Goal: Contribute content: Contribute content

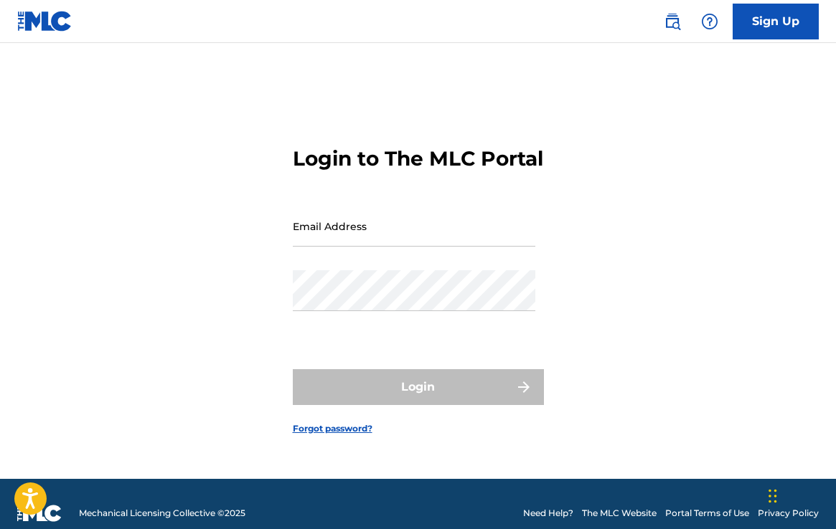
click at [356, 245] on input "Email Address" at bounding box center [414, 226] width 242 height 41
type input "[EMAIL_ADDRESS][DOMAIN_NAME]"
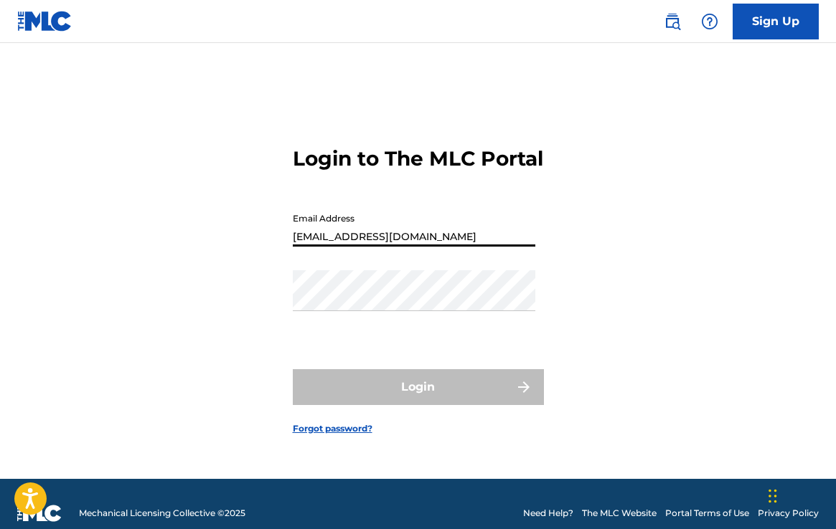
click at [417, 400] on button "Login" at bounding box center [418, 387] width 251 height 36
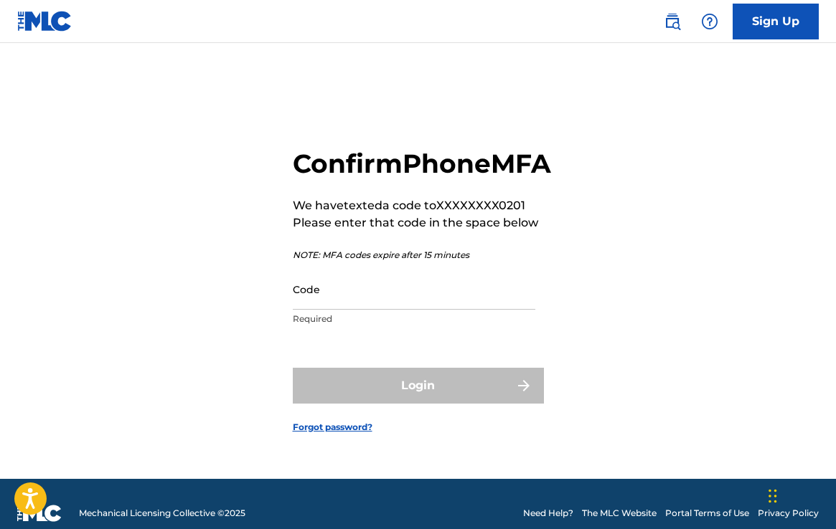
click at [341, 310] on input "Code" at bounding box center [414, 289] width 242 height 41
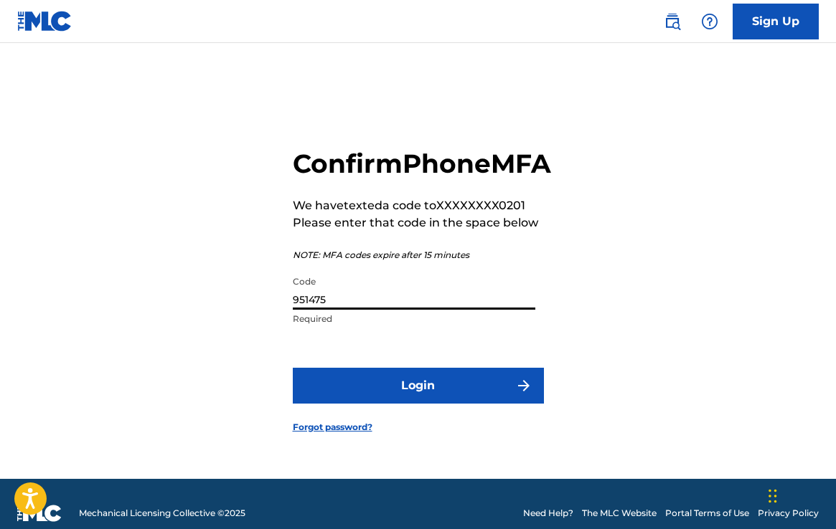
type input "951475"
click at [448, 404] on button "Login" at bounding box center [418, 386] width 251 height 36
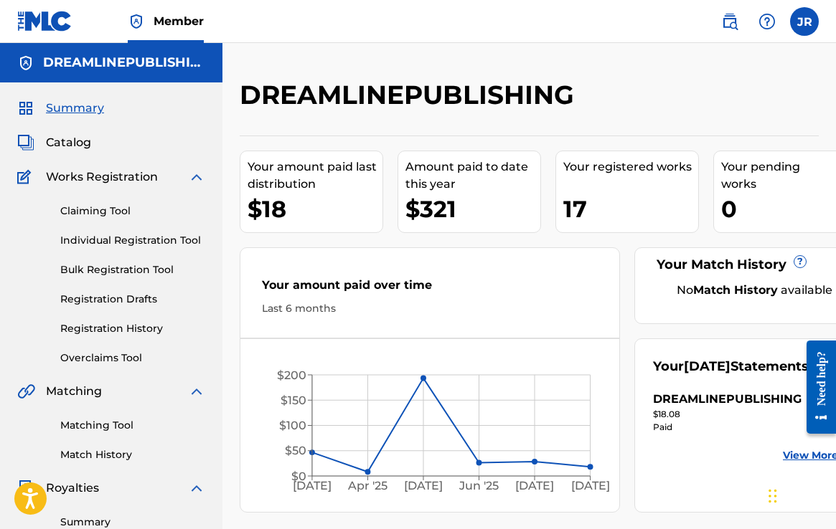
click at [112, 207] on link "Claiming Tool" at bounding box center [132, 211] width 145 height 15
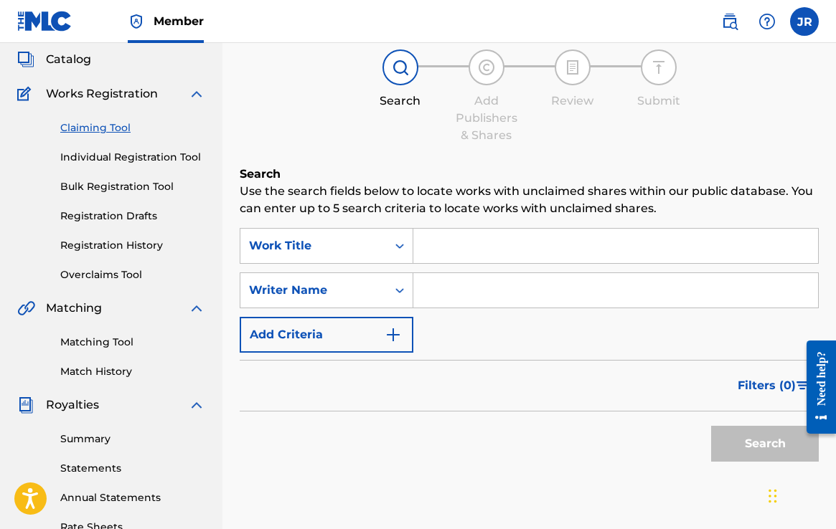
scroll to position [86, 0]
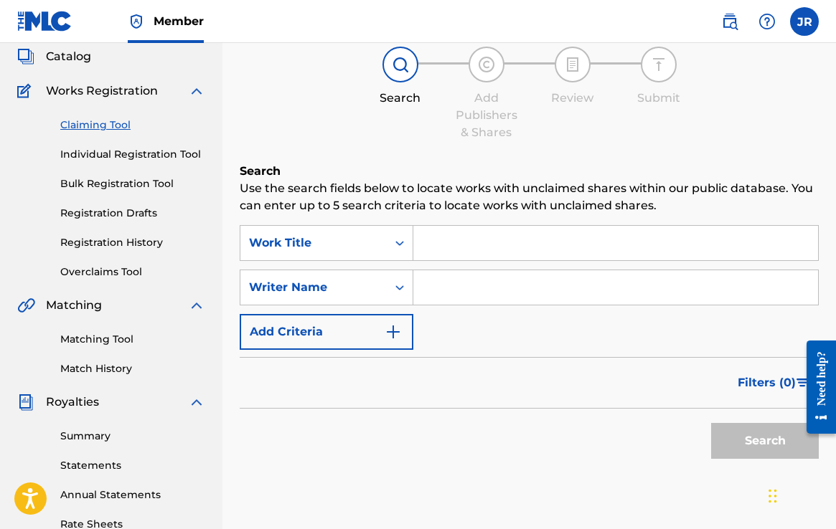
click at [123, 153] on link "Individual Registration Tool" at bounding box center [132, 154] width 145 height 15
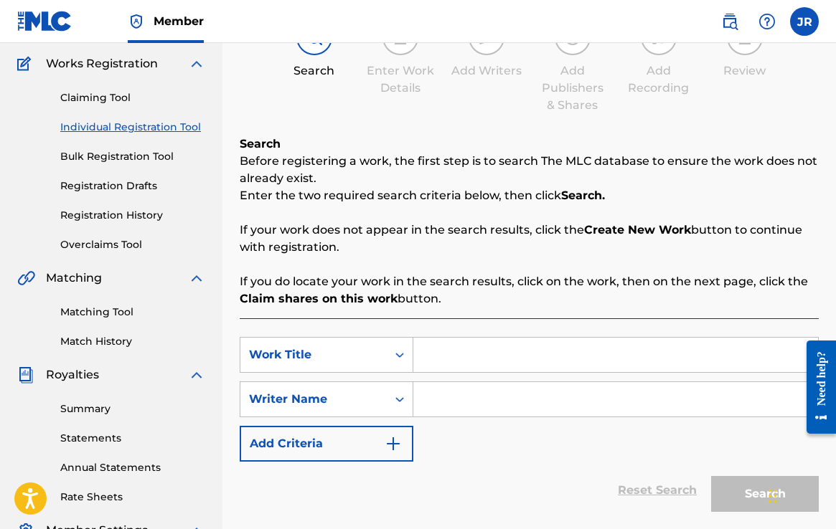
scroll to position [138, 0]
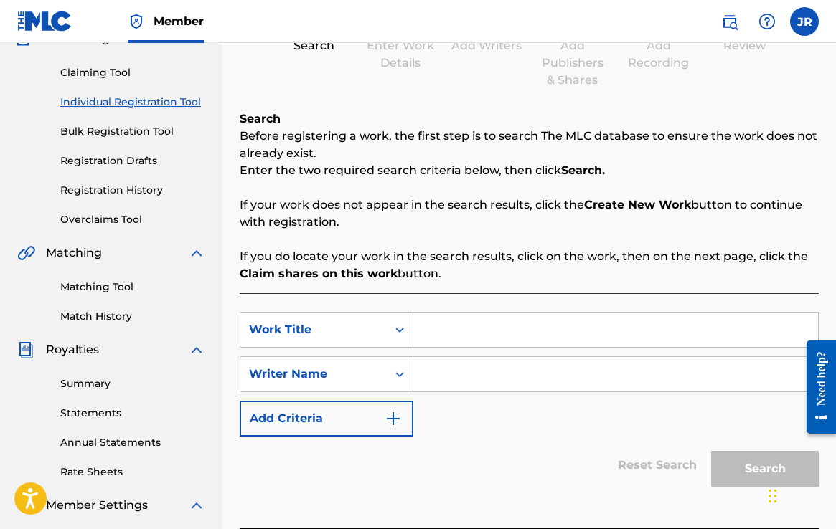
click at [86, 72] on link "Claiming Tool" at bounding box center [132, 72] width 145 height 15
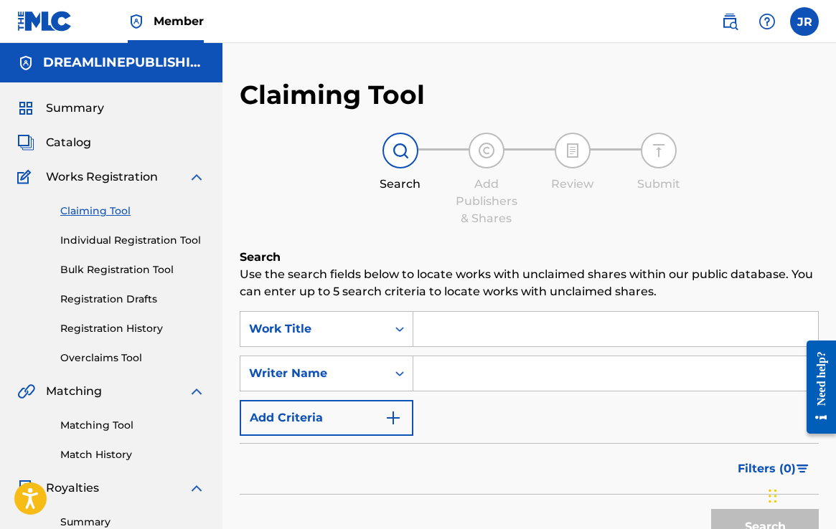
scroll to position [49, 0]
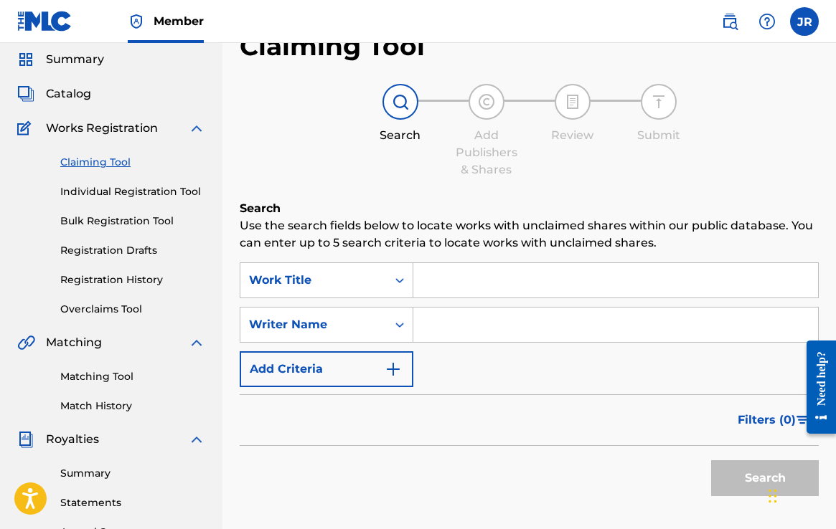
click at [438, 280] on input "Search Form" at bounding box center [615, 280] width 405 height 34
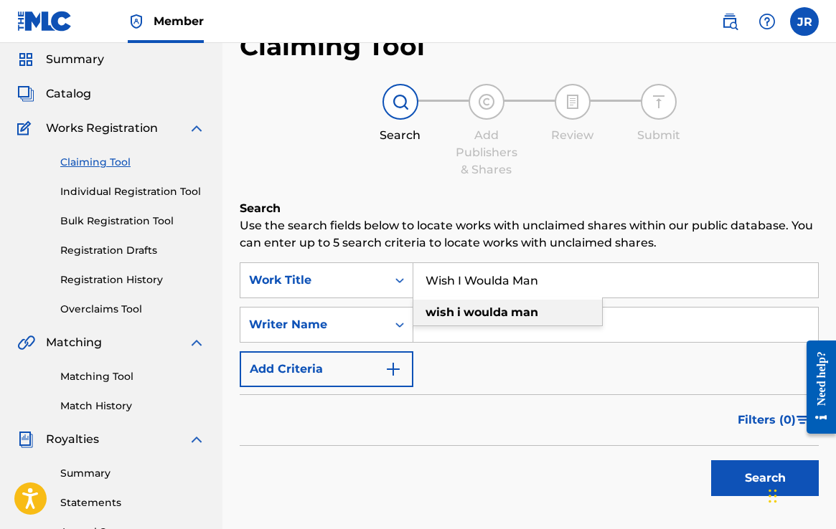
click at [444, 314] on strong "wish" at bounding box center [439, 313] width 29 height 14
type input "wish i woulda man"
click at [435, 330] on input "Search Form" at bounding box center [615, 325] width 405 height 34
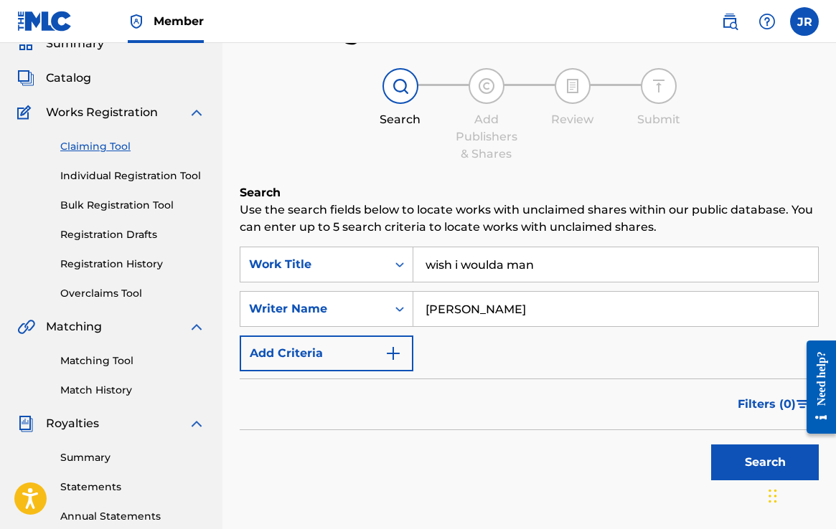
scroll to position [76, 0]
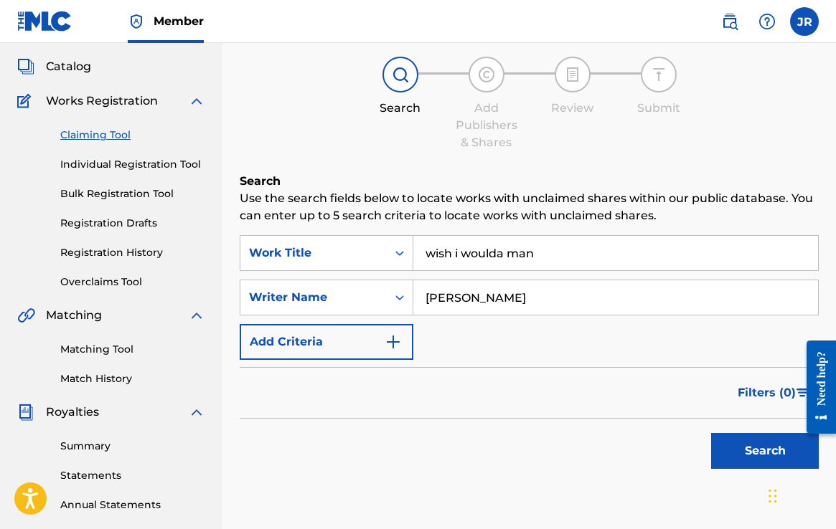
type input "[PERSON_NAME]"
click at [385, 341] on img "Search Form" at bounding box center [393, 342] width 17 height 17
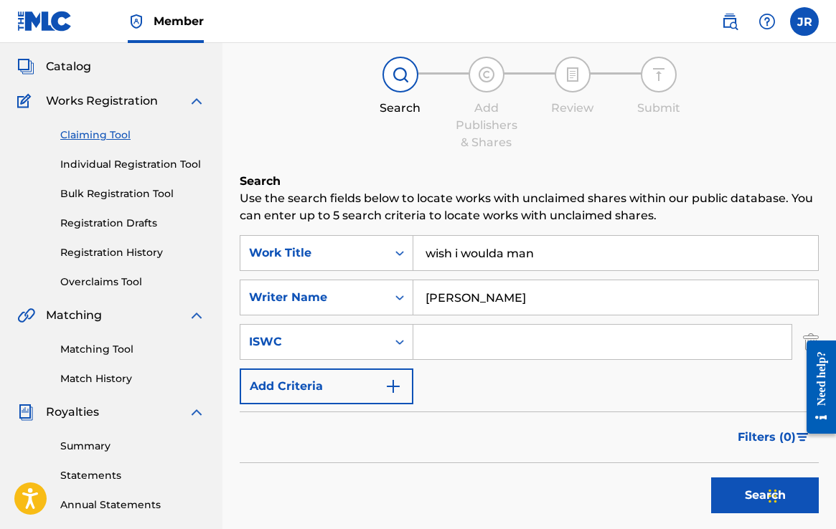
click at [742, 500] on button "Search" at bounding box center [765, 496] width 108 height 36
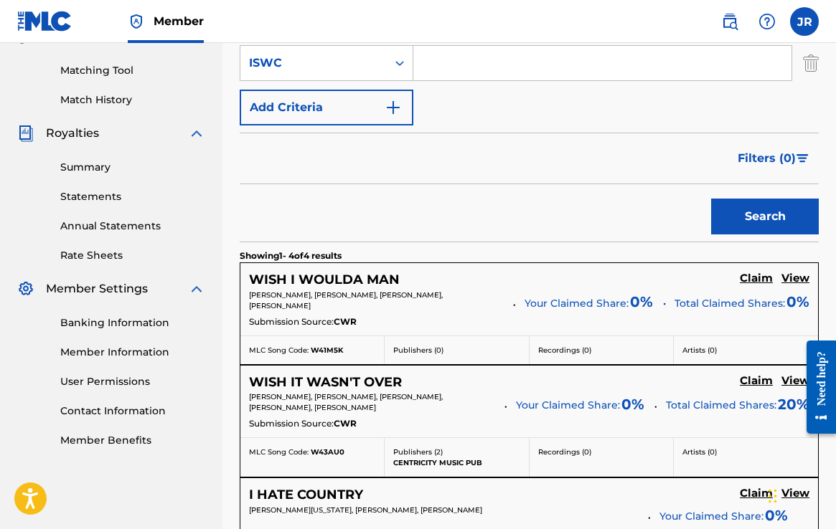
scroll to position [356, 0]
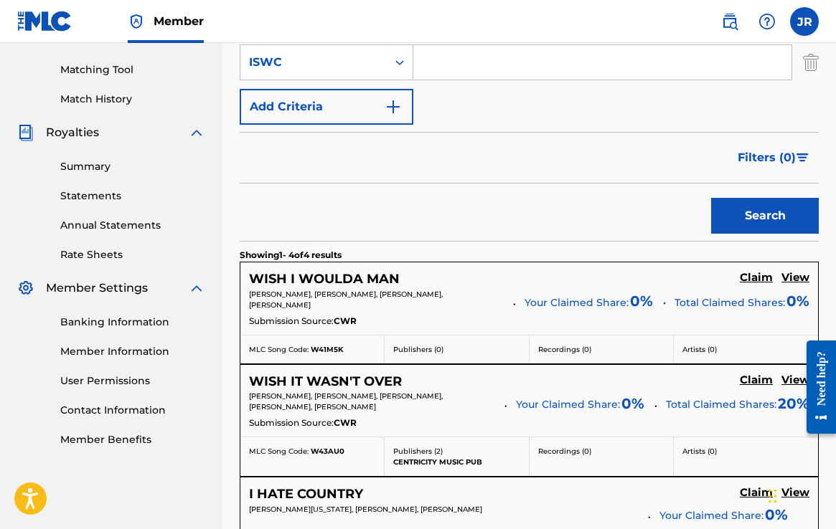
click at [759, 277] on h5 "Claim" at bounding box center [756, 278] width 33 height 14
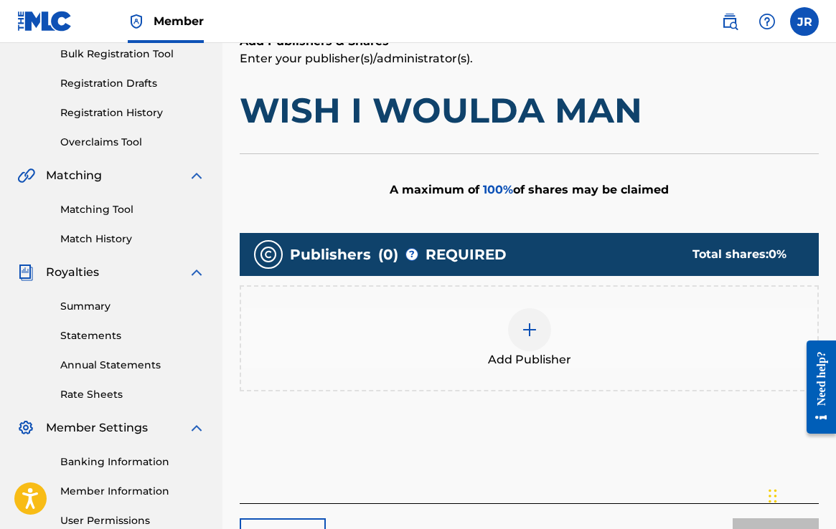
scroll to position [208, 0]
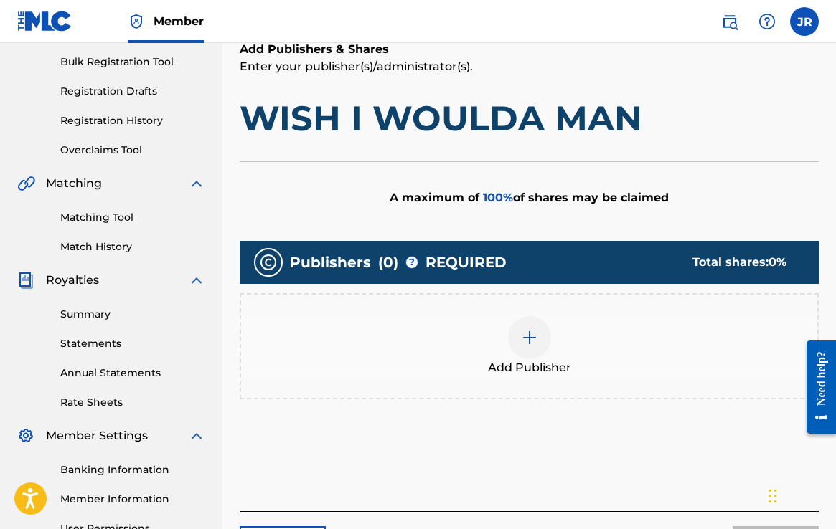
click at [533, 341] on img at bounding box center [529, 337] width 17 height 17
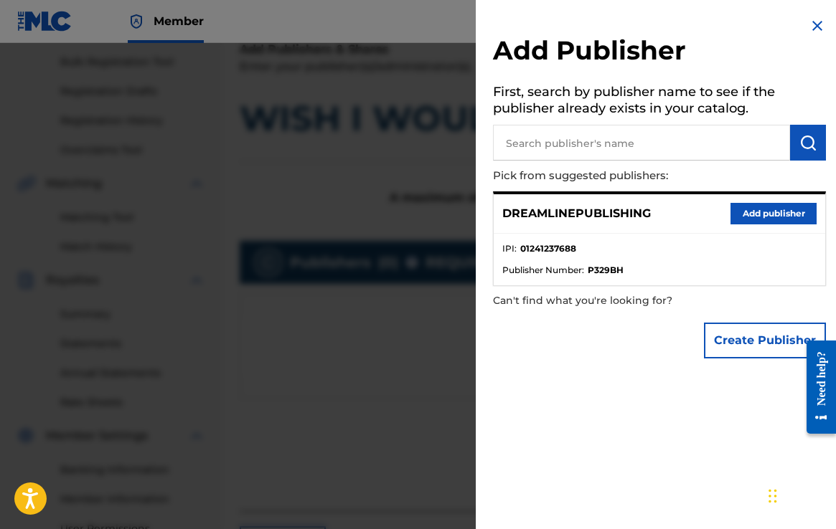
click at [769, 212] on button "Add publisher" at bounding box center [773, 214] width 86 height 22
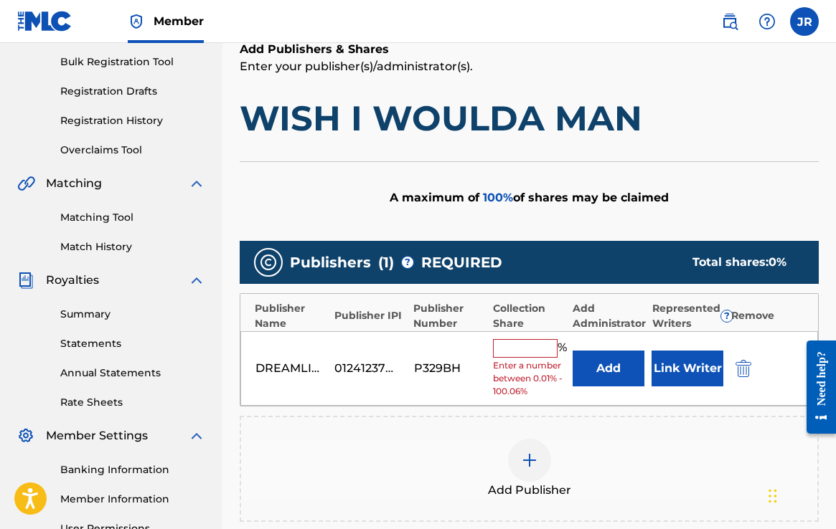
click at [533, 349] on input "text" at bounding box center [525, 348] width 65 height 19
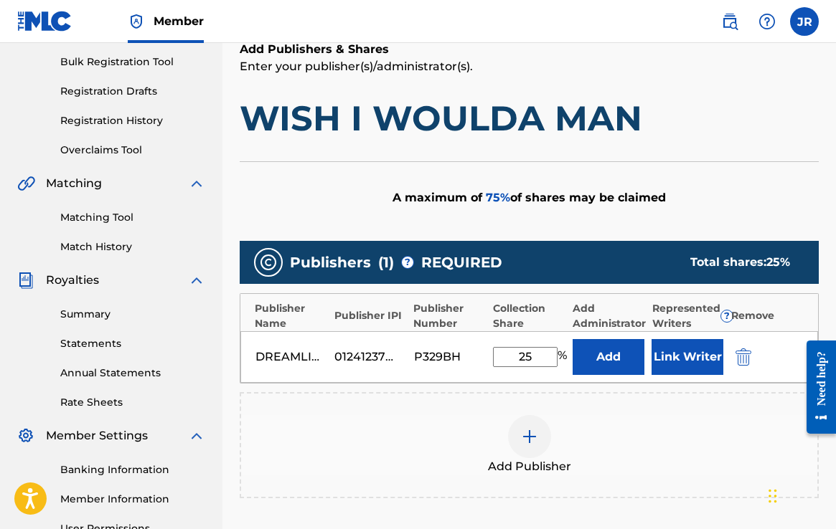
type input "25"
click at [692, 364] on button "Link Writer" at bounding box center [687, 357] width 72 height 36
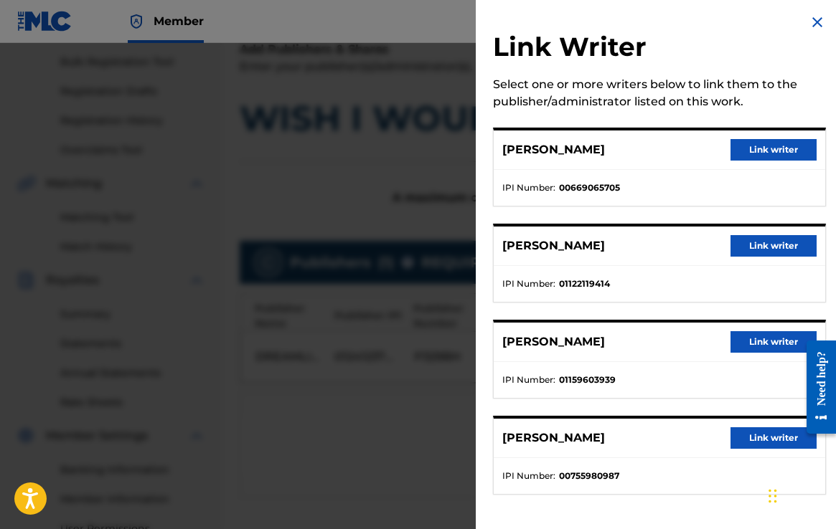
scroll to position [4, 0]
click at [768, 343] on button "Link writer" at bounding box center [773, 342] width 86 height 22
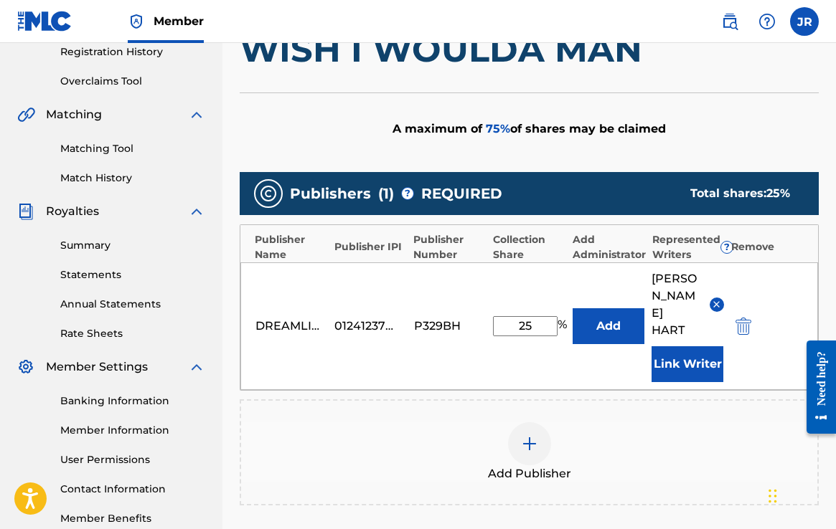
scroll to position [281, 0]
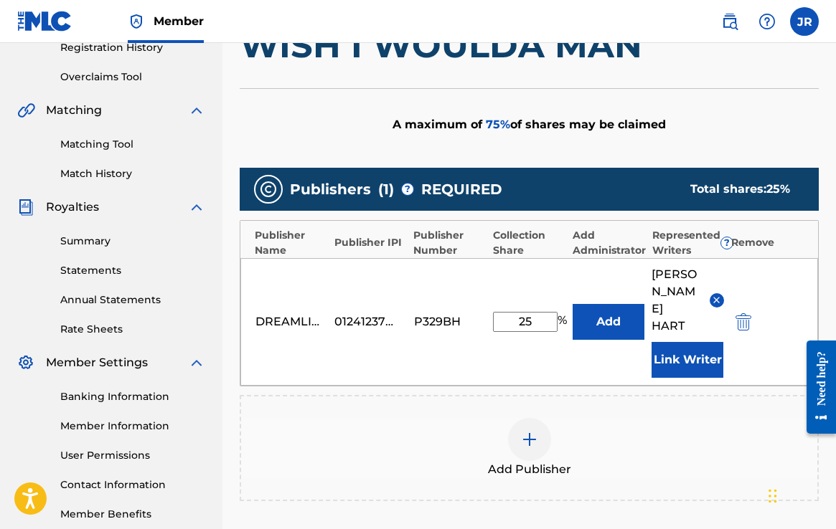
click at [610, 320] on button "Add" at bounding box center [608, 322] width 72 height 36
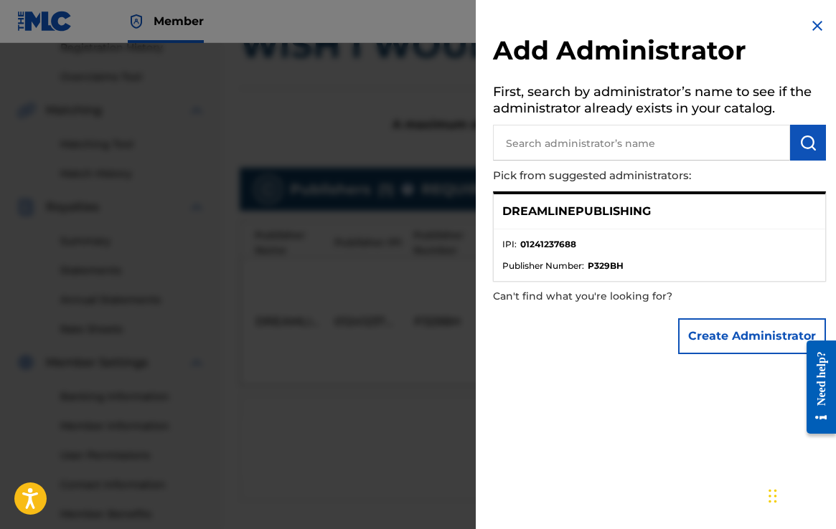
click at [809, 24] on img at bounding box center [816, 25] width 17 height 17
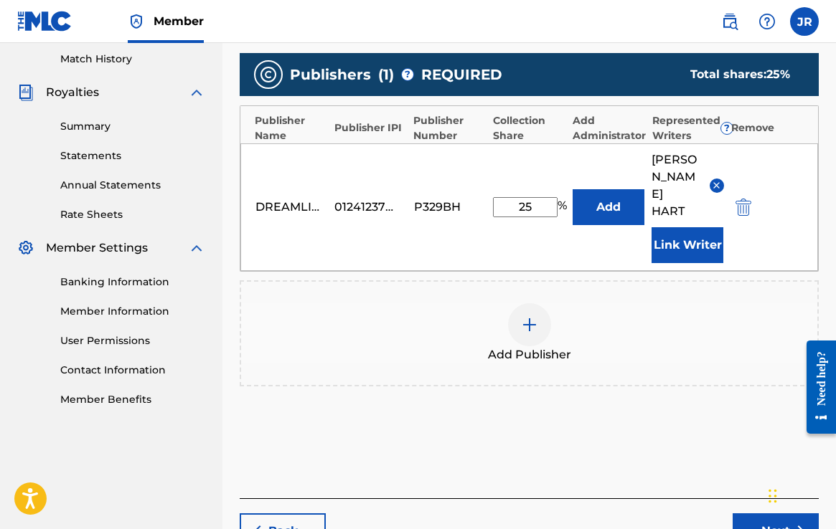
scroll to position [400, 0]
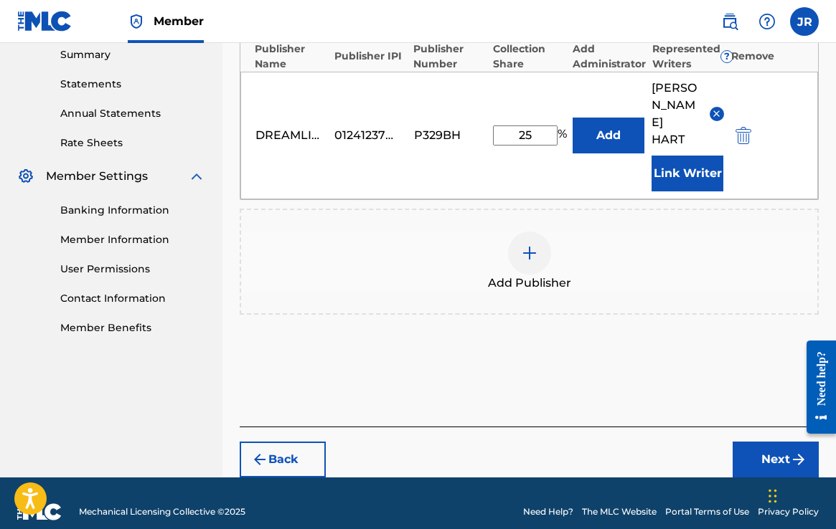
click at [778, 448] on button "Next" at bounding box center [775, 460] width 86 height 36
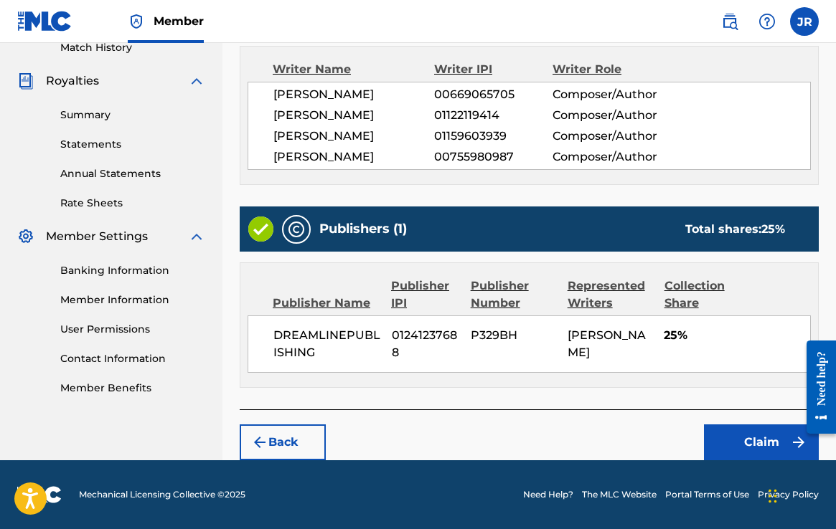
scroll to position [440, 0]
click at [770, 440] on button "Claim" at bounding box center [761, 443] width 115 height 36
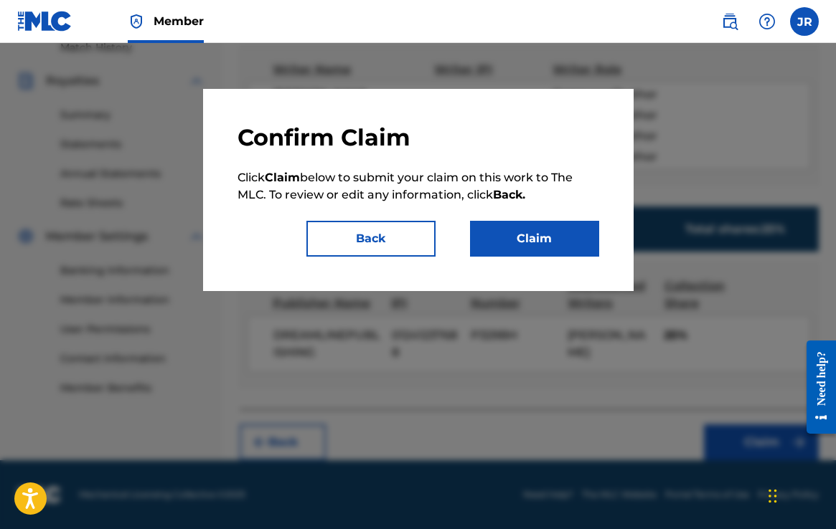
click at [555, 243] on button "Claim" at bounding box center [534, 239] width 129 height 36
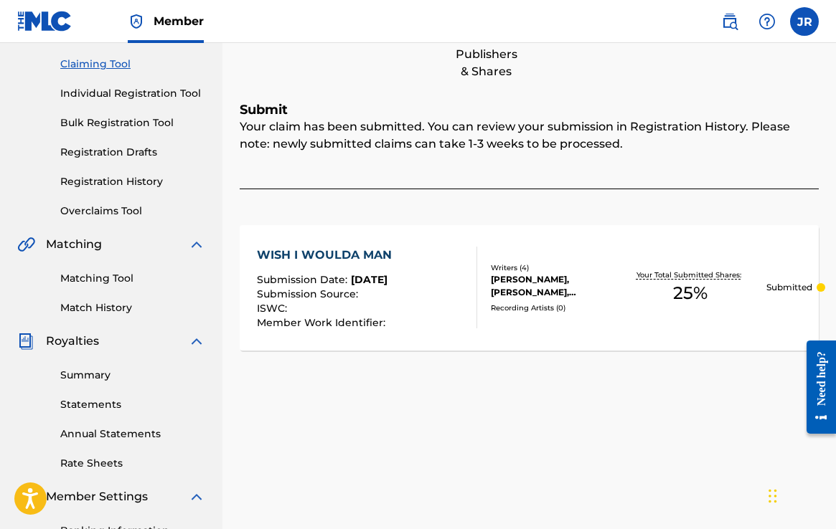
scroll to position [0, 0]
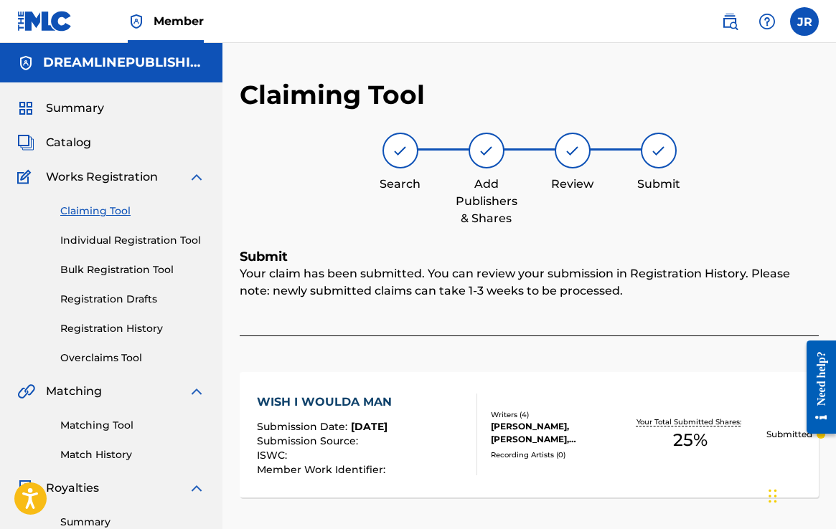
click at [68, 138] on span "Catalog" at bounding box center [68, 142] width 45 height 17
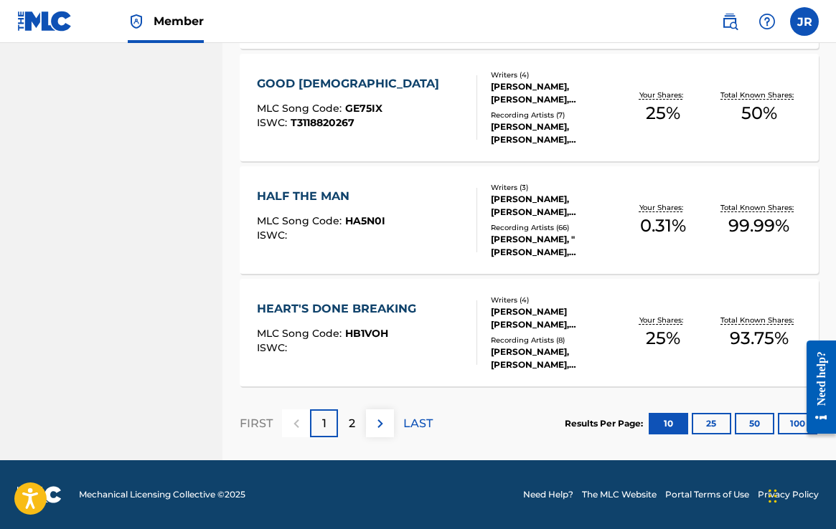
click at [381, 424] on img at bounding box center [380, 423] width 17 height 17
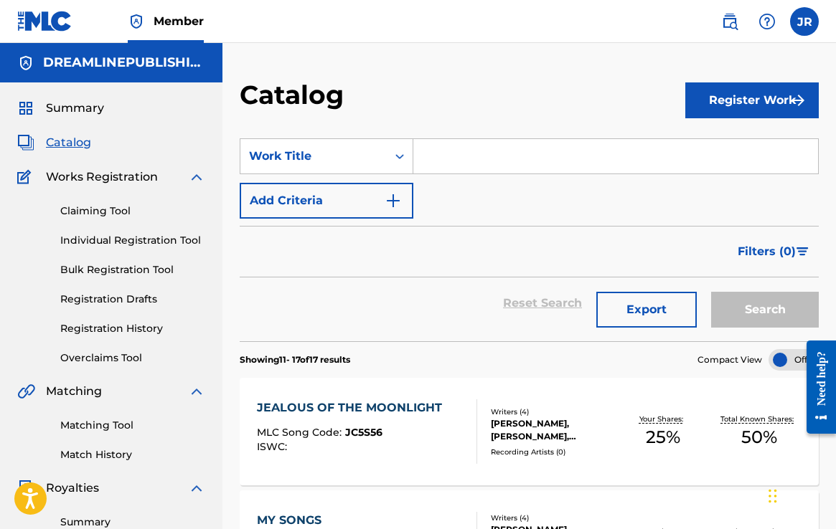
click at [121, 214] on link "Claiming Tool" at bounding box center [132, 211] width 145 height 15
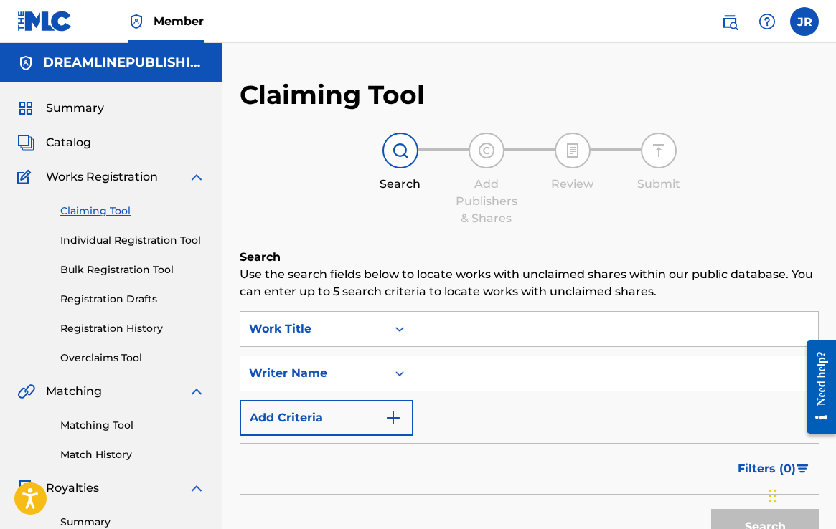
click at [428, 331] on input "Search Form" at bounding box center [615, 329] width 405 height 34
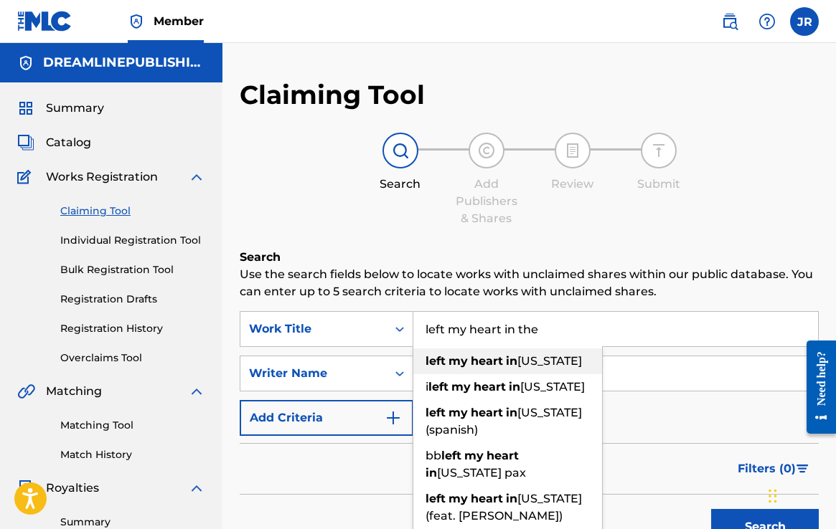
drag, startPoint x: 428, startPoint y: 331, endPoint x: 461, endPoint y: 364, distance: 45.7
click at [461, 364] on strong "my" at bounding box center [457, 361] width 19 height 14
type input "left my heart in [US_STATE]"
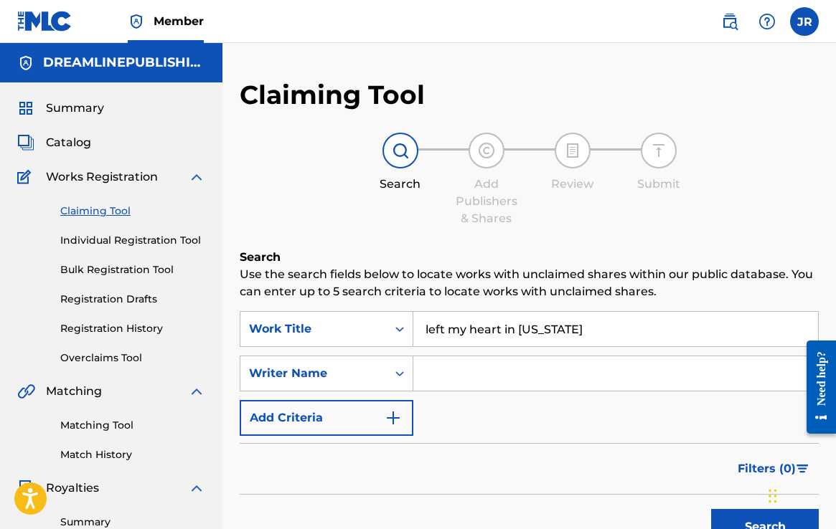
click at [638, 384] on input "Search Form" at bounding box center [615, 374] width 405 height 34
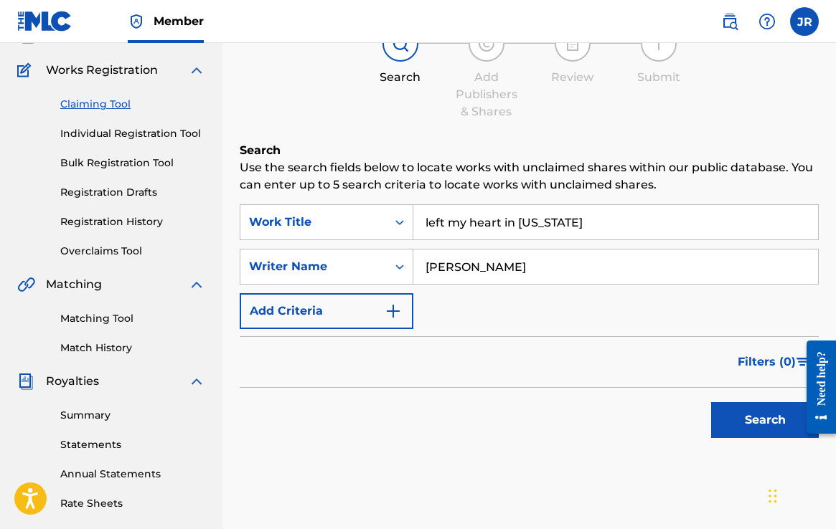
scroll to position [108, 0]
type input "[PERSON_NAME]"
click at [760, 423] on button "Search" at bounding box center [765, 420] width 108 height 36
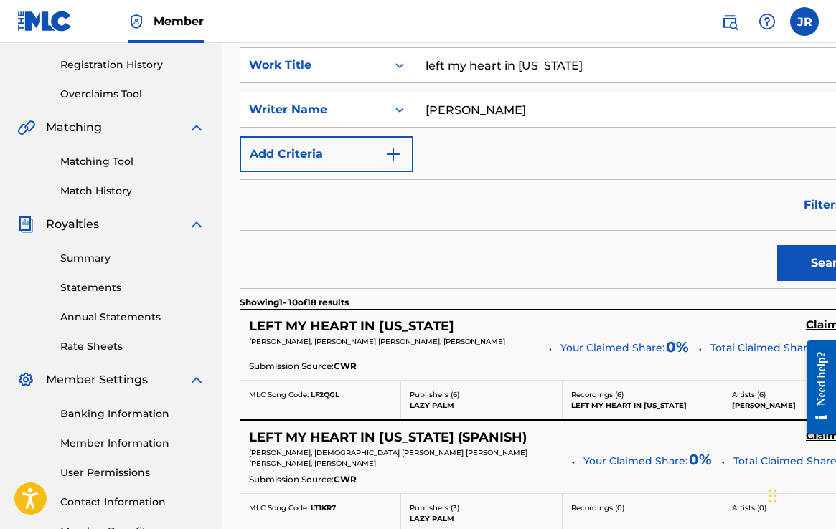
scroll to position [270, 0]
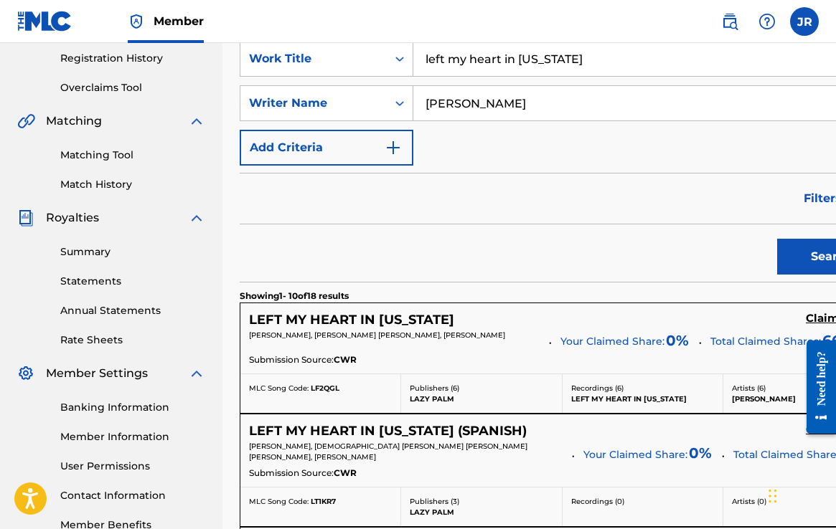
click at [806, 319] on h5 "Claim" at bounding box center [822, 319] width 33 height 14
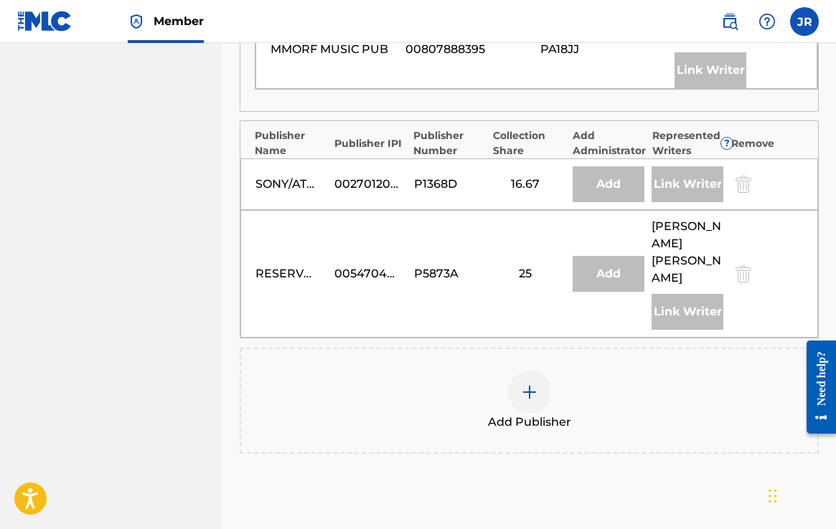
scroll to position [776, 0]
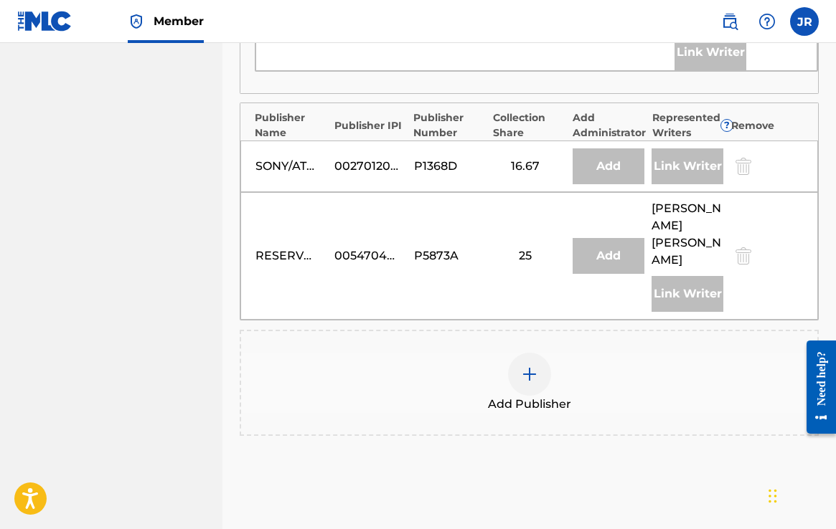
click at [542, 353] on div at bounding box center [529, 374] width 43 height 43
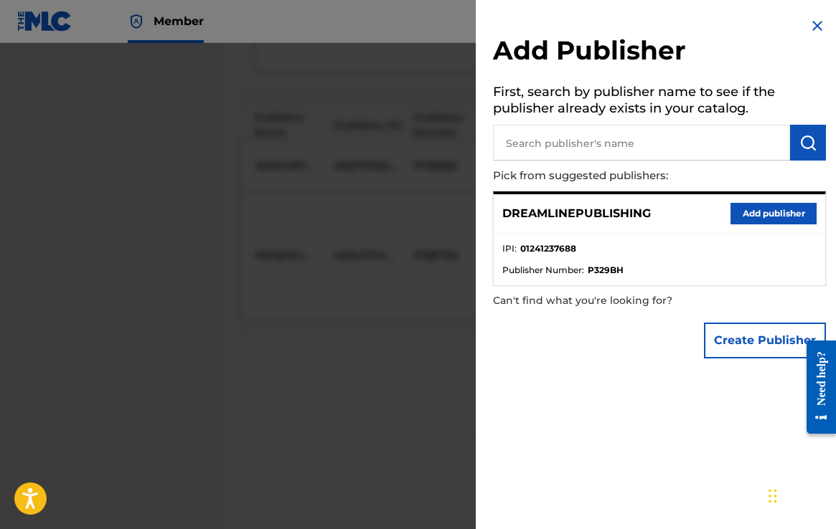
click at [775, 214] on button "Add publisher" at bounding box center [773, 214] width 86 height 22
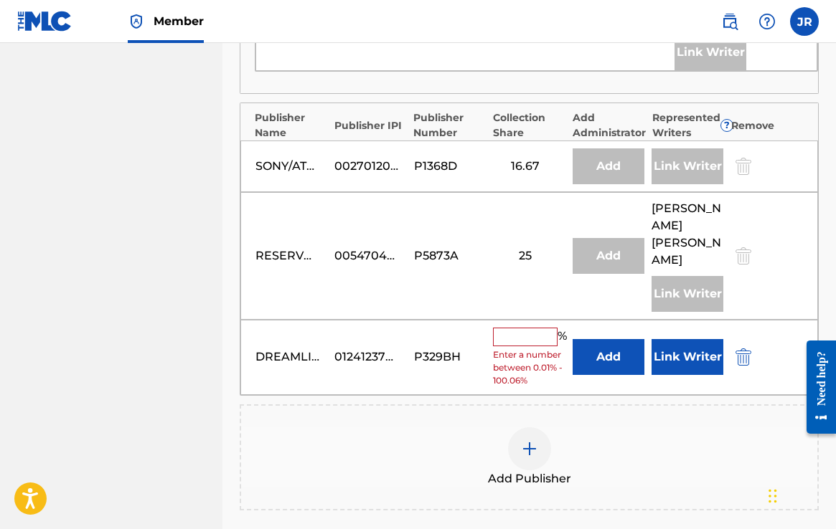
click at [518, 328] on input "text" at bounding box center [525, 337] width 65 height 19
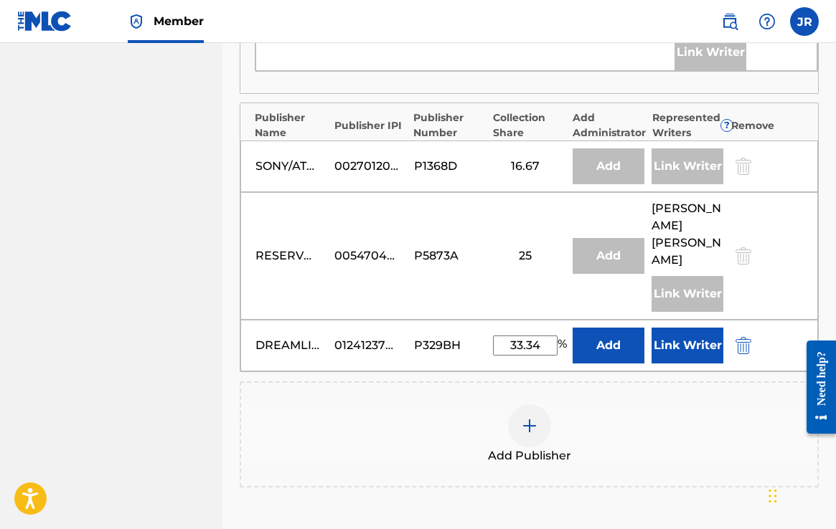
type input "33.34"
click at [672, 328] on button "Link Writer" at bounding box center [687, 346] width 72 height 36
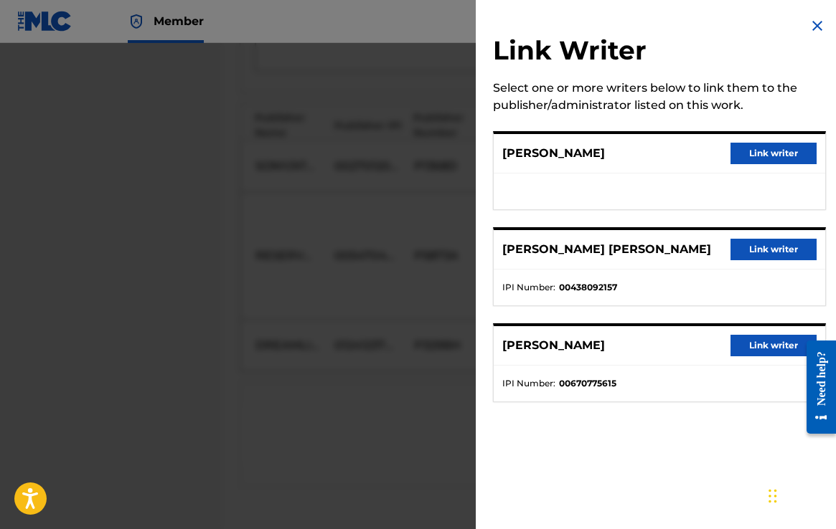
click at [747, 147] on button "Link writer" at bounding box center [773, 154] width 86 height 22
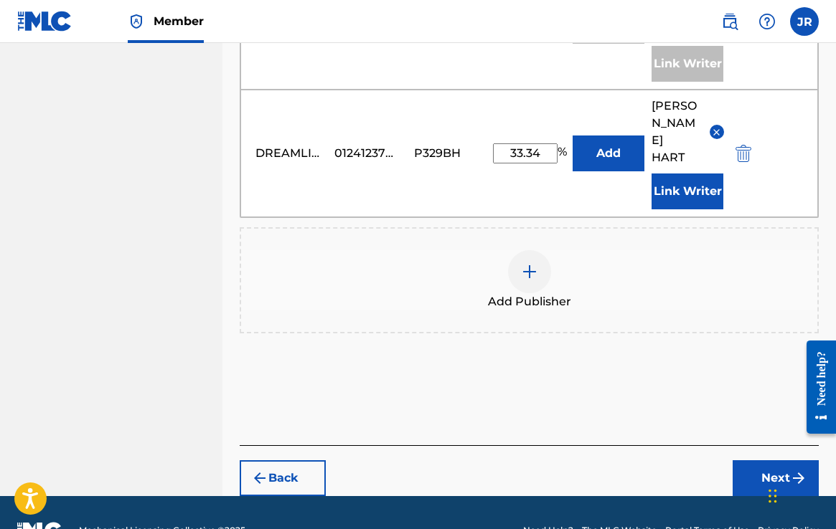
click at [764, 461] on button "Next" at bounding box center [775, 479] width 86 height 36
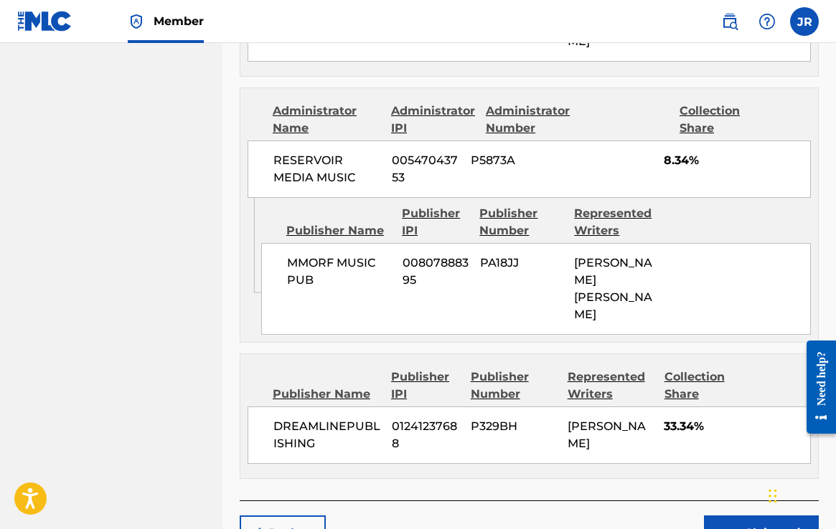
scroll to position [1117, 0]
click at [755, 516] on button "Claim" at bounding box center [761, 534] width 115 height 36
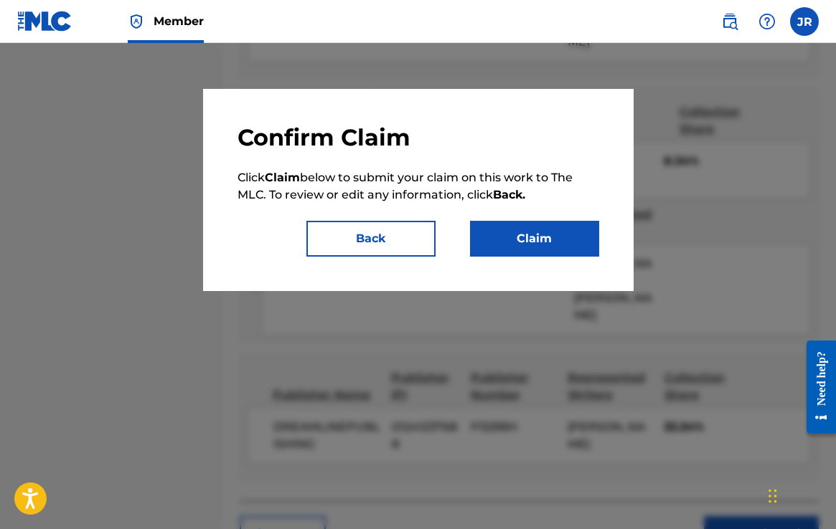
click at [539, 238] on button "Claim" at bounding box center [534, 239] width 129 height 36
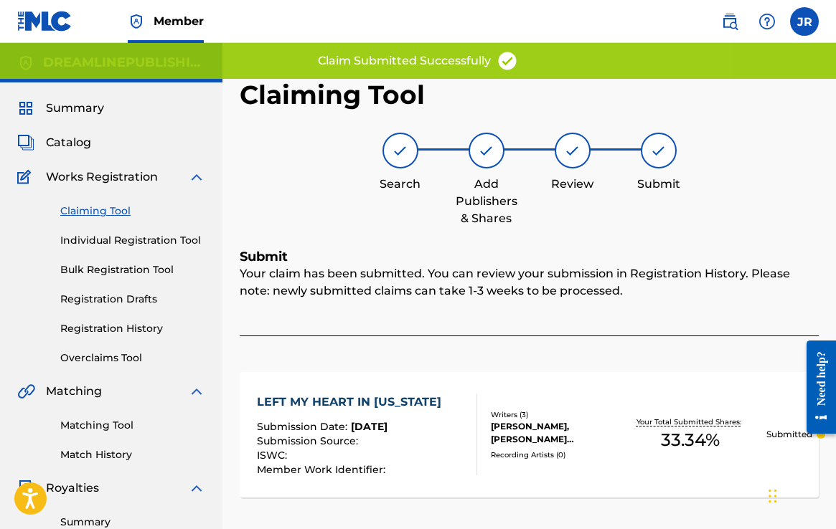
scroll to position [0, 0]
click at [114, 212] on link "Claiming Tool" at bounding box center [132, 211] width 145 height 15
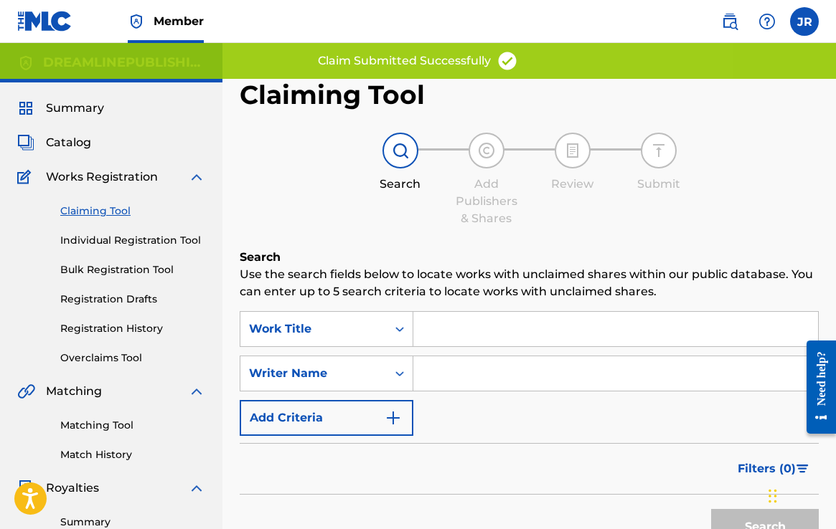
click at [453, 344] on input "Search Form" at bounding box center [615, 329] width 405 height 34
type input "i"
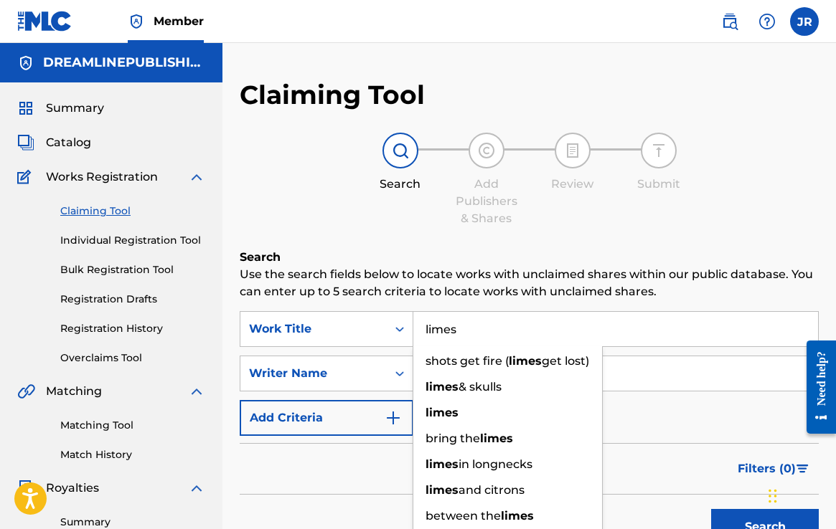
type input "limes"
click at [630, 375] on input "Search Form" at bounding box center [615, 374] width 405 height 34
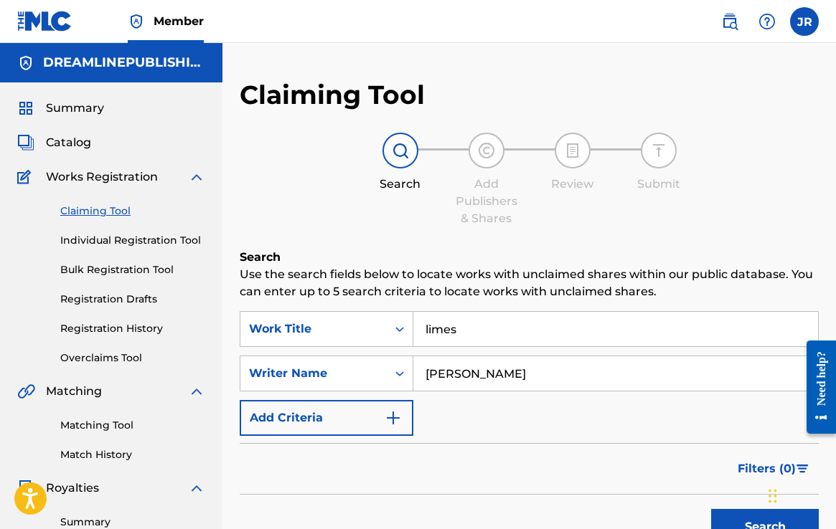
type input "[PERSON_NAME]"
click at [760, 521] on button "Search" at bounding box center [765, 527] width 108 height 36
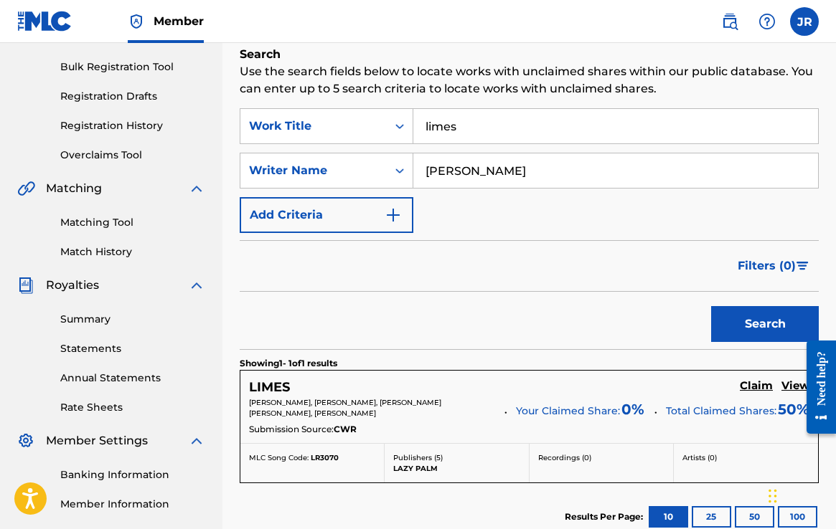
scroll to position [204, 0]
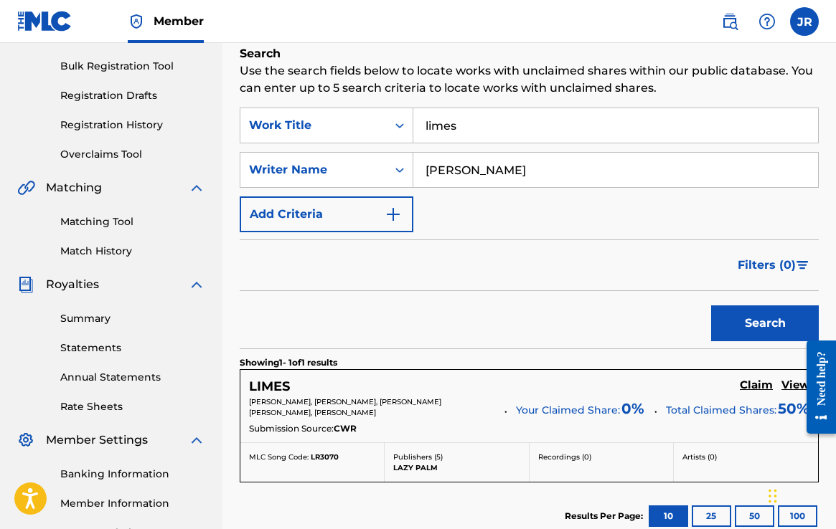
click at [749, 382] on h5 "Claim" at bounding box center [756, 386] width 33 height 14
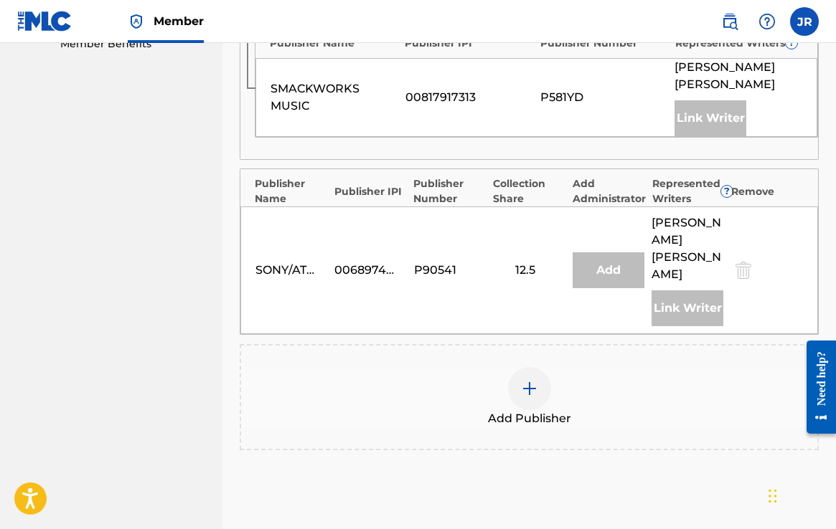
scroll to position [761, 0]
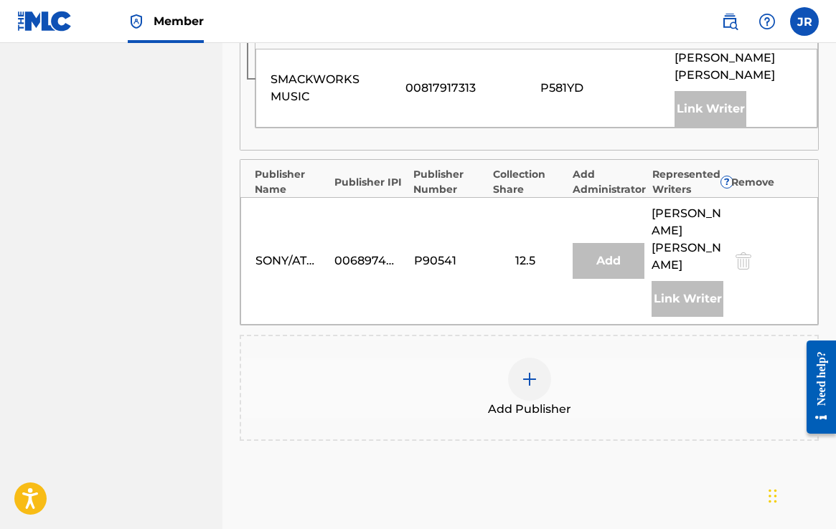
click at [537, 371] on img at bounding box center [529, 379] width 17 height 17
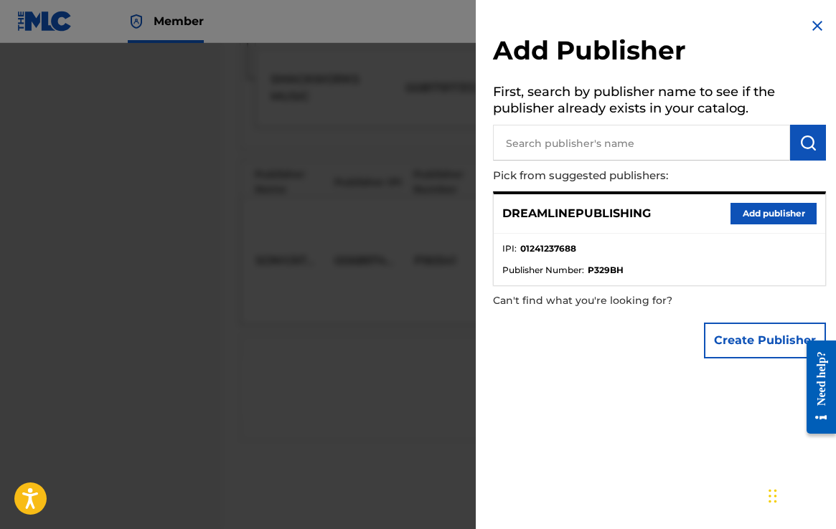
click at [750, 215] on button "Add publisher" at bounding box center [773, 214] width 86 height 22
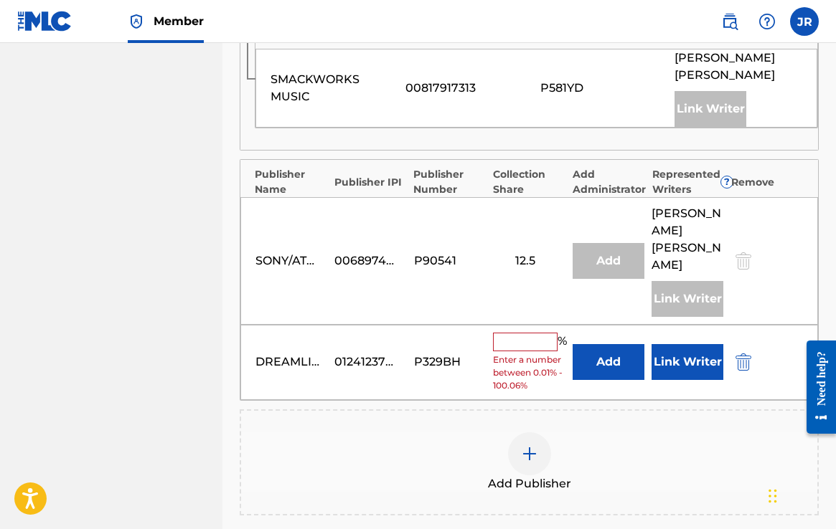
click at [532, 333] on input "text" at bounding box center [525, 342] width 65 height 19
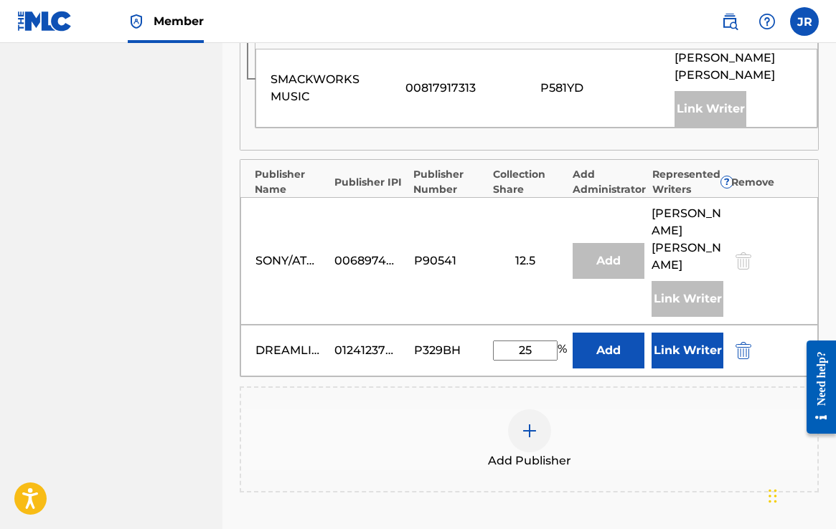
type input "25"
click at [695, 333] on button "Link Writer" at bounding box center [687, 351] width 72 height 36
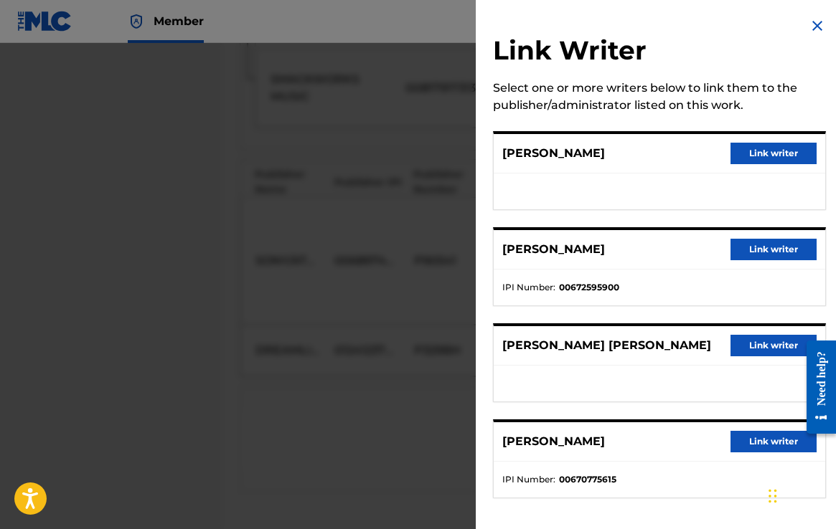
click at [780, 151] on button "Link writer" at bounding box center [773, 154] width 86 height 22
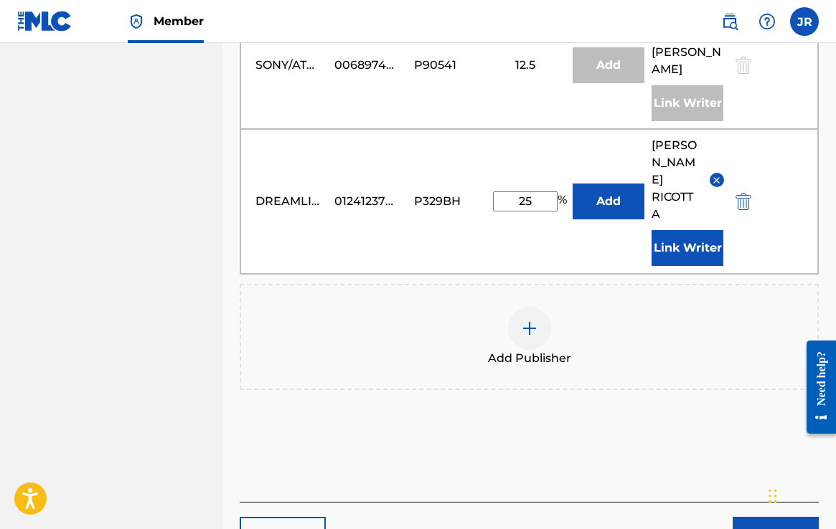
scroll to position [958, 0]
click at [770, 516] on button "Next" at bounding box center [775, 534] width 86 height 36
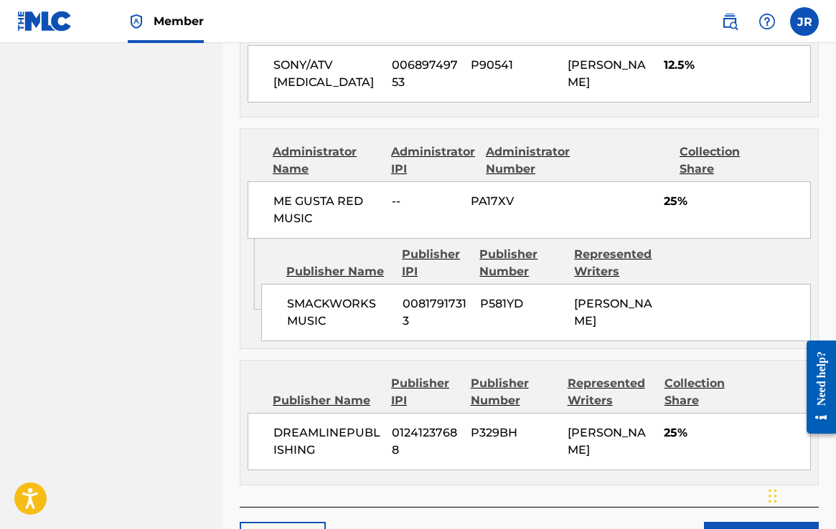
scroll to position [985, 0]
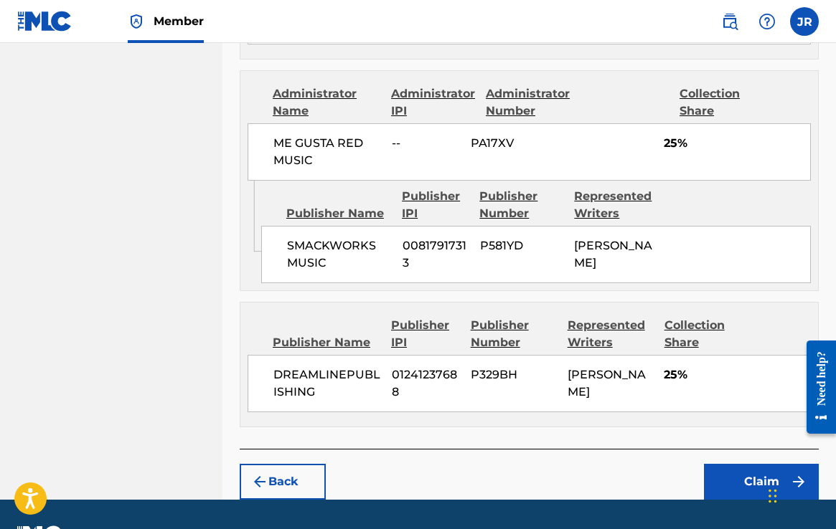
click at [753, 469] on button "Claim" at bounding box center [761, 482] width 115 height 36
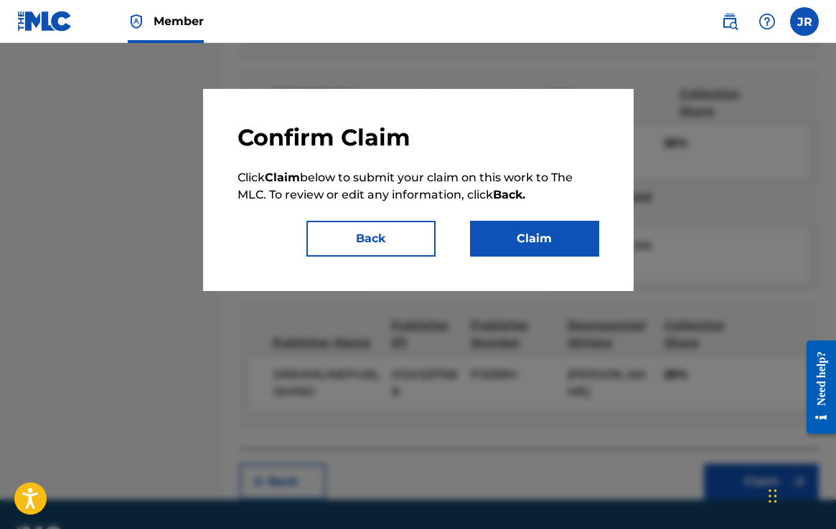
click at [539, 240] on button "Claim" at bounding box center [534, 239] width 129 height 36
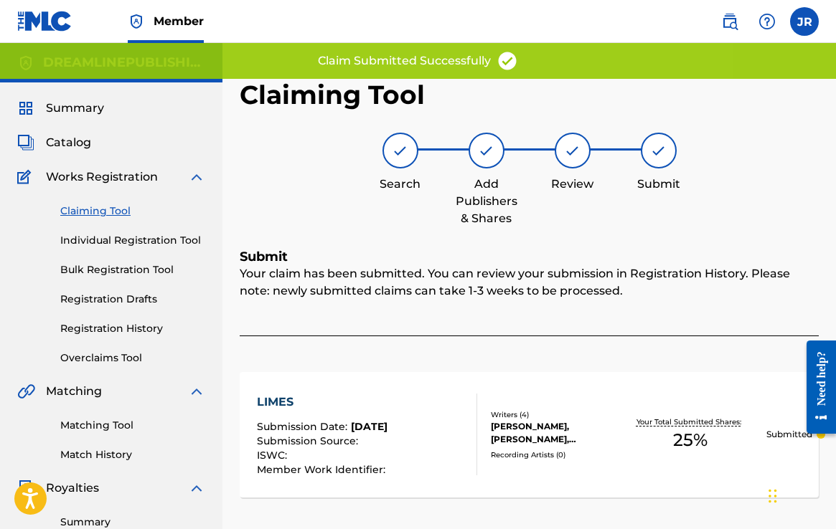
scroll to position [0, 0]
click at [101, 213] on link "Claiming Tool" at bounding box center [132, 211] width 145 height 15
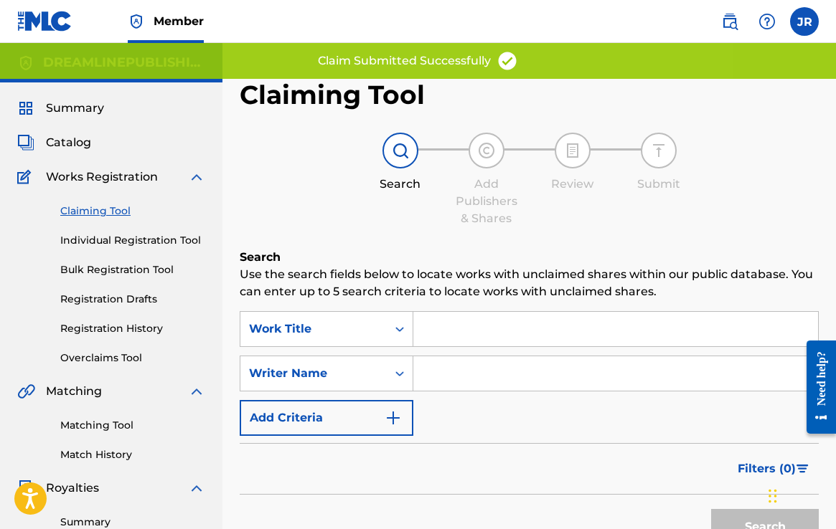
click at [449, 341] on input "Search Form" at bounding box center [615, 329] width 405 height 34
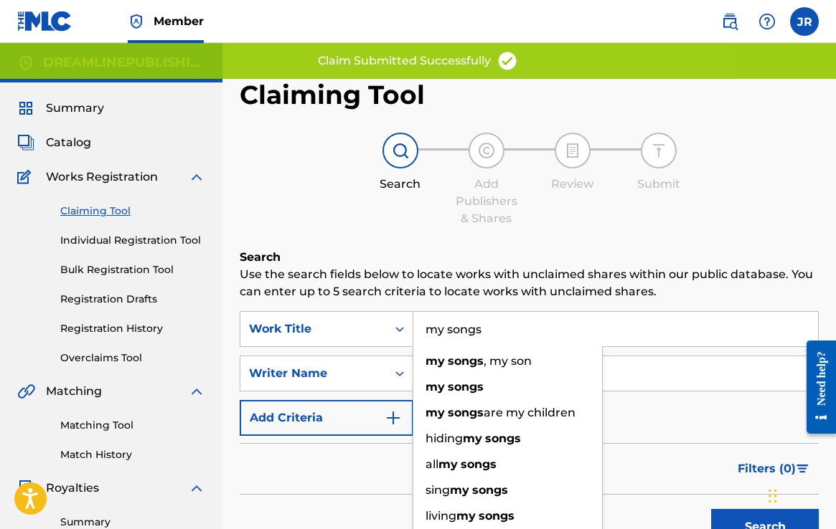
type input "my songs"
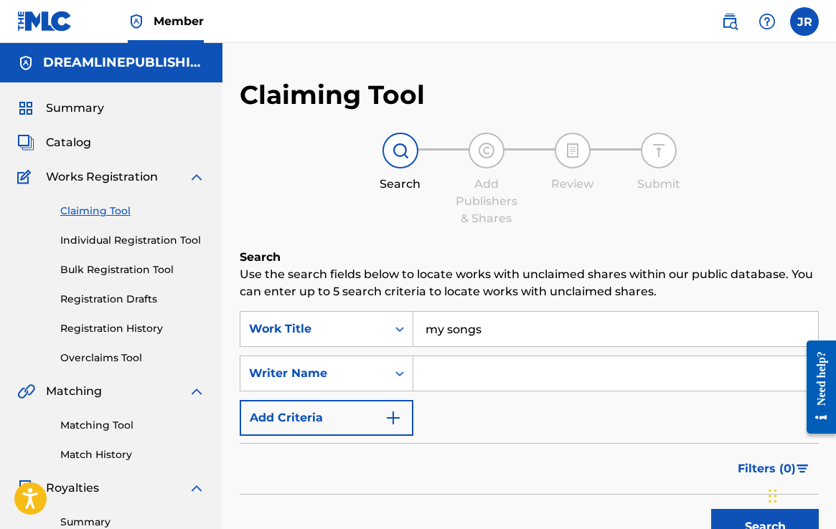
click at [633, 369] on input "Search Form" at bounding box center [615, 374] width 405 height 34
type input "[PERSON_NAME] and julez"
click at [740, 513] on button "Search" at bounding box center [765, 527] width 108 height 36
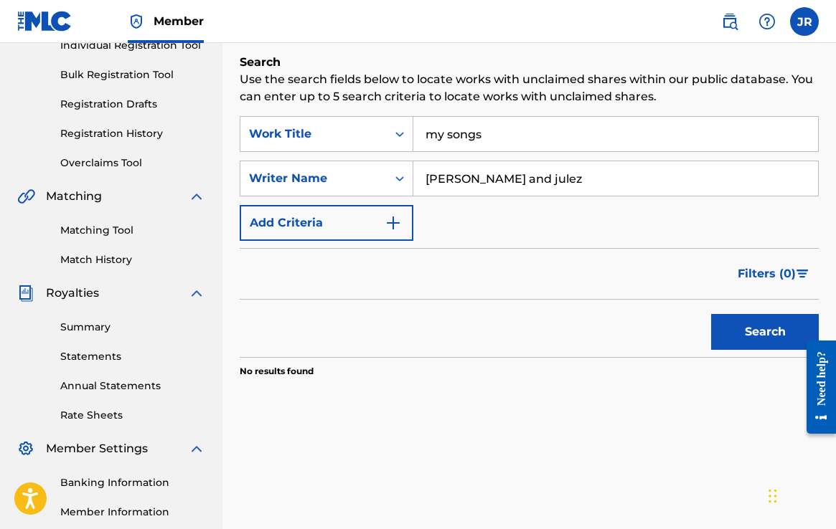
scroll to position [221, 0]
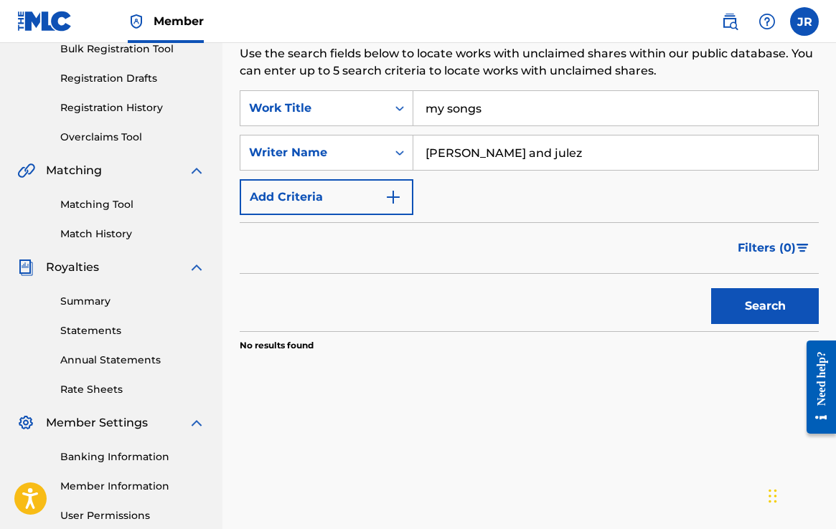
click at [499, 124] on input "my songs" at bounding box center [615, 108] width 405 height 34
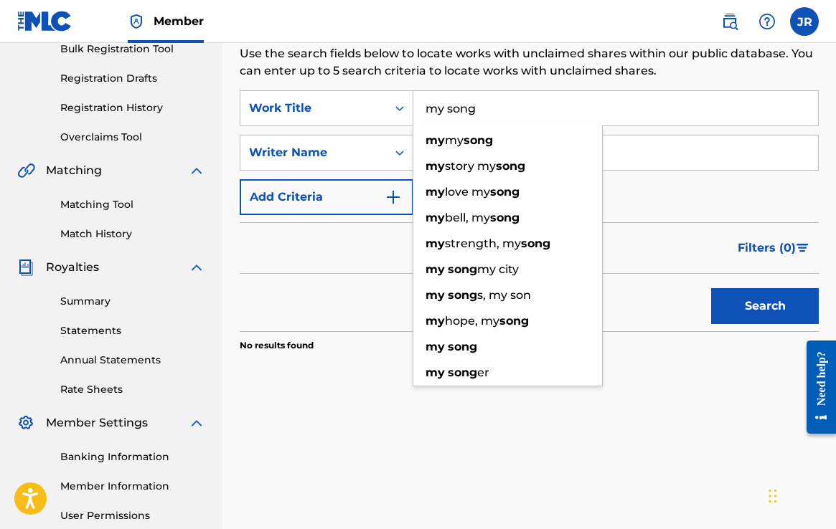
type input "my song"
click at [744, 303] on button "Search" at bounding box center [765, 306] width 108 height 36
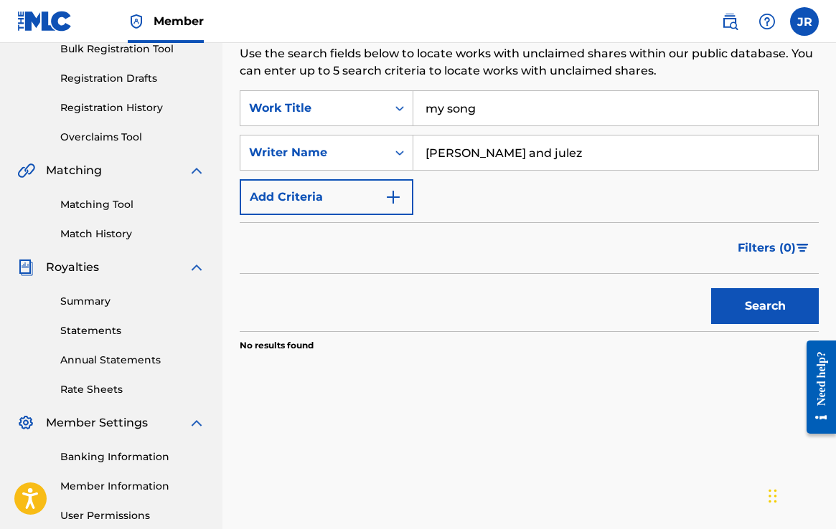
click at [501, 110] on input "my song" at bounding box center [615, 108] width 405 height 34
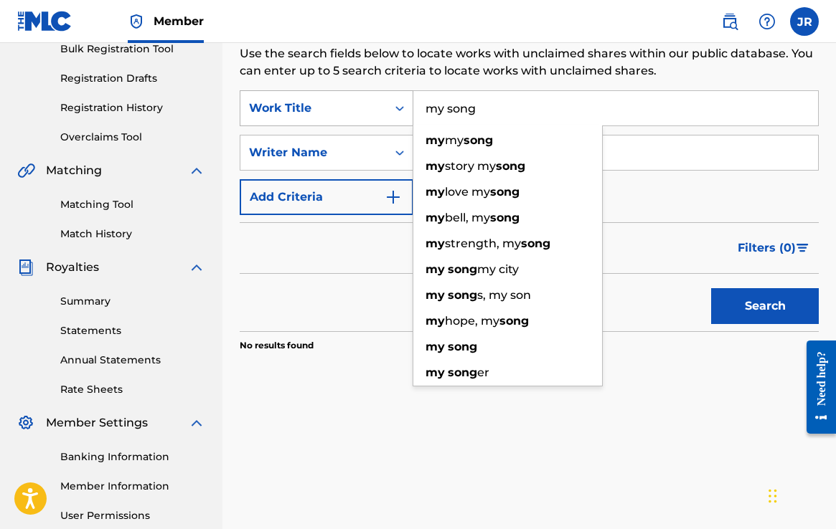
drag, startPoint x: 494, startPoint y: 110, endPoint x: 405, endPoint y: 109, distance: 89.0
click at [405, 109] on div "SearchWithCriteriaf77ee487-ea03-46a5-9d24-7bb69f96962e Work Title my song my my…" at bounding box center [529, 108] width 579 height 36
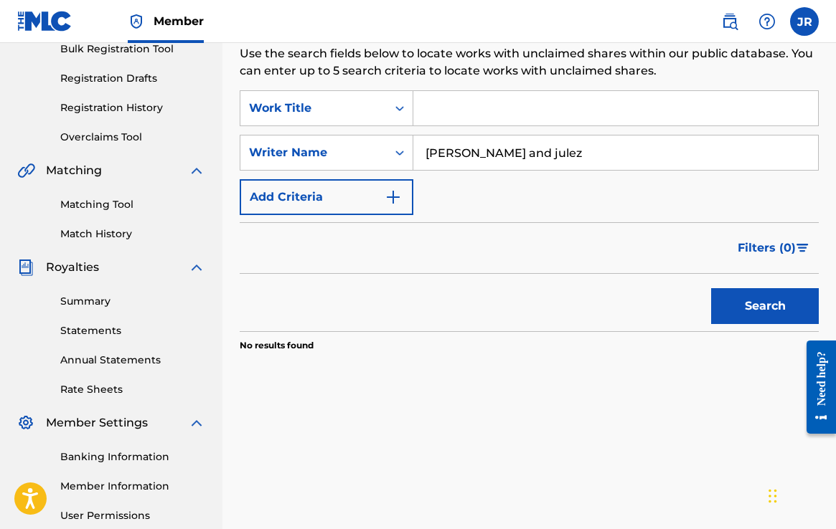
click at [748, 301] on button "Search" at bounding box center [765, 306] width 108 height 36
drag, startPoint x: 492, startPoint y: 155, endPoint x: 349, endPoint y: 148, distance: 142.9
click at [349, 148] on div "SearchWithCriteriacc183d63-cf50-4015-a135-232d8d01cea7 Writer Name [PERSON_NAME…" at bounding box center [529, 153] width 579 height 36
type input "julez"
click at [740, 296] on button "Search" at bounding box center [765, 306] width 108 height 36
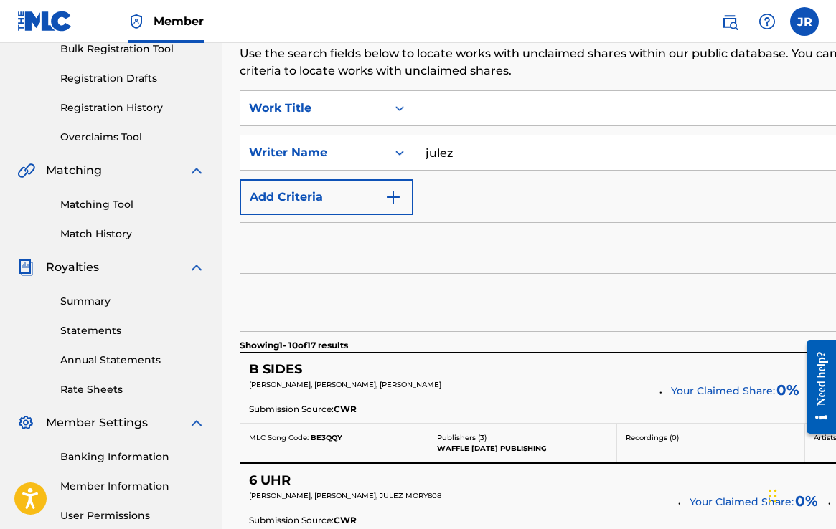
click at [458, 111] on input "Search Form" at bounding box center [703, 108] width 580 height 34
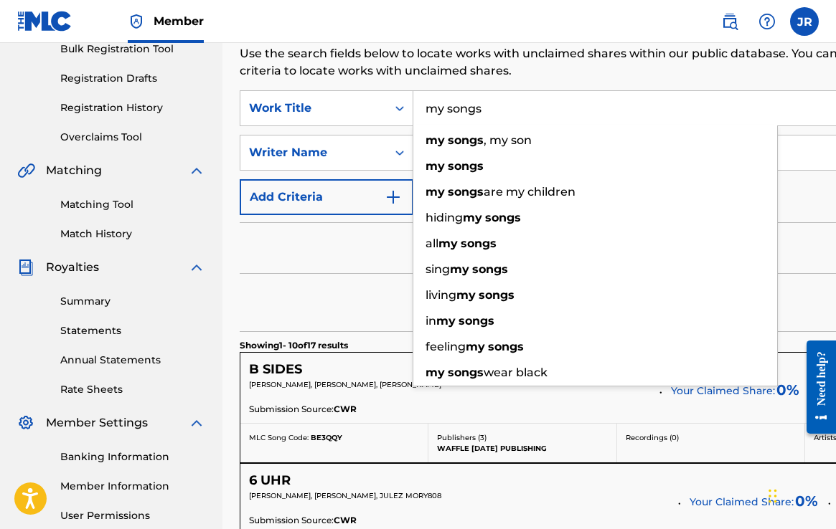
type input "my songs"
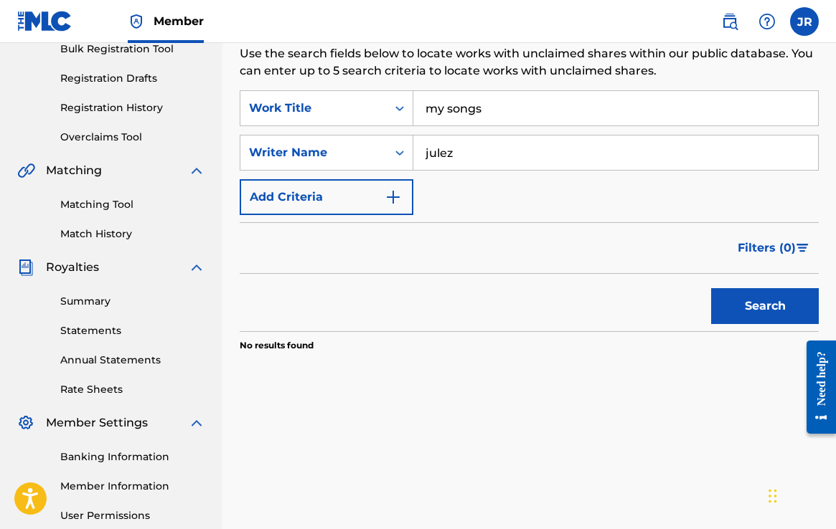
click at [482, 116] on input "my songs" at bounding box center [615, 108] width 405 height 34
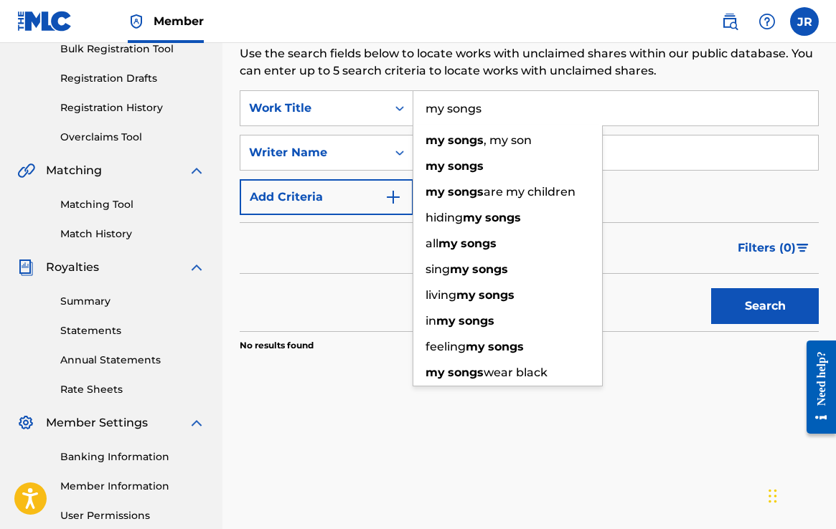
click at [482, 116] on input "my songs" at bounding box center [615, 108] width 405 height 34
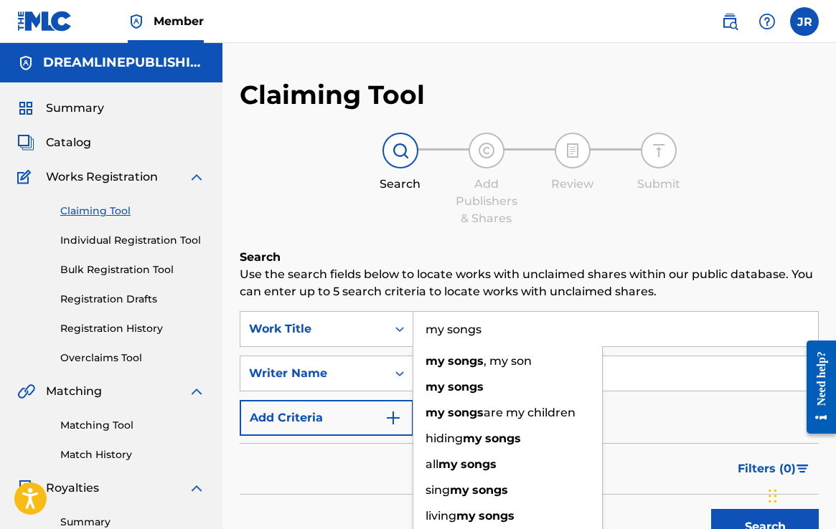
scroll to position [0, 0]
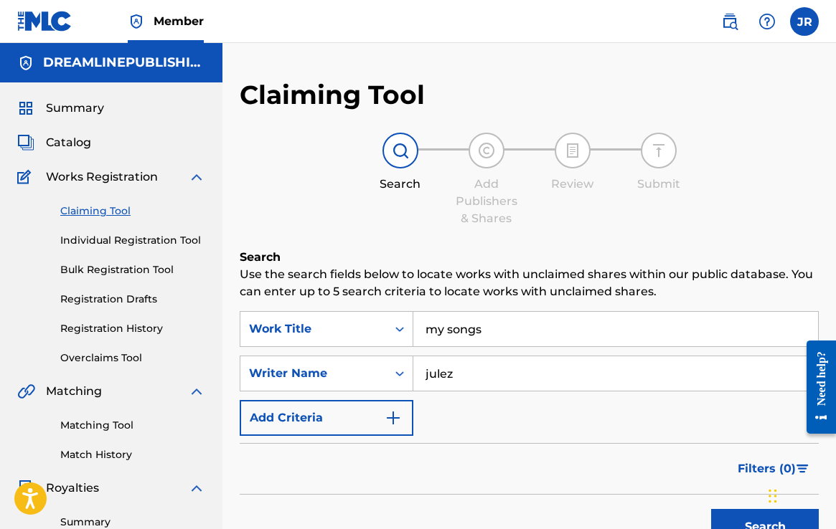
click at [75, 139] on span "Catalog" at bounding box center [68, 142] width 45 height 17
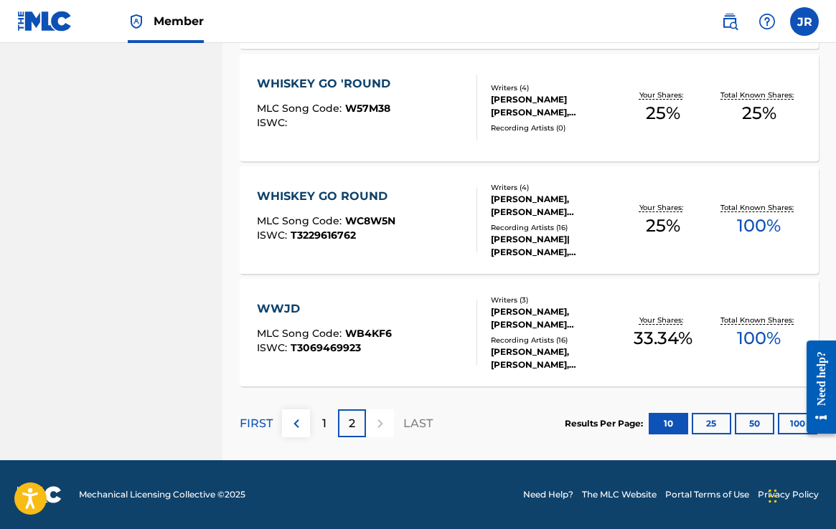
click at [326, 434] on div "1" at bounding box center [324, 424] width 28 height 28
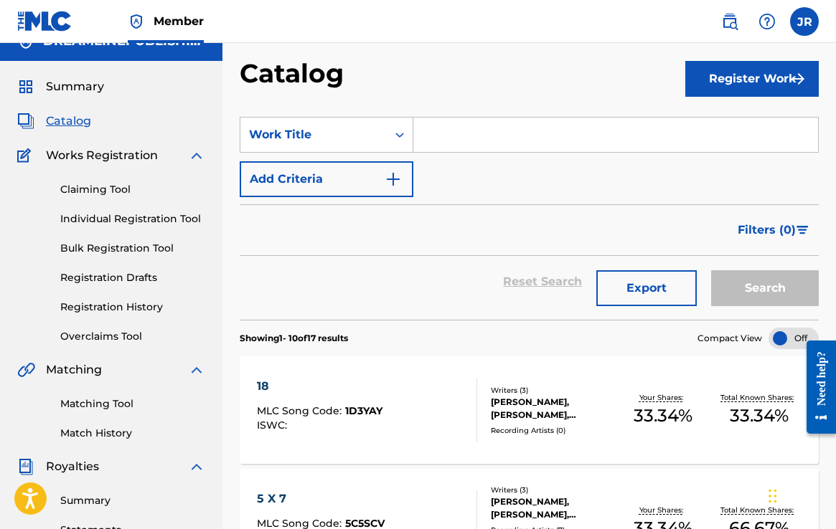
scroll to position [4, 0]
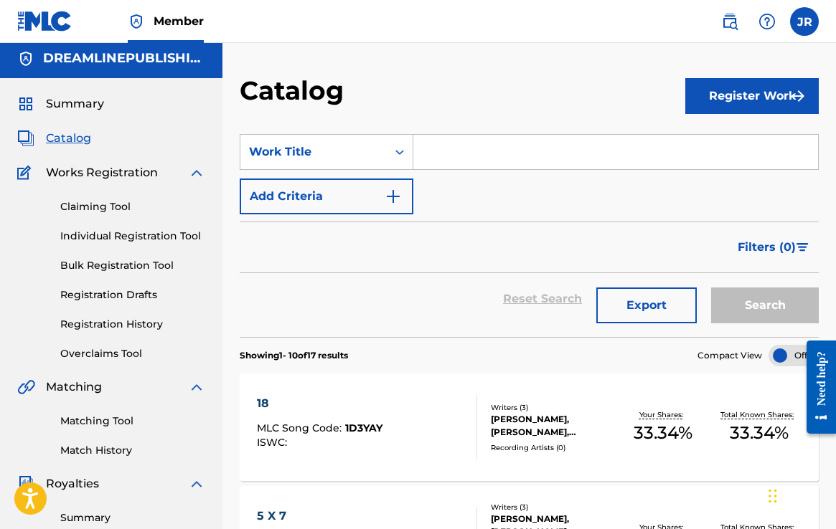
click at [113, 194] on div "Claiming Tool Individual Registration Tool Bulk Registration Tool Registration …" at bounding box center [111, 271] width 188 height 180
click at [112, 209] on link "Claiming Tool" at bounding box center [132, 206] width 145 height 15
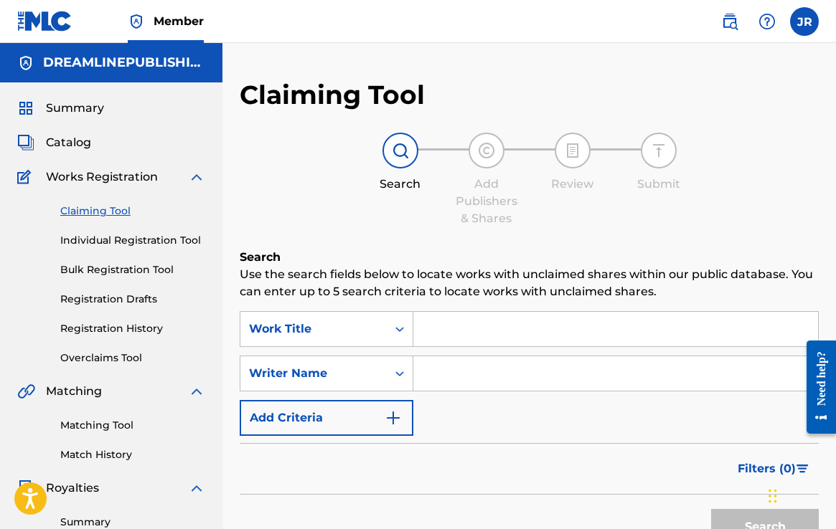
click at [450, 336] on input "Search Form" at bounding box center [615, 329] width 405 height 34
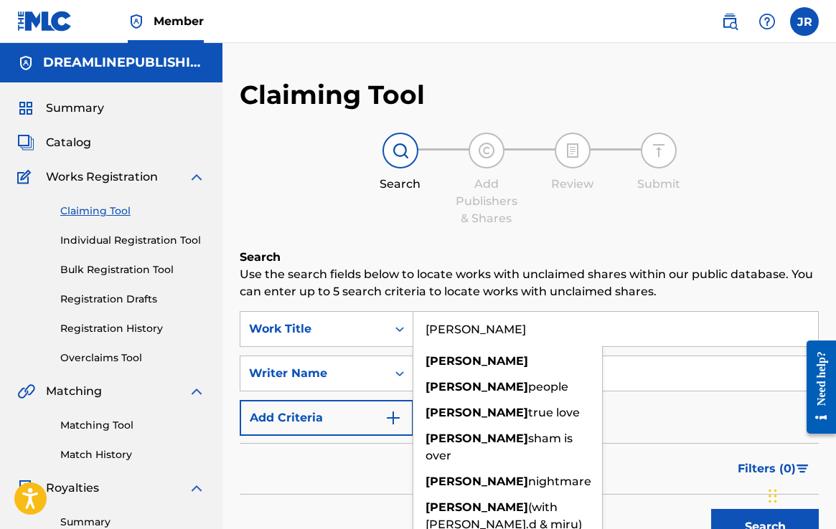
type input "[PERSON_NAME]"
click at [699, 379] on input "Search Form" at bounding box center [615, 374] width 405 height 34
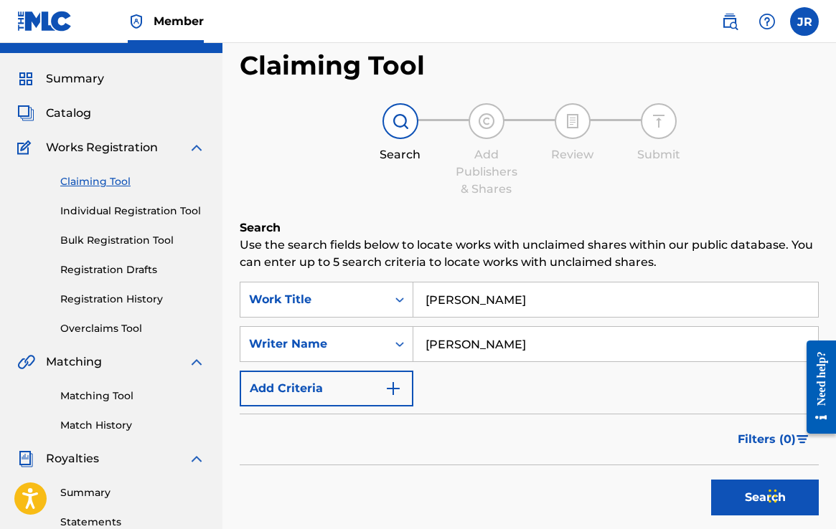
scroll to position [34, 0]
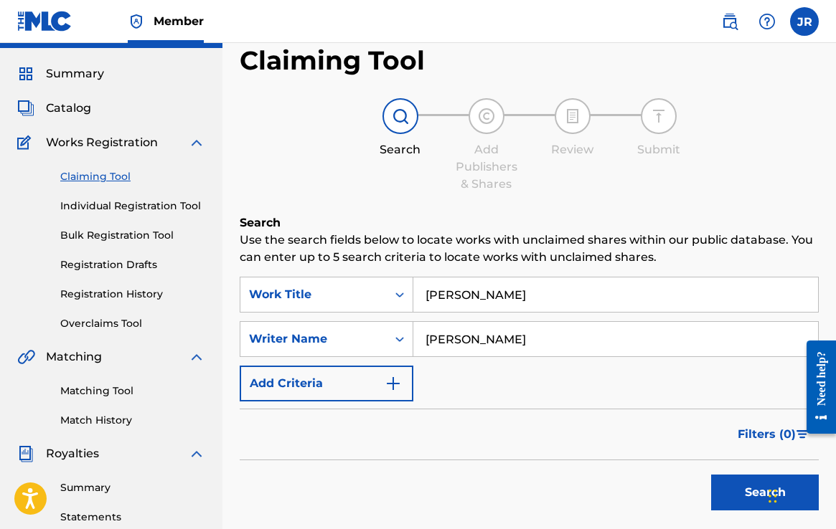
click at [742, 481] on button "Search" at bounding box center [765, 493] width 108 height 36
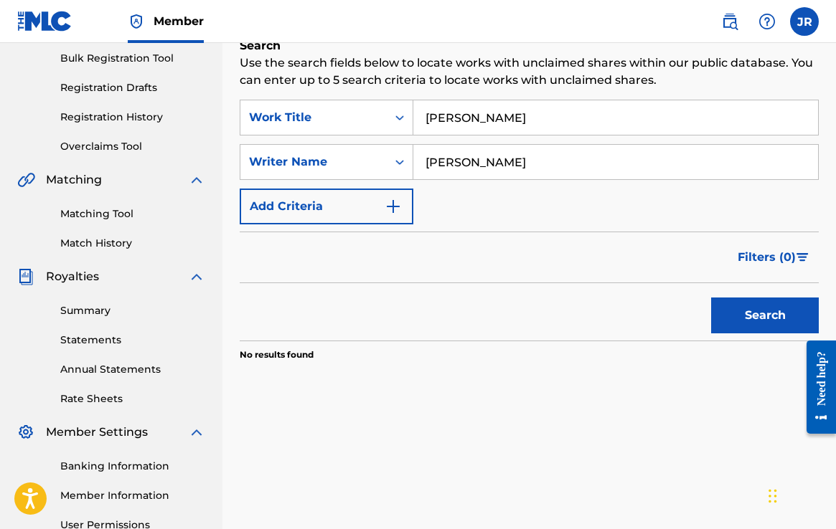
scroll to position [294, 0]
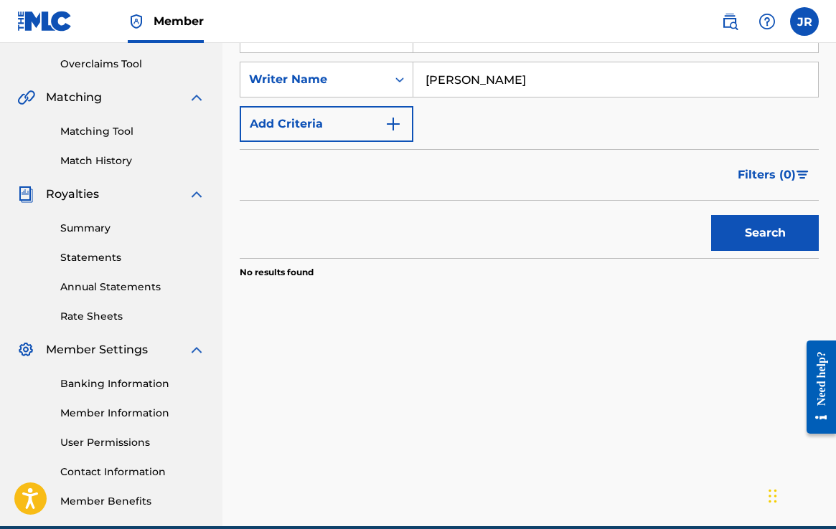
click at [737, 230] on button "Search" at bounding box center [765, 233] width 108 height 36
click at [499, 80] on input "[PERSON_NAME]" at bounding box center [615, 79] width 405 height 34
click at [483, 78] on input "[PERSON_NAME]" at bounding box center [615, 79] width 405 height 34
click at [756, 222] on button "Search" at bounding box center [765, 233] width 108 height 36
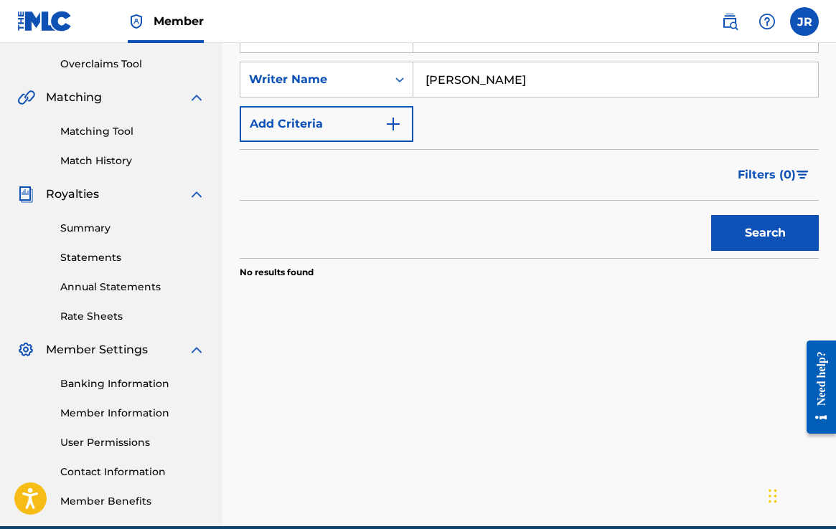
scroll to position [212, 0]
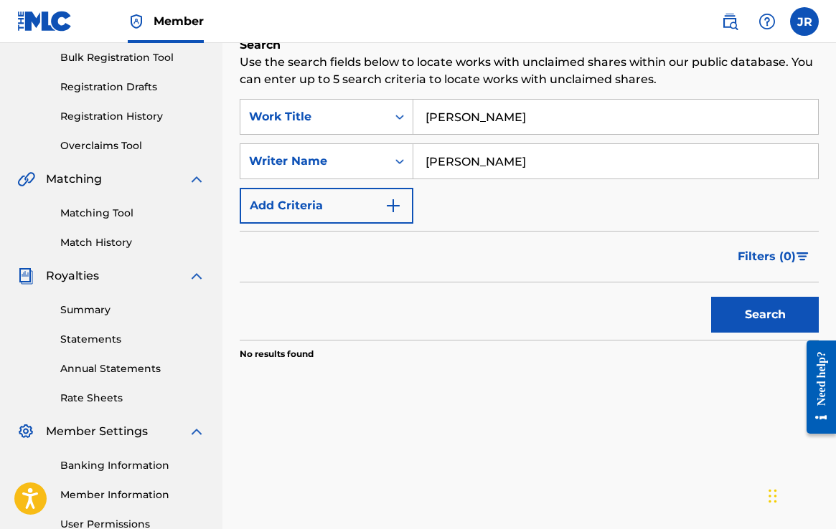
click at [506, 155] on input "[PERSON_NAME]" at bounding box center [615, 161] width 405 height 34
type input "[PERSON_NAME]"
click at [727, 306] on button "Search" at bounding box center [765, 315] width 108 height 36
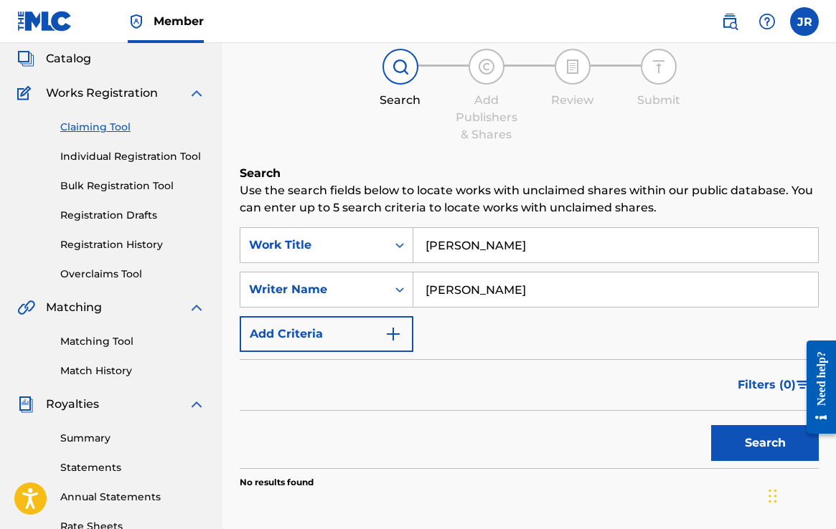
scroll to position [83, 0]
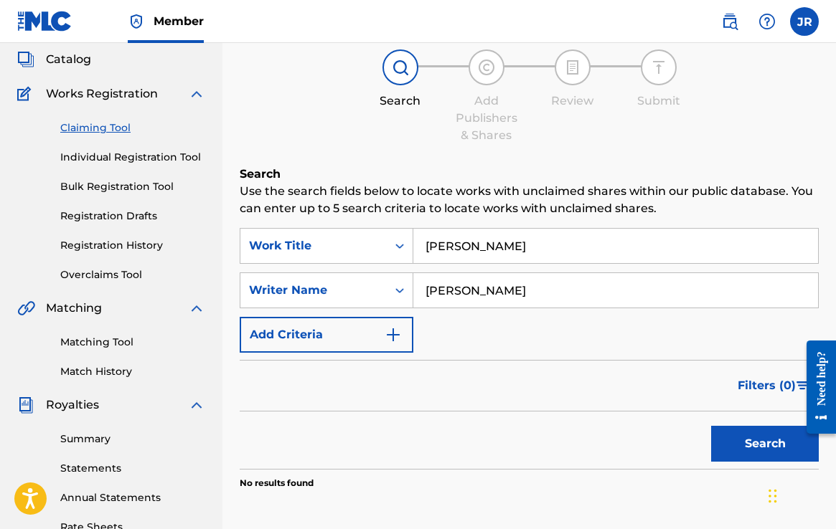
click at [118, 159] on link "Individual Registration Tool" at bounding box center [132, 157] width 145 height 15
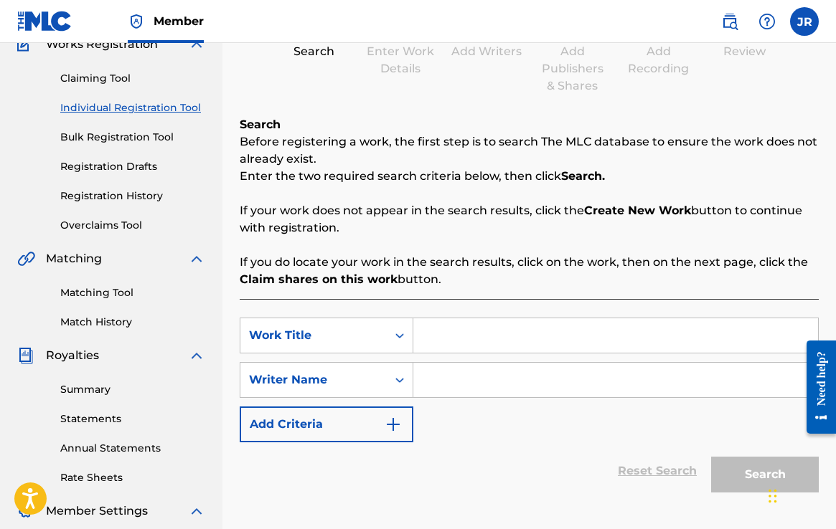
scroll to position [135, 0]
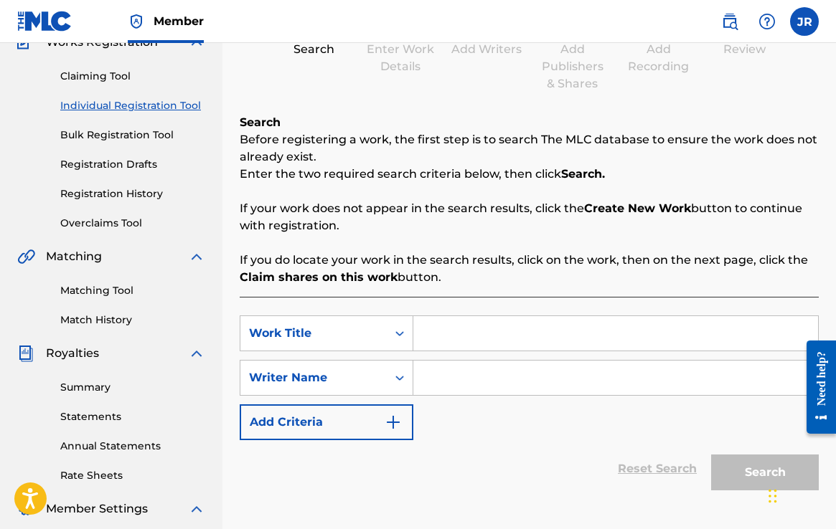
click at [445, 337] on input "Search Form" at bounding box center [615, 333] width 405 height 34
type input "[PERSON_NAME]"
click at [464, 384] on input "Search Form" at bounding box center [615, 378] width 405 height 34
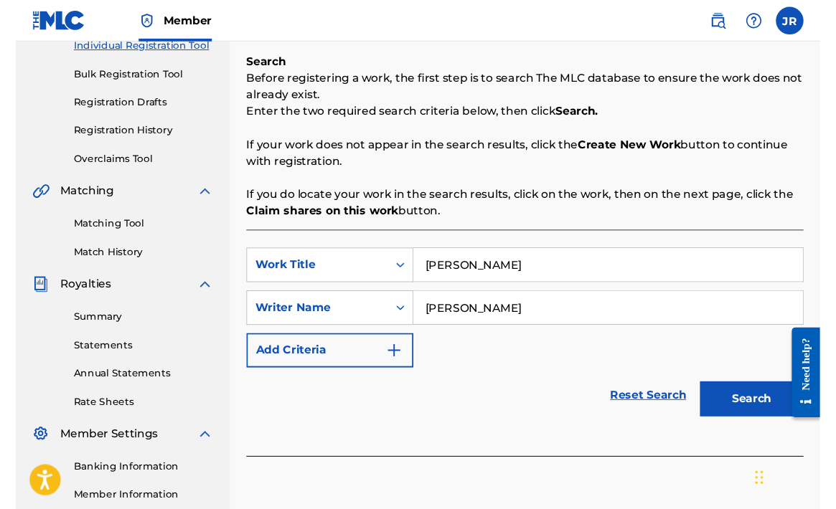
scroll to position [203, 0]
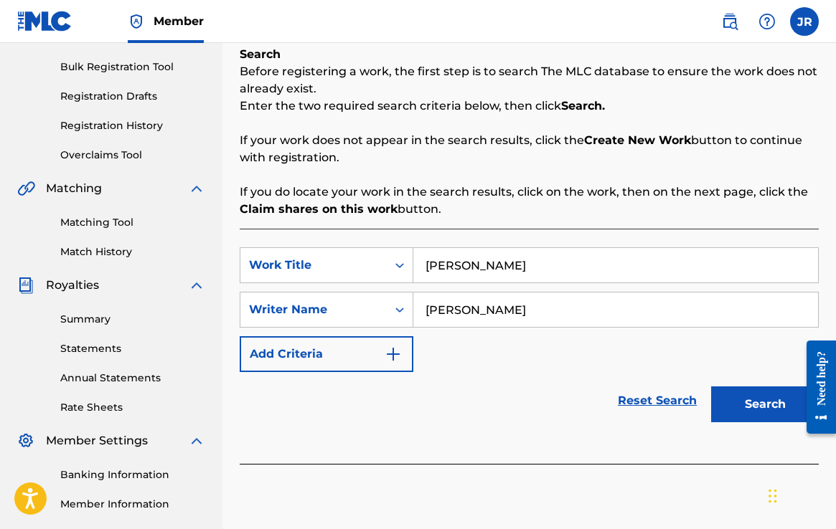
click at [390, 346] on img "Search Form" at bounding box center [393, 354] width 17 height 17
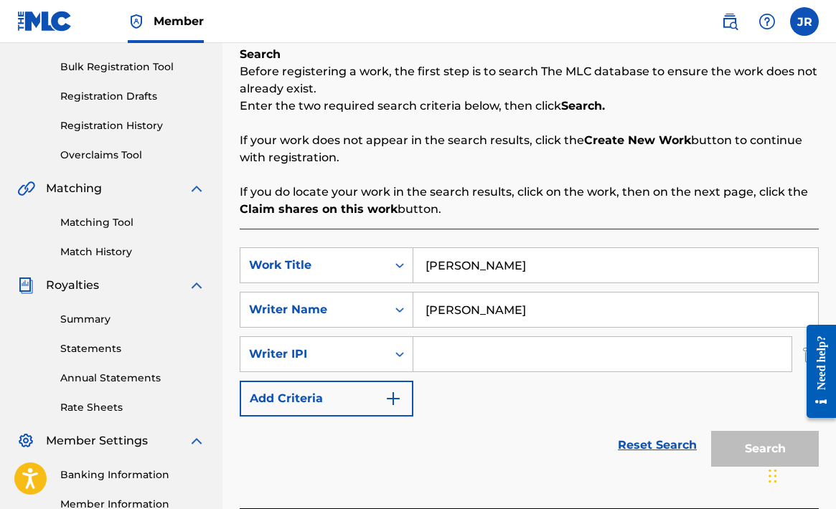
click at [489, 308] on input "[PERSON_NAME]" at bounding box center [615, 310] width 405 height 34
type input "[PERSON_NAME]"
click at [480, 345] on input "Search Form" at bounding box center [602, 354] width 378 height 34
paste input "1219588035"
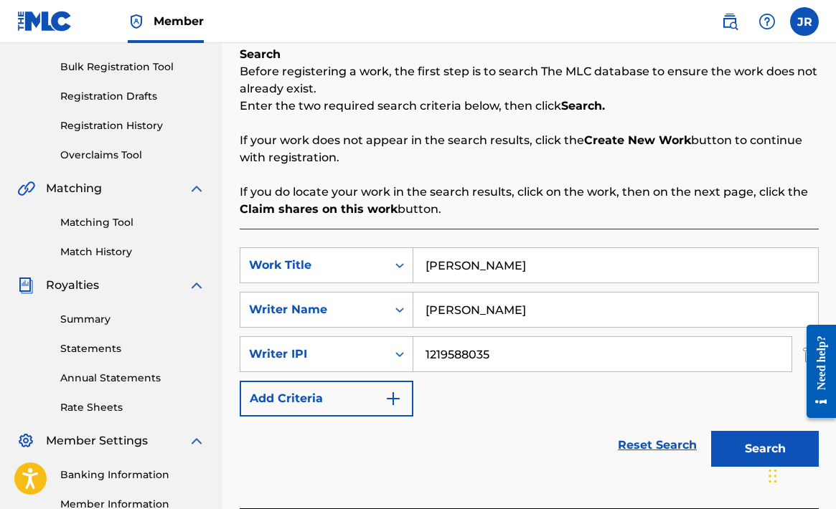
type input "1219588035"
click at [341, 394] on button "Add Criteria" at bounding box center [327, 399] width 174 height 36
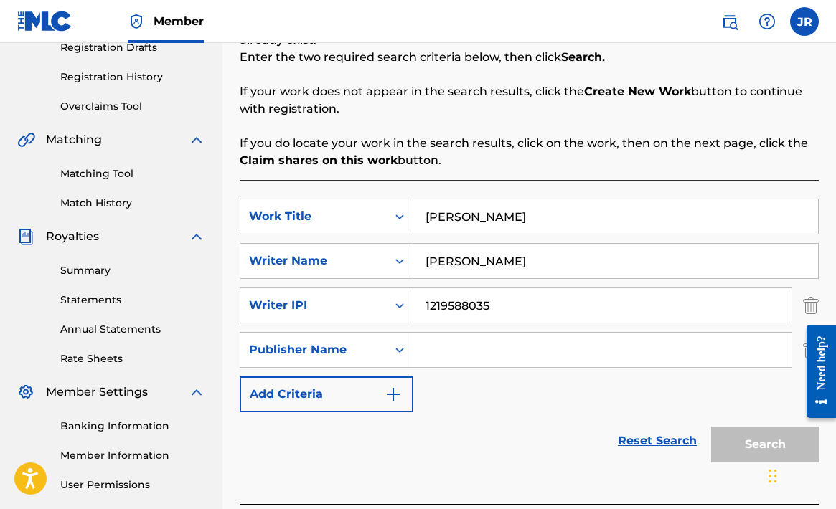
scroll to position [256, 0]
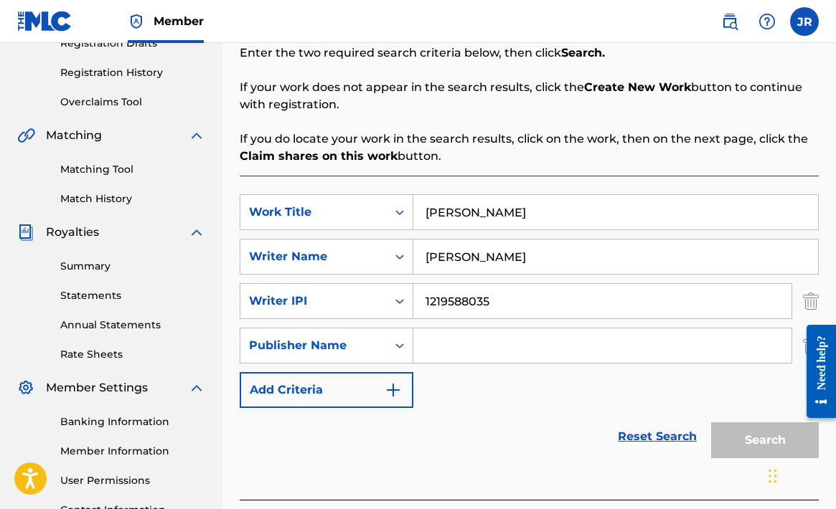
click at [384, 387] on button "Add Criteria" at bounding box center [327, 390] width 174 height 36
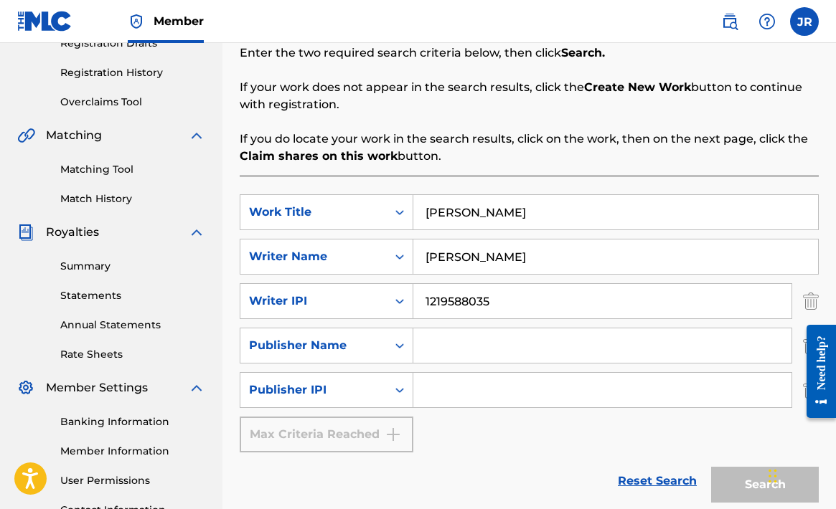
scroll to position [294, 0]
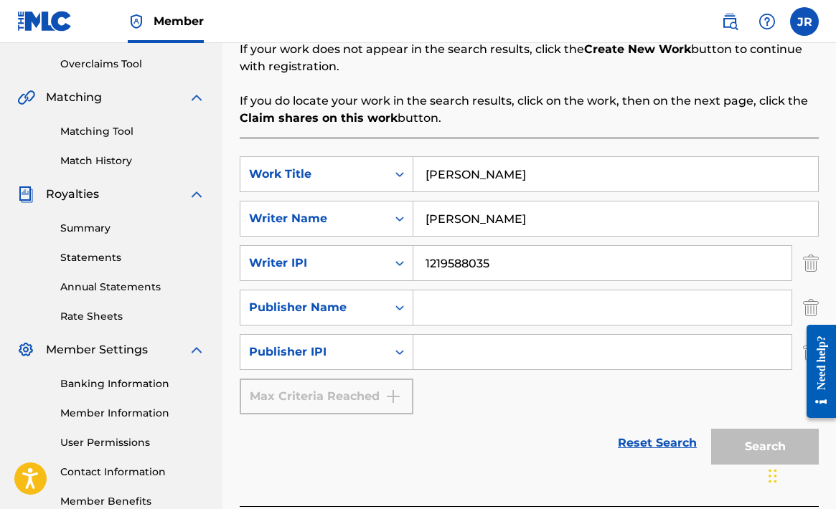
click at [809, 298] on img "Search Form" at bounding box center [811, 308] width 16 height 36
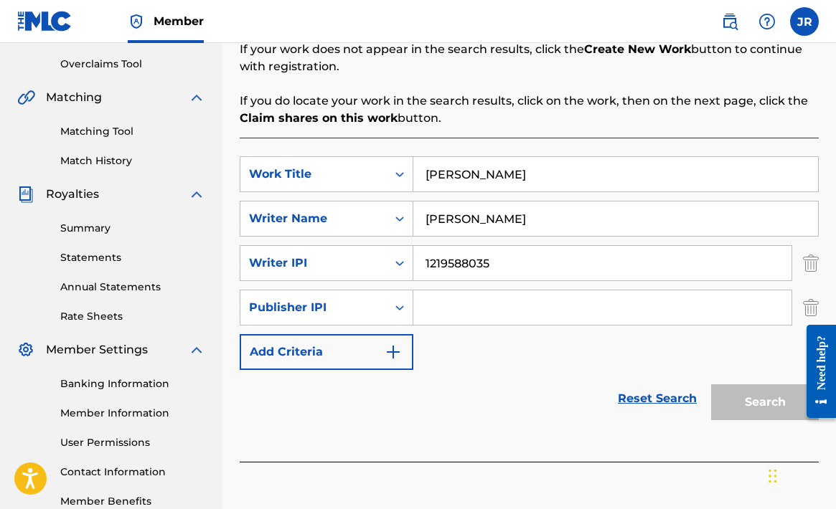
click at [810, 305] on img "Search Form" at bounding box center [811, 308] width 16 height 36
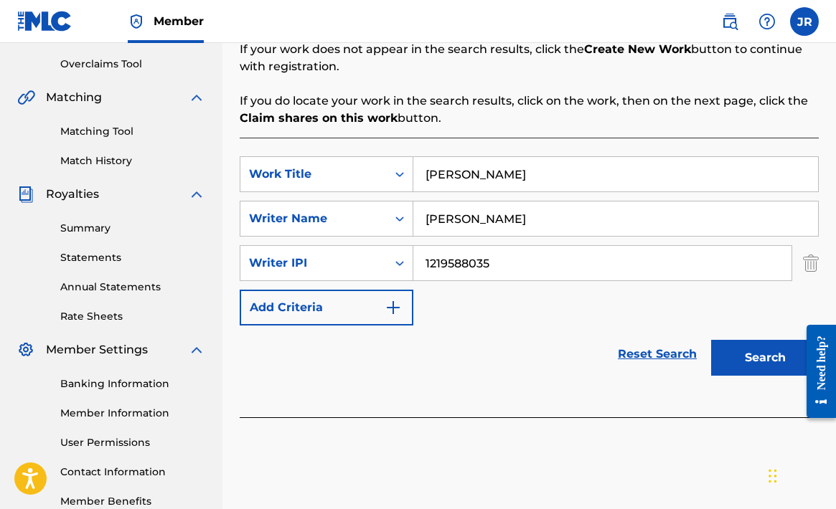
click at [766, 354] on button "Search" at bounding box center [765, 358] width 108 height 36
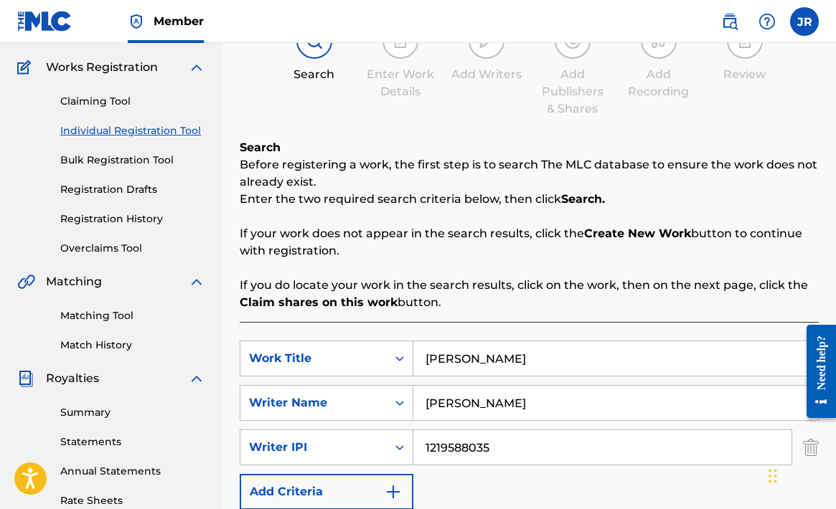
scroll to position [108, 0]
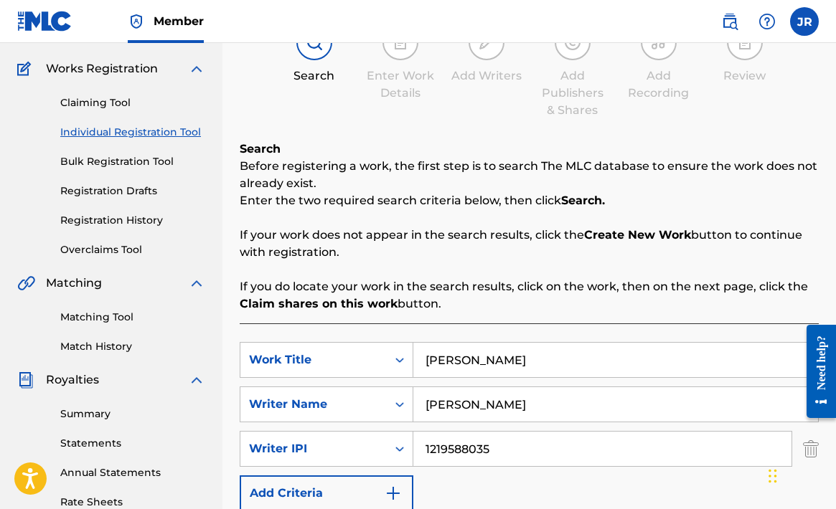
click at [132, 161] on link "Bulk Registration Tool" at bounding box center [132, 161] width 145 height 15
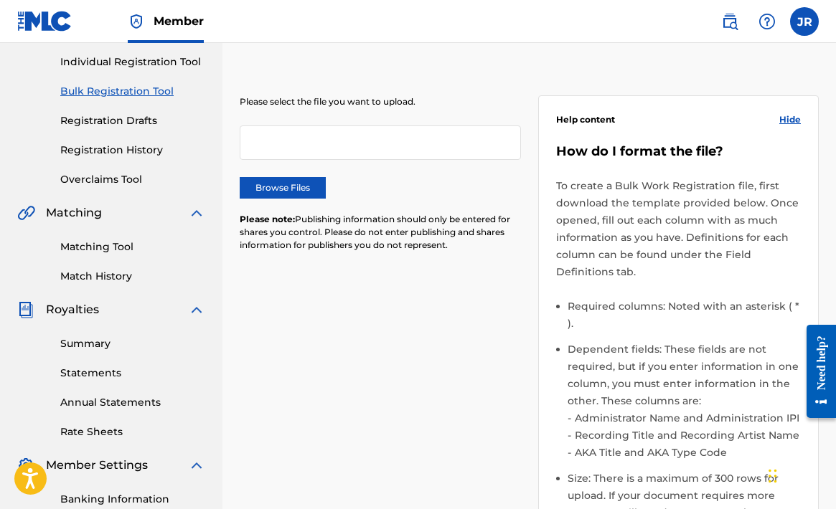
scroll to position [106, 0]
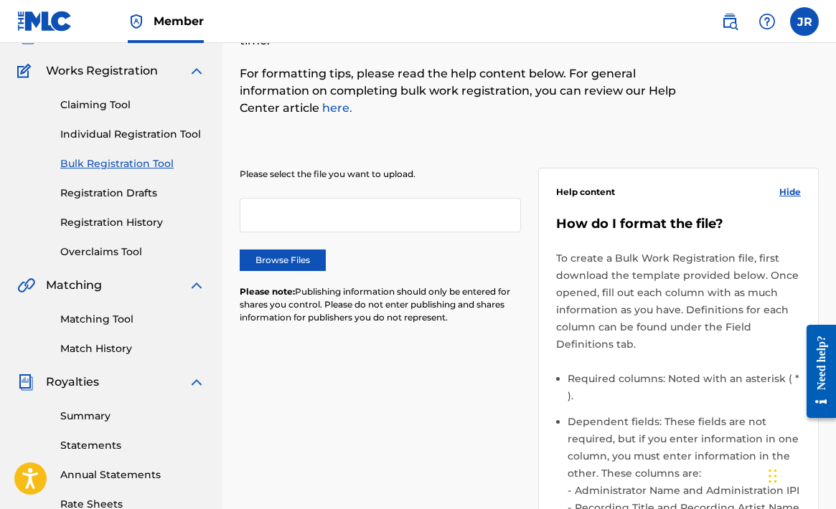
click at [101, 185] on div "Claiming Tool Individual Registration Tool Bulk Registration Tool Registration …" at bounding box center [111, 170] width 188 height 180
click at [102, 199] on link "Registration Drafts" at bounding box center [132, 193] width 145 height 15
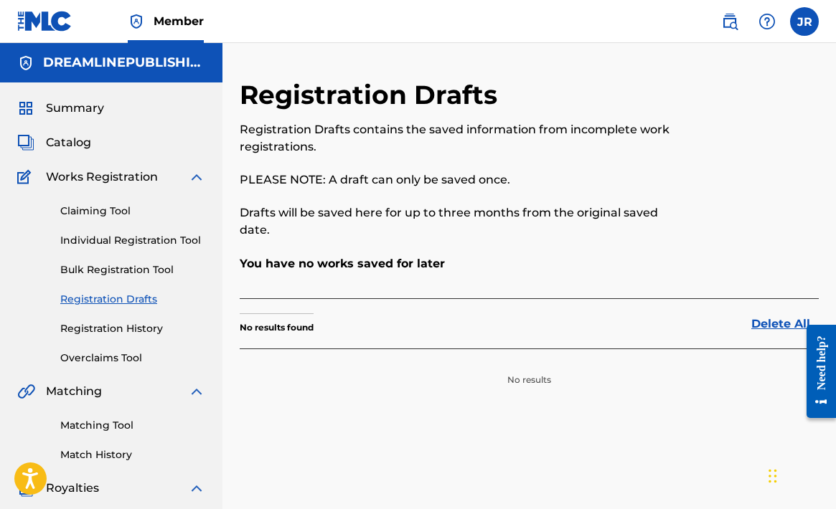
click at [103, 332] on link "Registration History" at bounding box center [132, 328] width 145 height 15
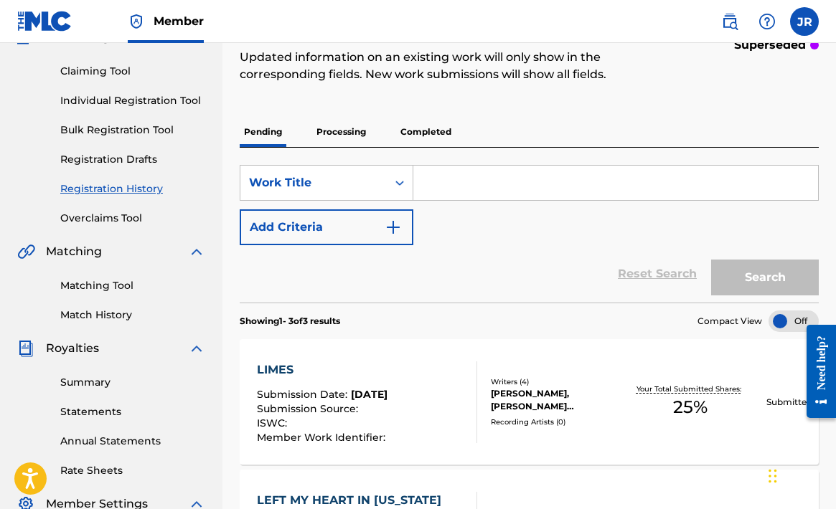
scroll to position [140, 0]
click at [116, 99] on link "Individual Registration Tool" at bounding box center [132, 100] width 145 height 15
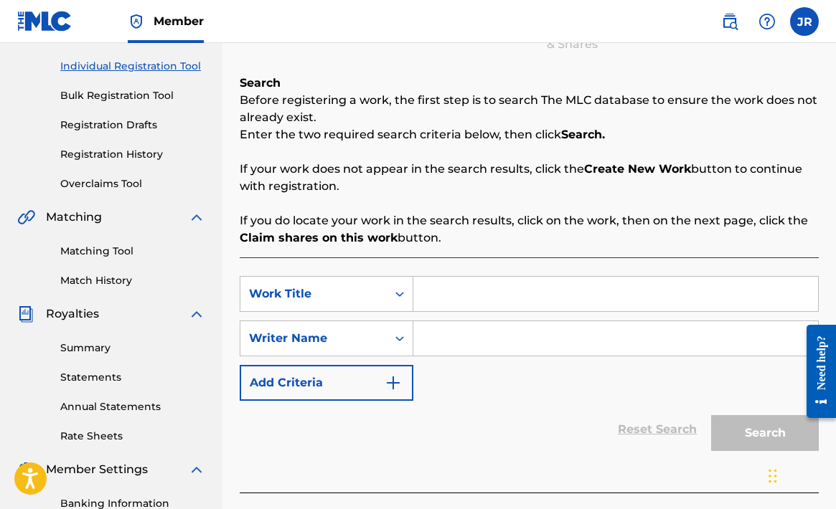
scroll to position [199, 0]
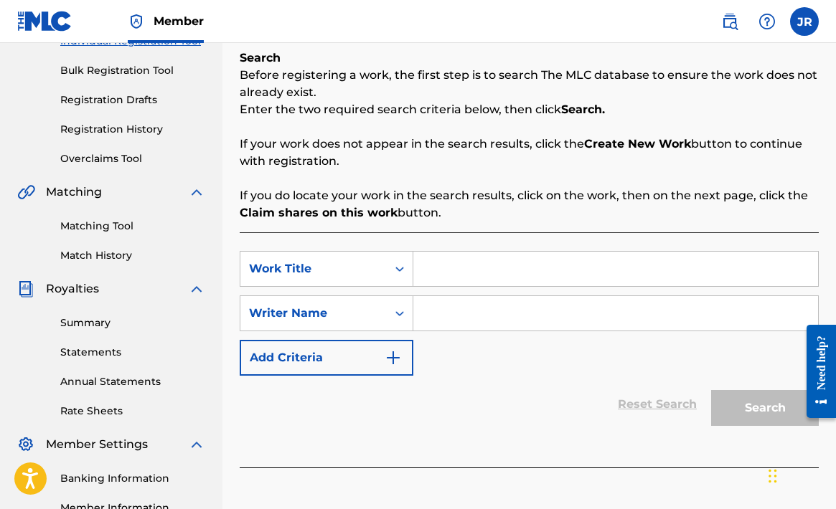
click at [448, 274] on input "Search Form" at bounding box center [615, 269] width 405 height 34
type input "[PERSON_NAME]"
click at [447, 321] on input "Search Form" at bounding box center [615, 313] width 405 height 34
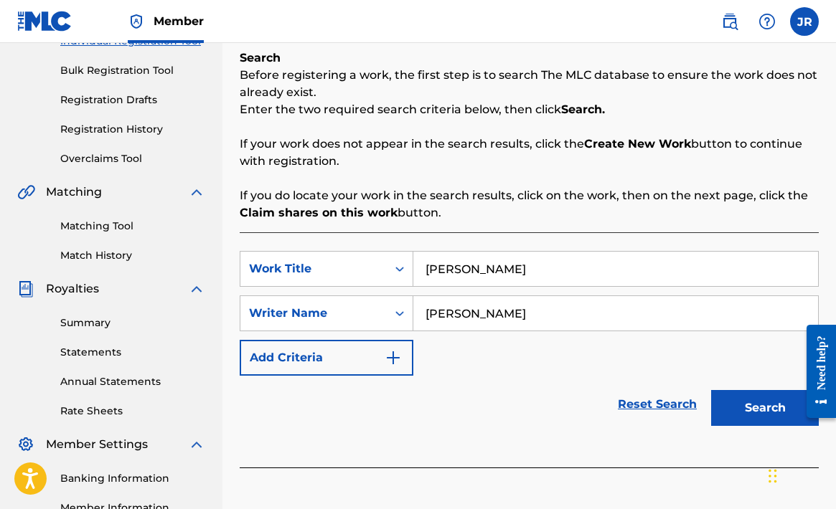
type input "[PERSON_NAME]"
click at [740, 396] on button "Search" at bounding box center [765, 408] width 108 height 36
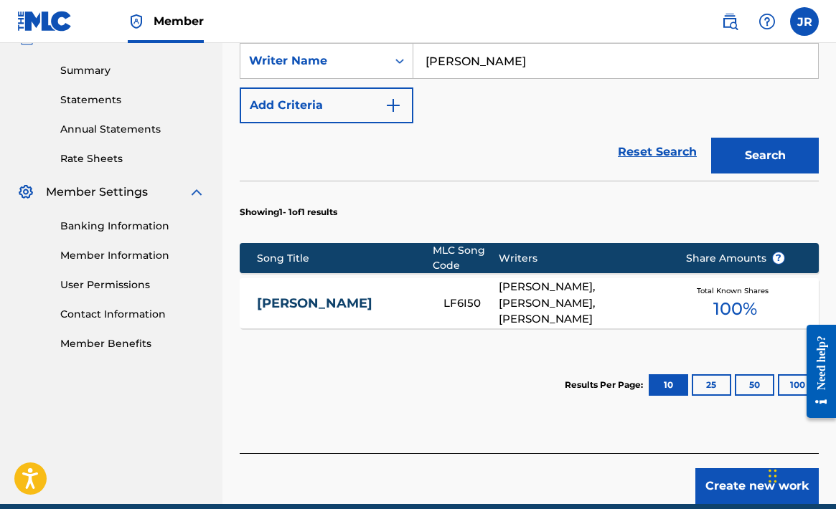
scroll to position [463, 0]
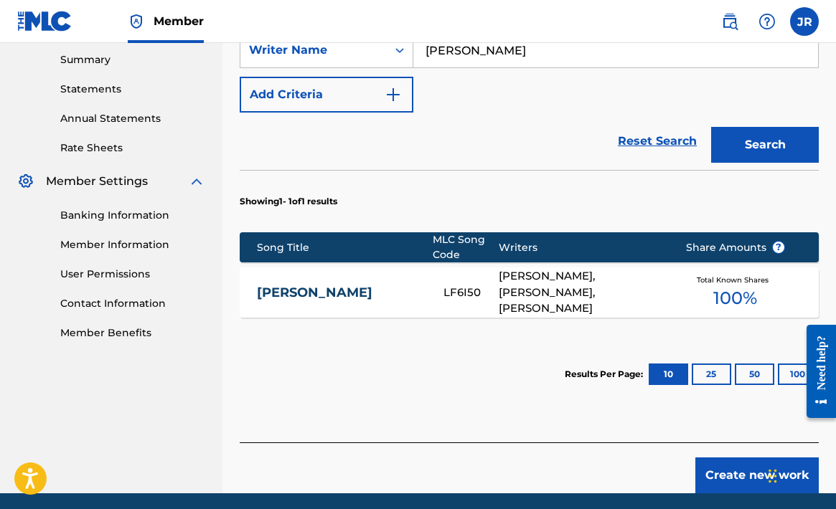
click at [400, 286] on link "[PERSON_NAME]" at bounding box center [340, 293] width 167 height 16
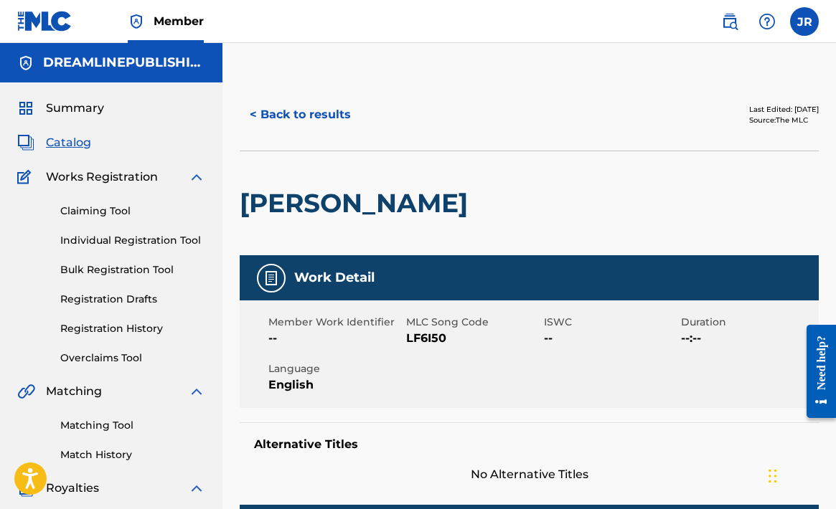
click at [93, 210] on link "Claiming Tool" at bounding box center [132, 211] width 145 height 15
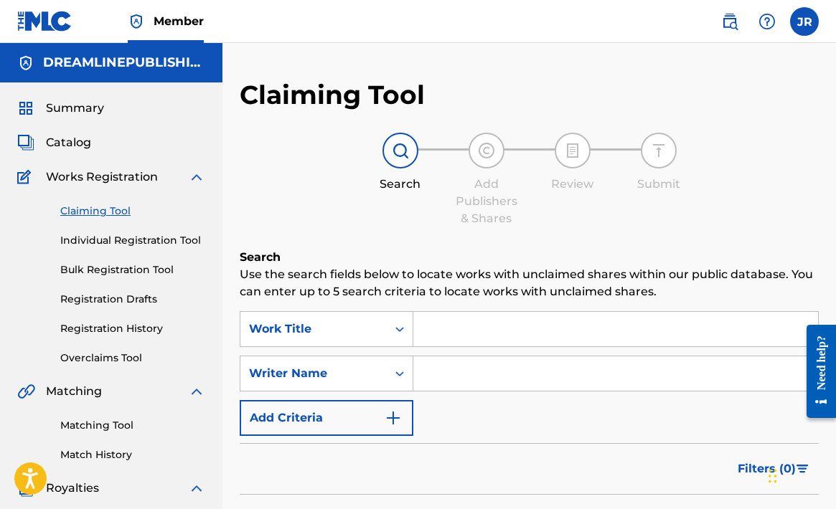
click at [443, 327] on input "Search Form" at bounding box center [615, 329] width 405 height 34
type input "J"
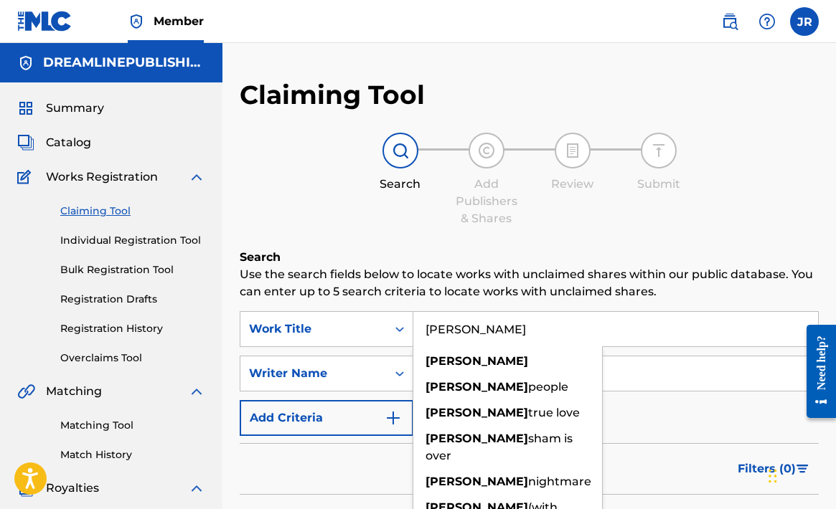
type input "[PERSON_NAME]"
click at [665, 385] on input "Search Form" at bounding box center [615, 374] width 405 height 34
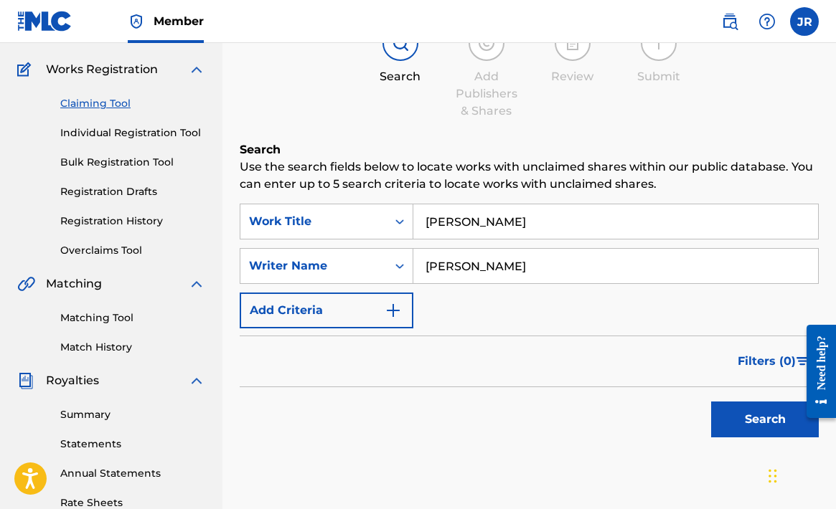
scroll to position [119, 0]
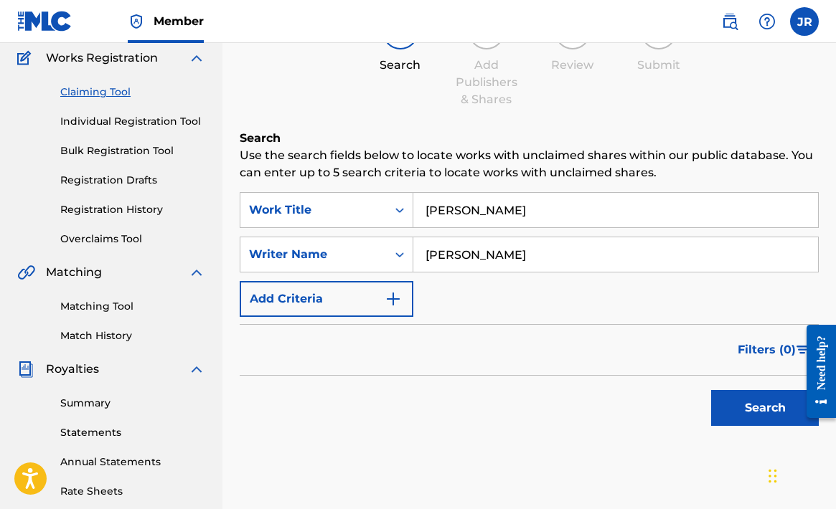
type input "[PERSON_NAME]"
click at [759, 395] on button "Search" at bounding box center [765, 408] width 108 height 36
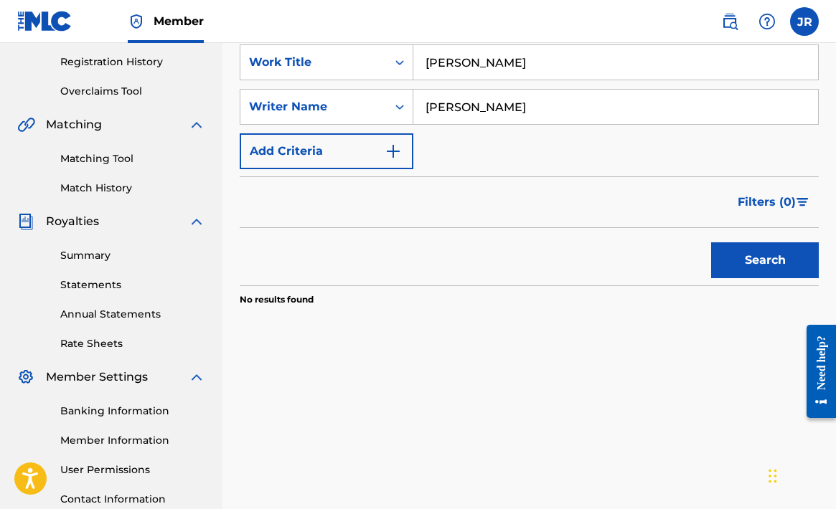
scroll to position [268, 0]
click at [730, 253] on button "Search" at bounding box center [765, 260] width 108 height 36
click at [772, 209] on span "Filters ( 0 )" at bounding box center [766, 201] width 58 height 17
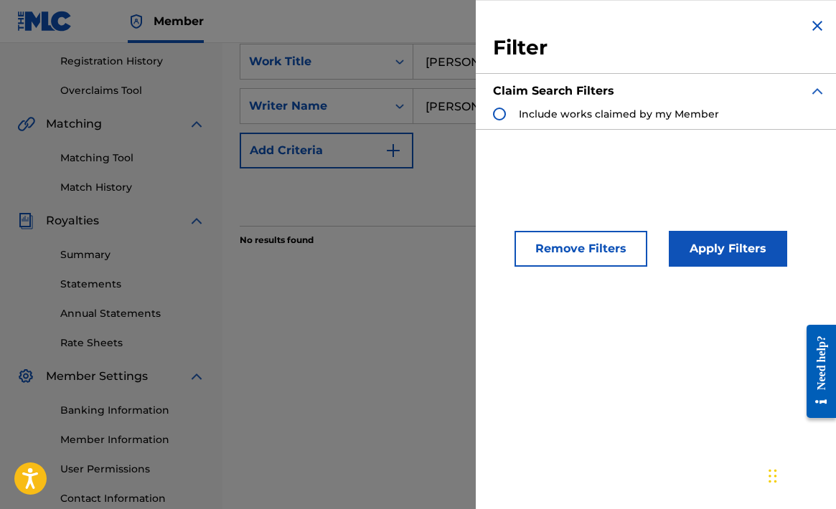
click at [415, 220] on div "Search" at bounding box center [529, 197] width 579 height 57
click at [812, 24] on img "Search Form" at bounding box center [816, 25] width 17 height 17
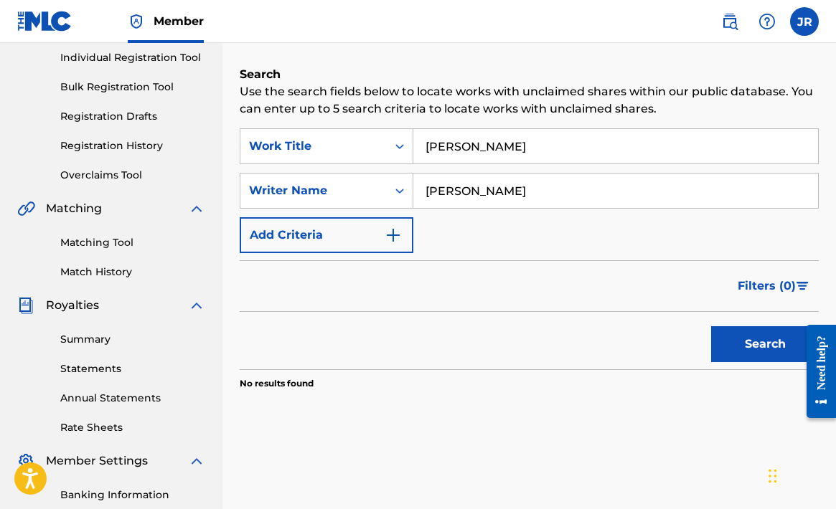
scroll to position [180, 0]
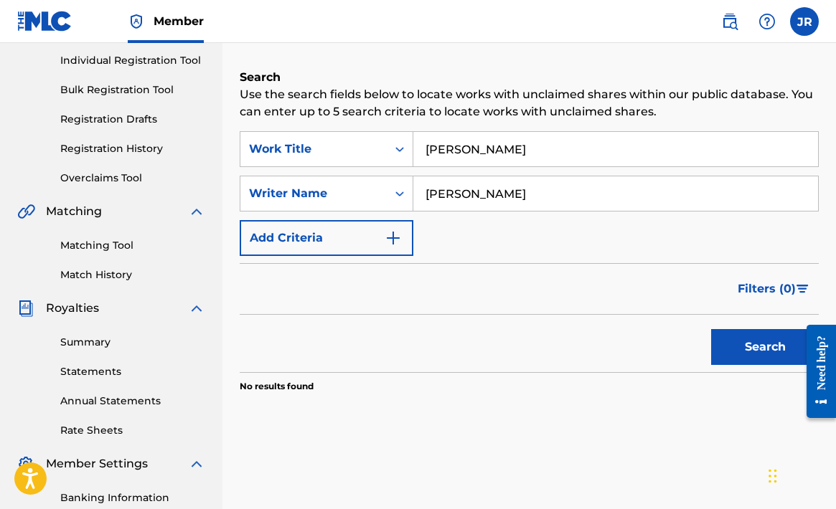
click at [454, 150] on input "[PERSON_NAME]" at bounding box center [615, 149] width 405 height 34
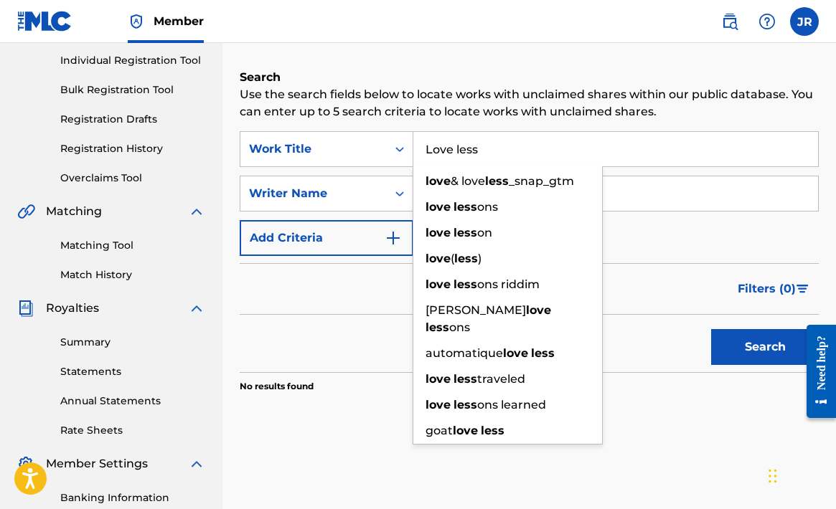
type input "Love less"
click at [757, 341] on button "Search" at bounding box center [765, 347] width 108 height 36
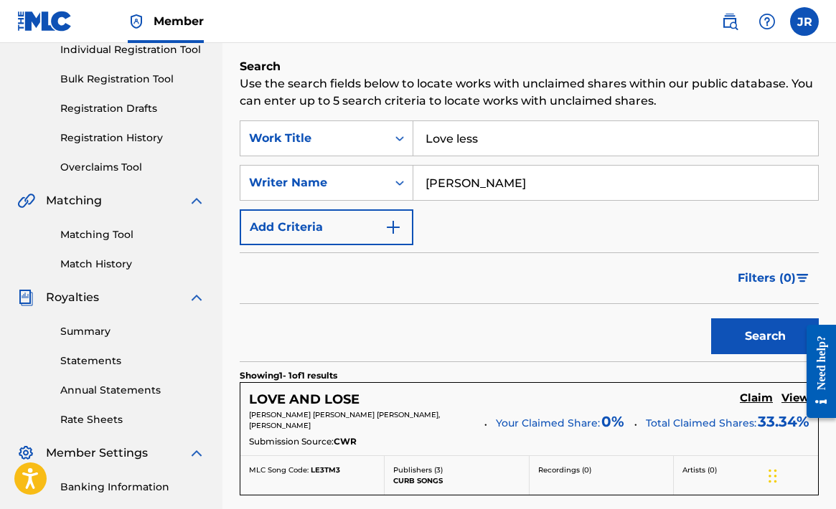
scroll to position [184, 0]
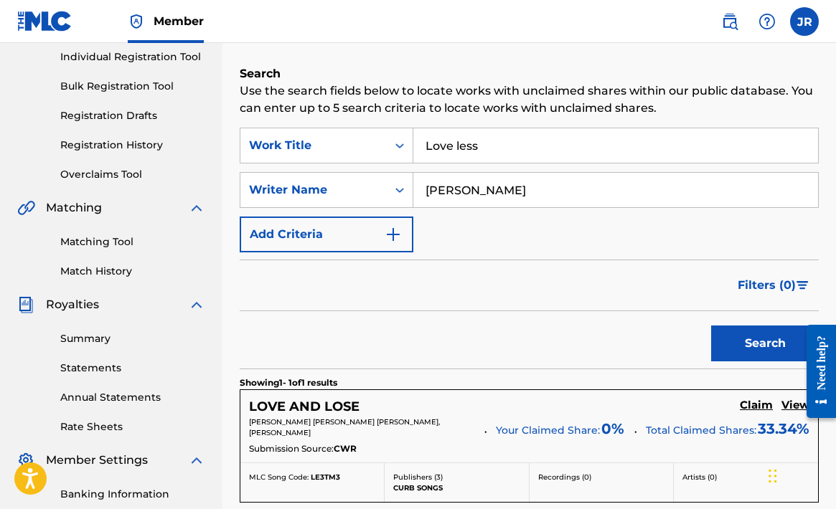
click at [494, 187] on input "[PERSON_NAME]" at bounding box center [615, 190] width 405 height 34
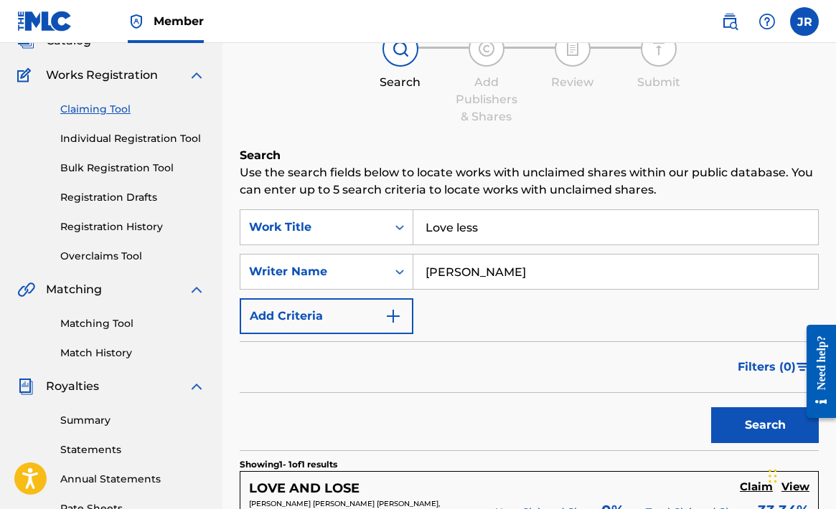
scroll to position [93, 0]
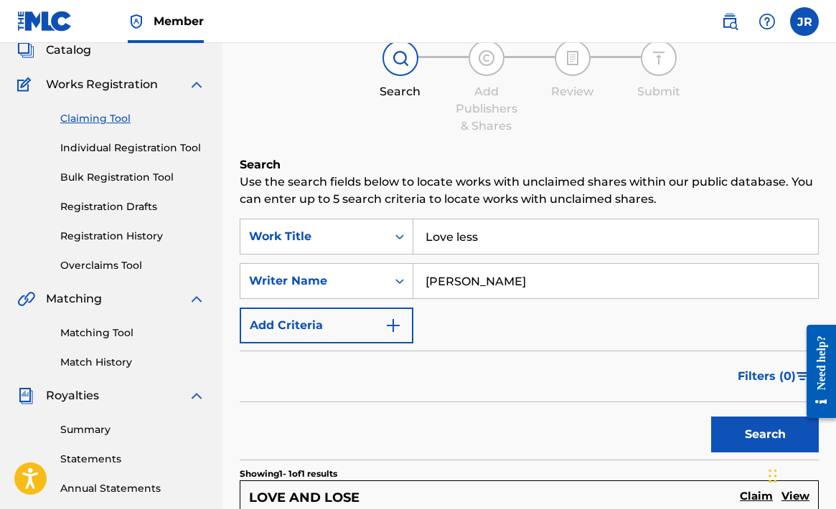
type input "[PERSON_NAME]"
click at [146, 136] on div "Claiming Tool Individual Registration Tool Bulk Registration Tool Registration …" at bounding box center [111, 183] width 188 height 180
click at [145, 147] on link "Individual Registration Tool" at bounding box center [132, 148] width 145 height 15
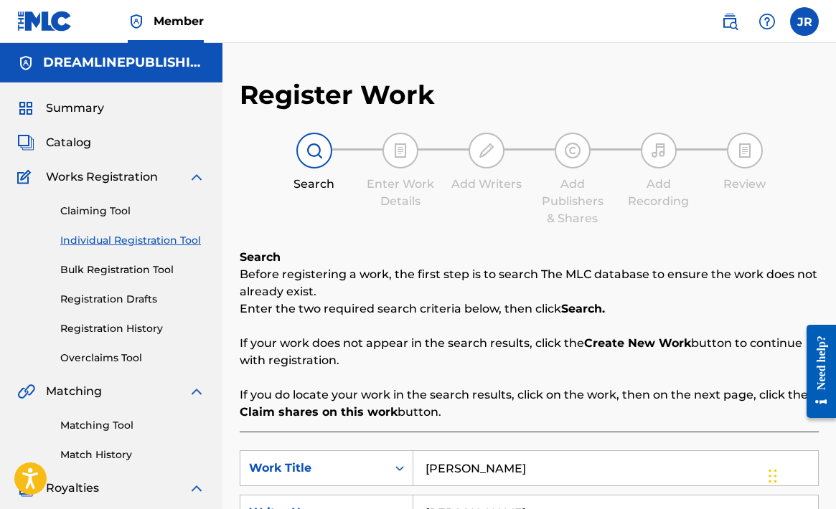
click at [138, 241] on link "Individual Registration Tool" at bounding box center [132, 240] width 145 height 15
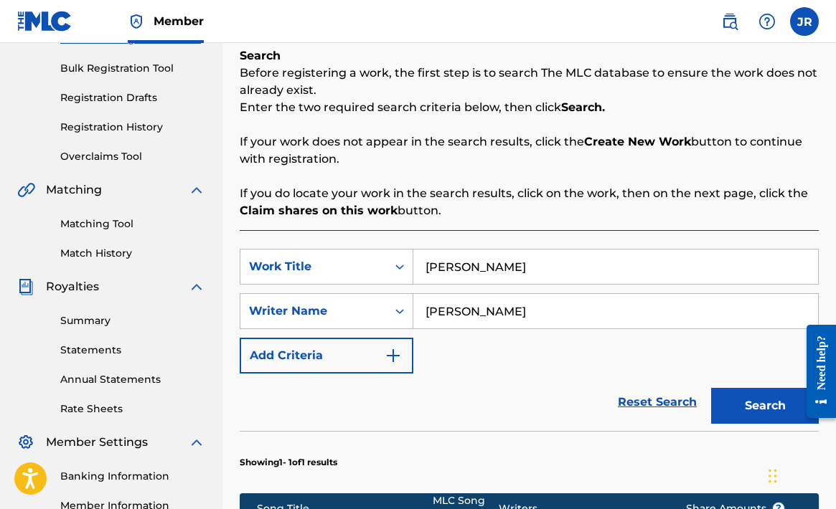
scroll to position [226, 0]
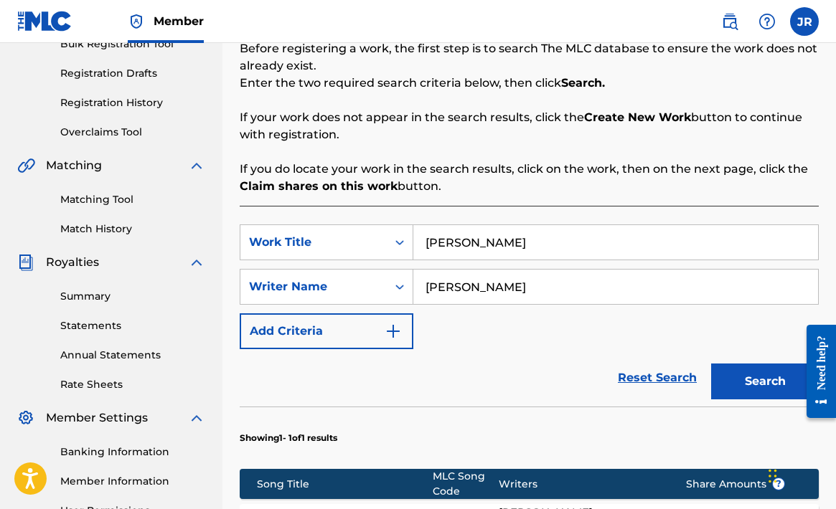
click at [747, 384] on button "Search" at bounding box center [765, 382] width 108 height 36
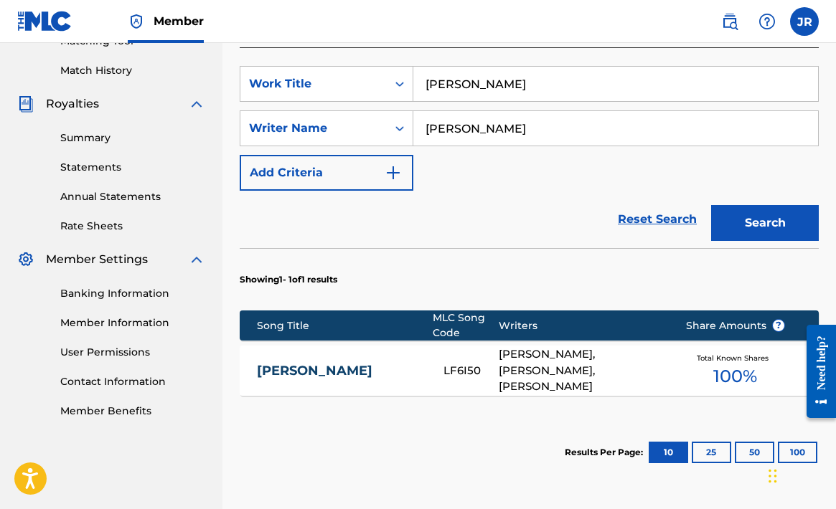
scroll to position [379, 0]
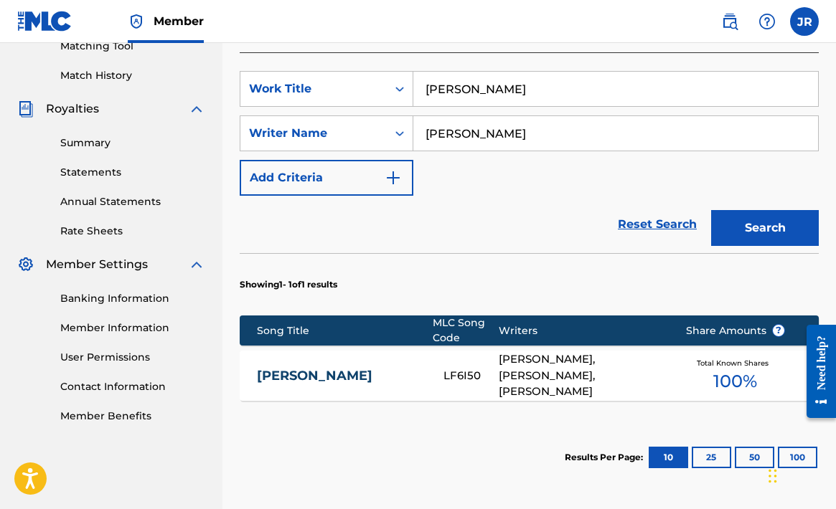
click at [319, 373] on link "[PERSON_NAME]" at bounding box center [340, 376] width 167 height 16
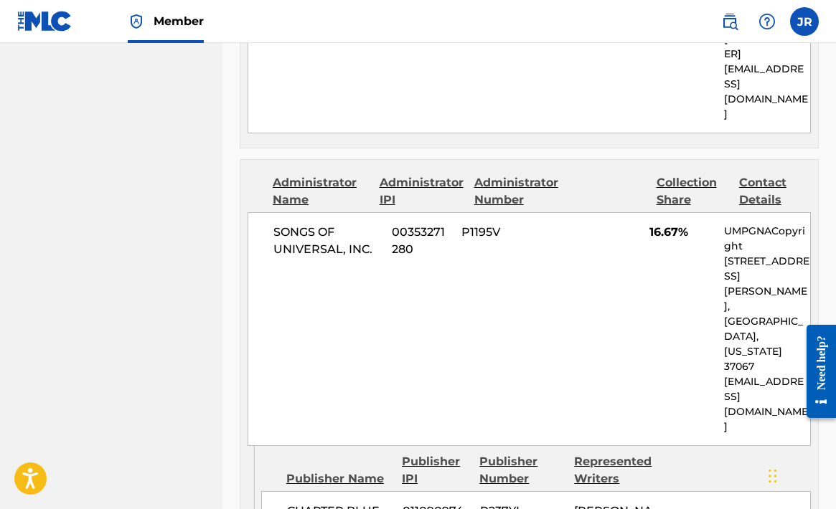
scroll to position [3235, 0]
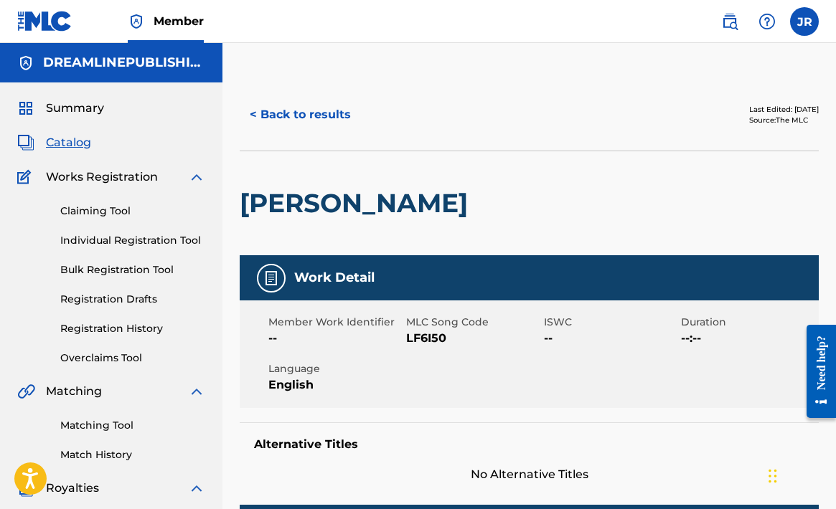
scroll to position [0, 0]
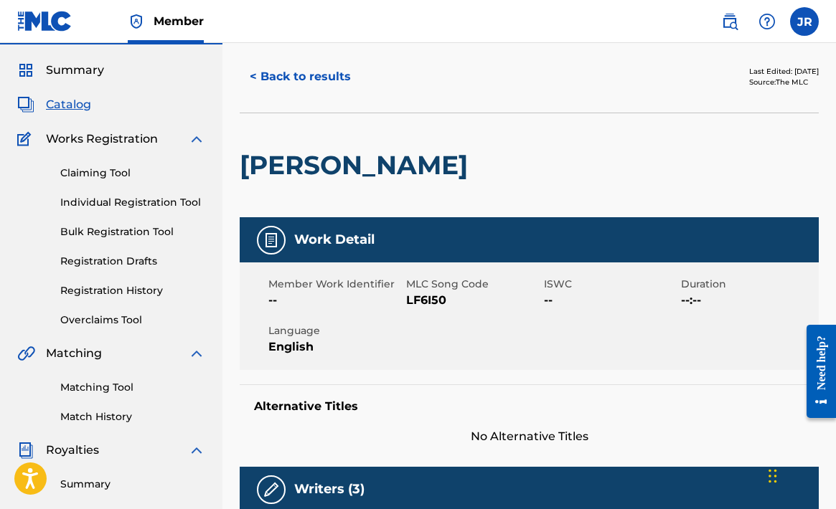
click at [314, 77] on button "< Back to results" at bounding box center [300, 77] width 121 height 36
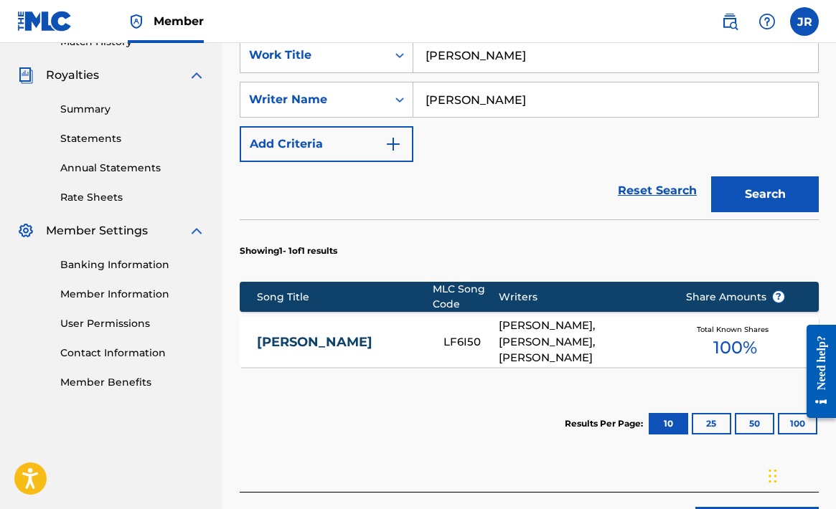
scroll to position [420, 0]
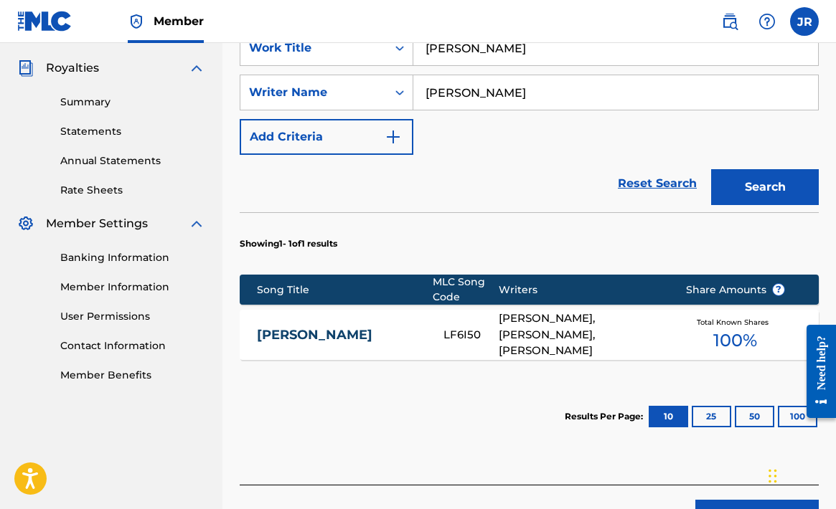
click at [590, 336] on div "[PERSON_NAME], [PERSON_NAME], [PERSON_NAME]" at bounding box center [581, 335] width 165 height 49
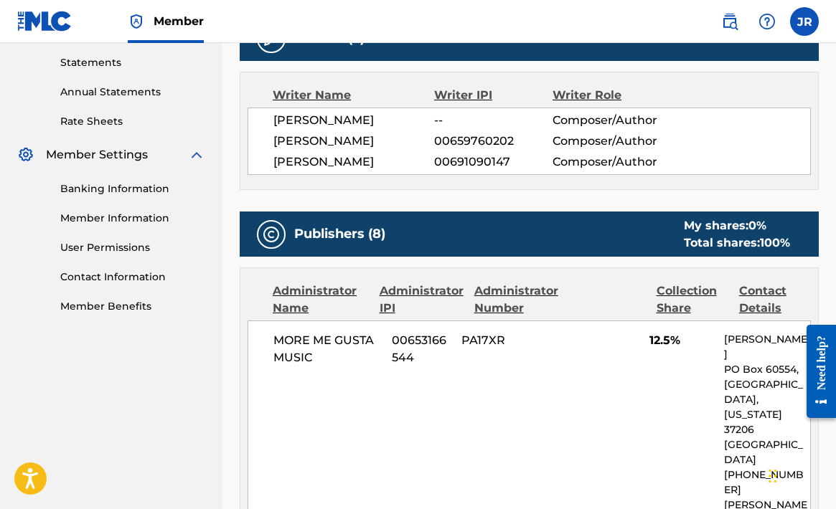
scroll to position [493, 0]
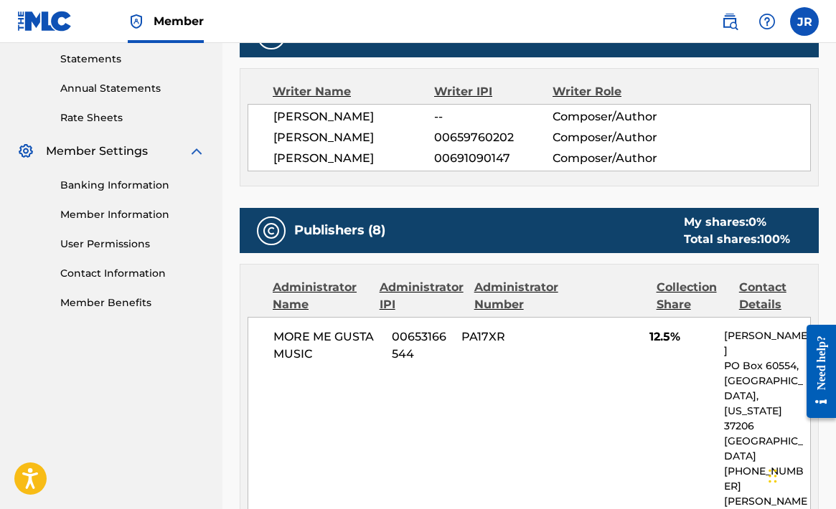
click at [688, 231] on div "My shares: 0 %" at bounding box center [737, 222] width 106 height 17
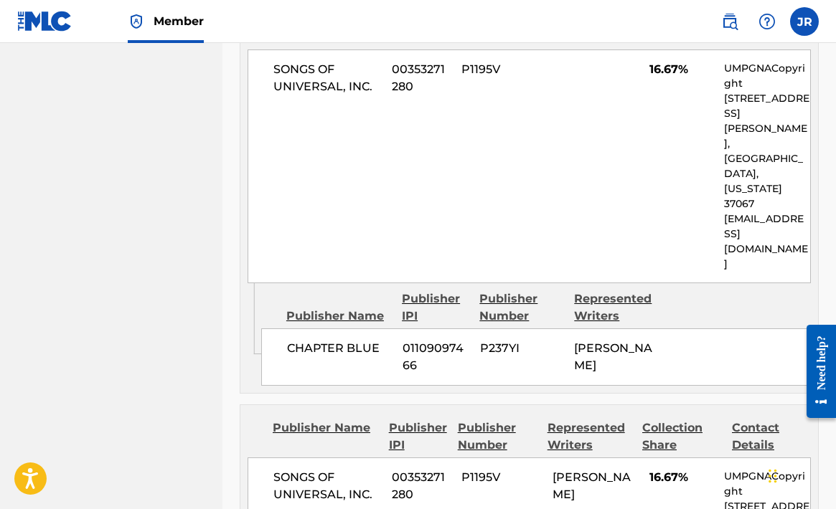
scroll to position [3403, 0]
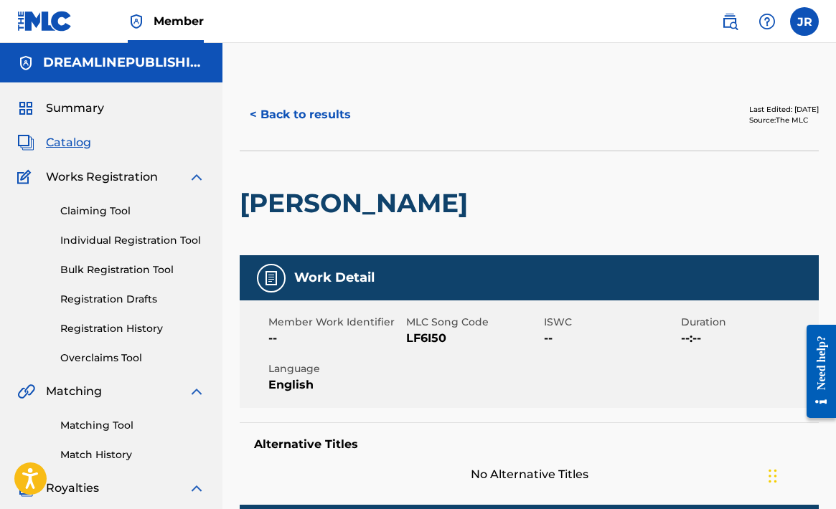
scroll to position [0, 0]
click at [308, 120] on button "< Back to results" at bounding box center [300, 115] width 121 height 36
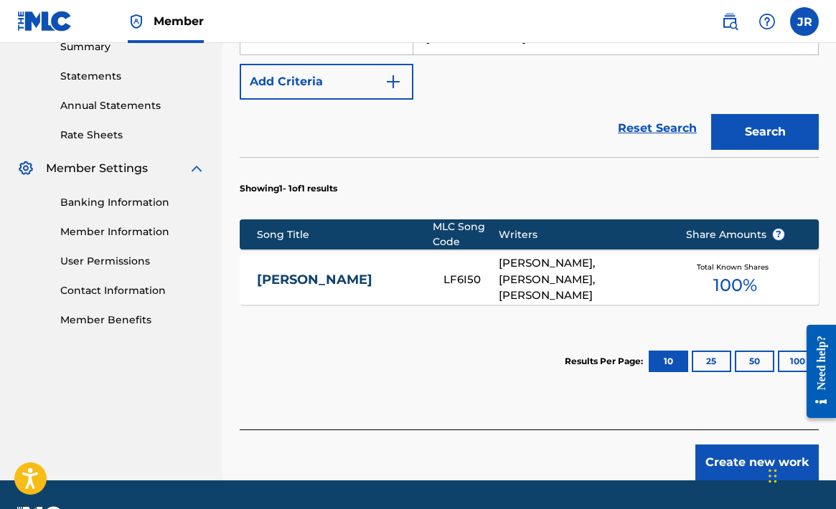
scroll to position [478, 0]
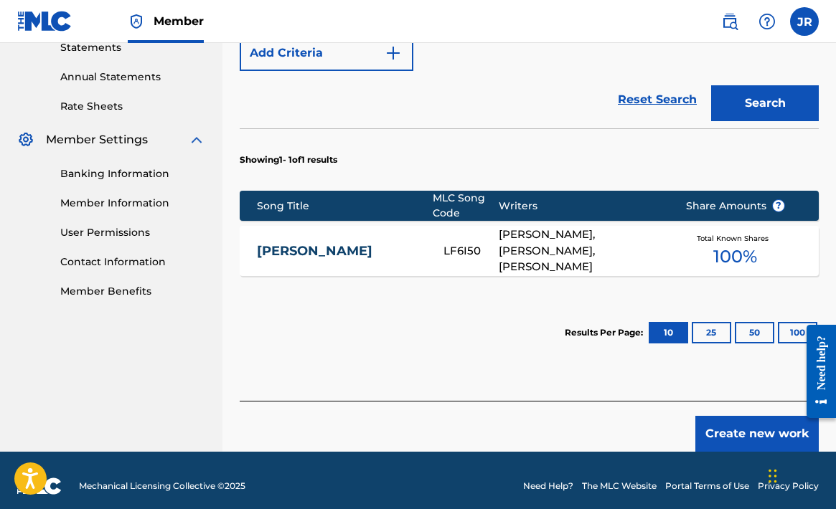
click at [697, 332] on button "25" at bounding box center [711, 333] width 39 height 22
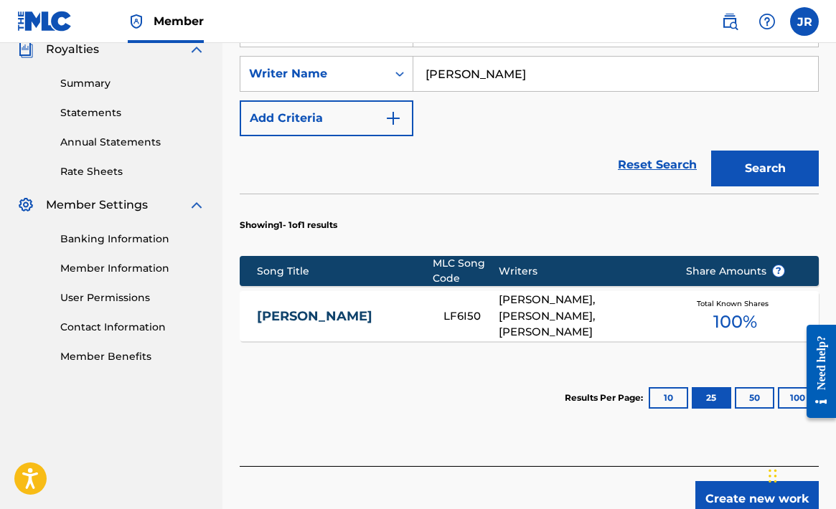
scroll to position [444, 0]
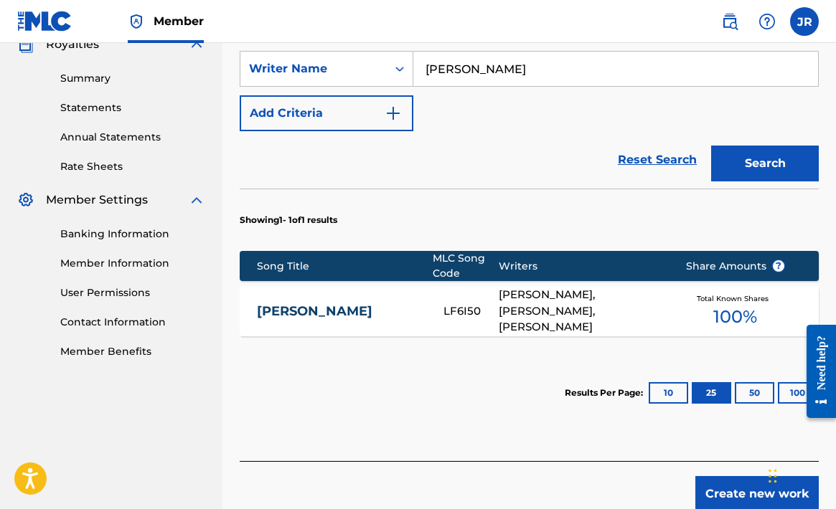
click at [666, 387] on button "10" at bounding box center [667, 393] width 39 height 22
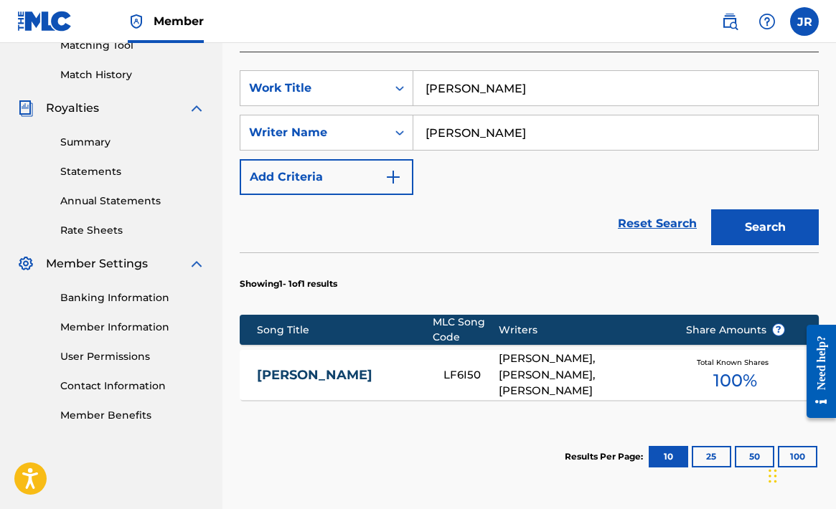
click at [738, 380] on span "100 %" at bounding box center [735, 381] width 44 height 26
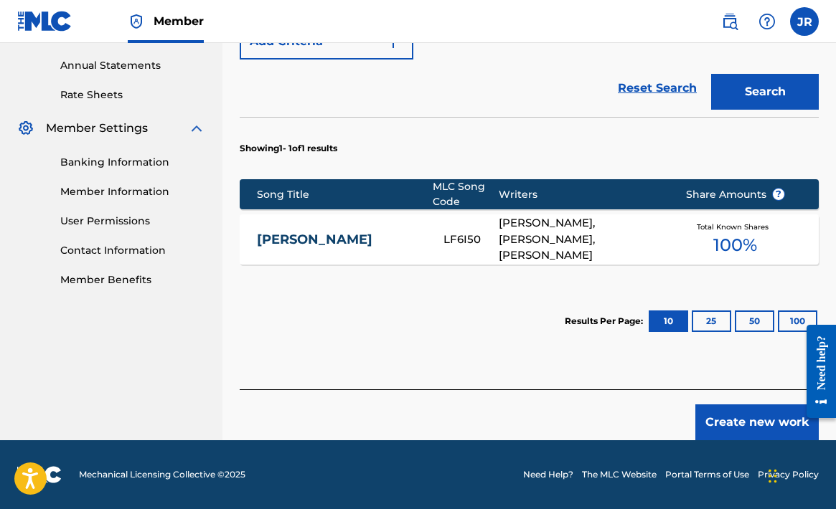
click at [727, 419] on button "Create new work" at bounding box center [756, 423] width 123 height 36
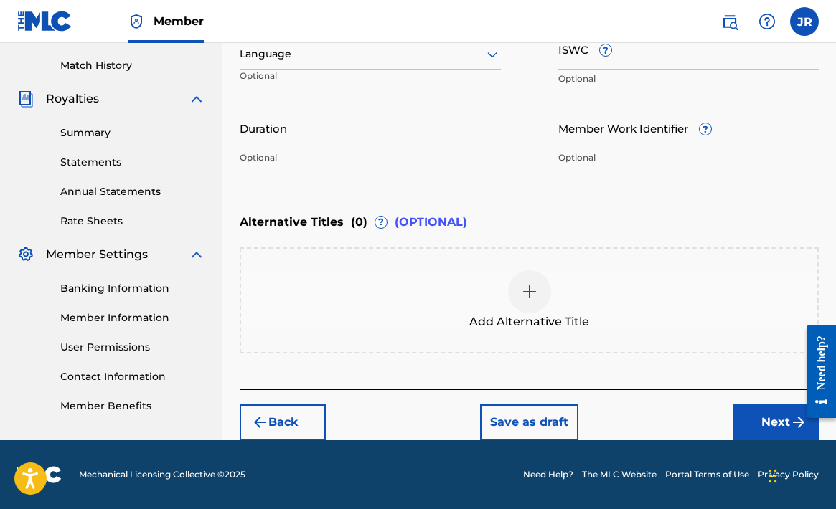
scroll to position [390, 0]
click at [777, 411] on button "Next" at bounding box center [775, 423] width 86 height 36
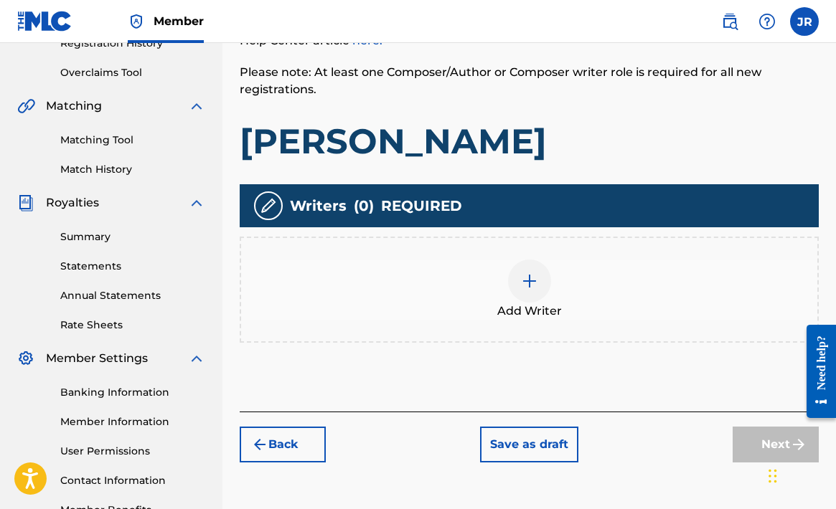
scroll to position [282, 0]
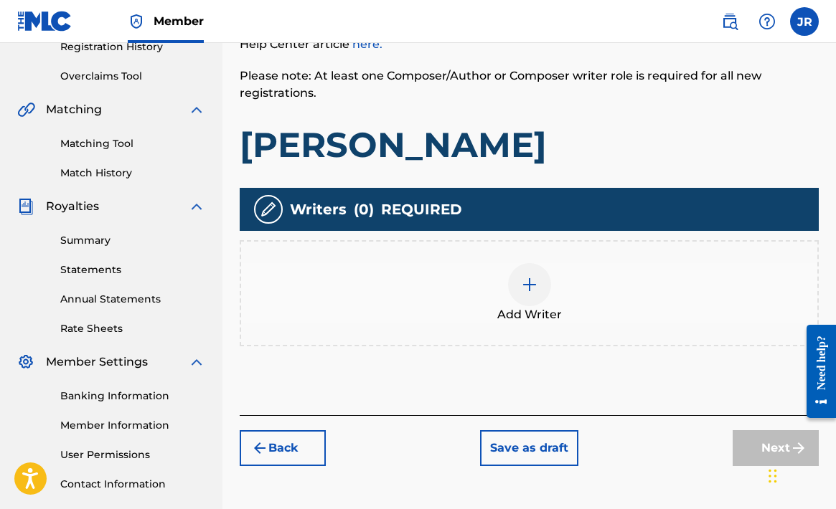
click at [530, 283] on img at bounding box center [529, 284] width 17 height 17
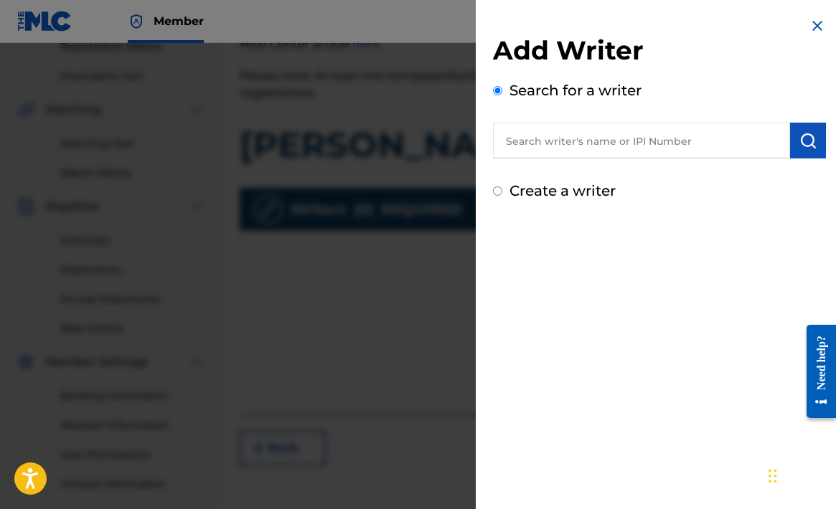
click at [537, 141] on input "text" at bounding box center [641, 141] width 297 height 36
paste input "1219588035"
type input "1219588035"
click at [808, 145] on img "submit" at bounding box center [807, 140] width 17 height 17
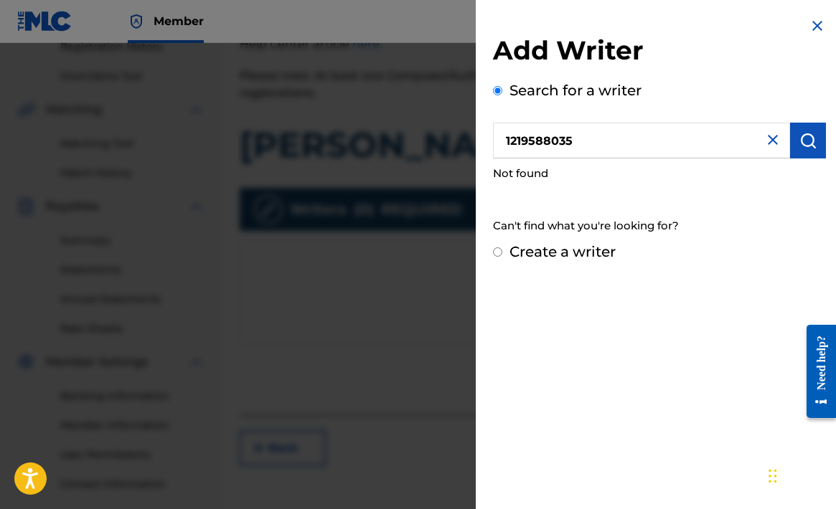
click at [770, 134] on img at bounding box center [772, 139] width 17 height 17
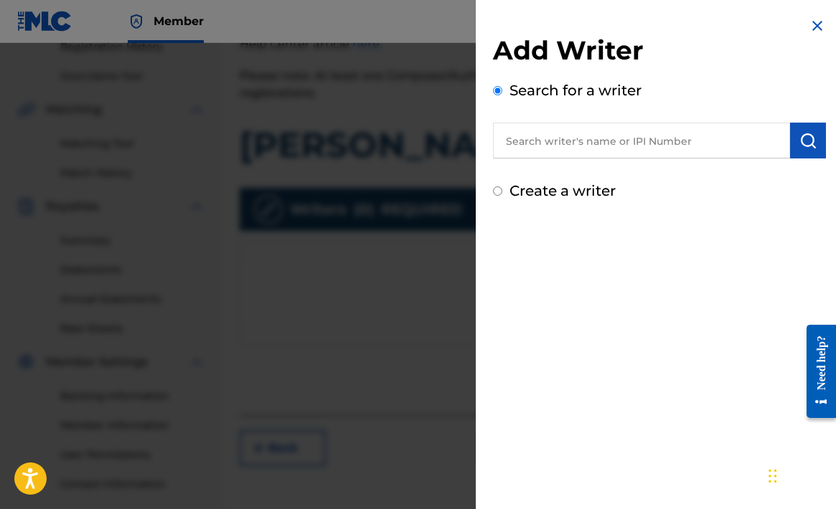
click at [719, 138] on input "text" at bounding box center [641, 141] width 297 height 36
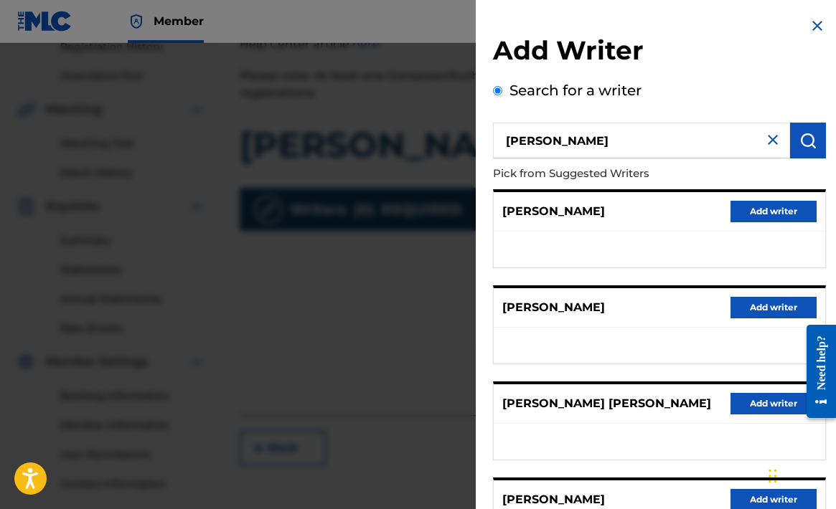
click at [575, 146] on input "[PERSON_NAME]" at bounding box center [641, 141] width 297 height 36
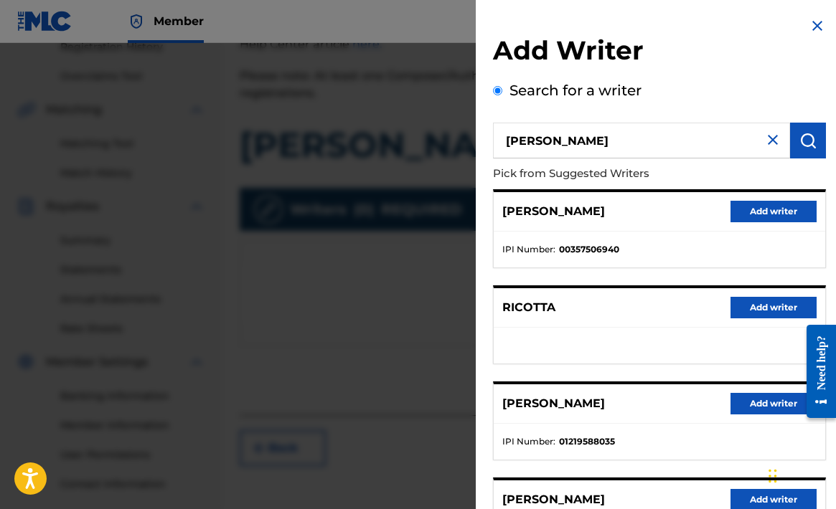
click at [556, 141] on input "[PERSON_NAME]" at bounding box center [641, 141] width 297 height 36
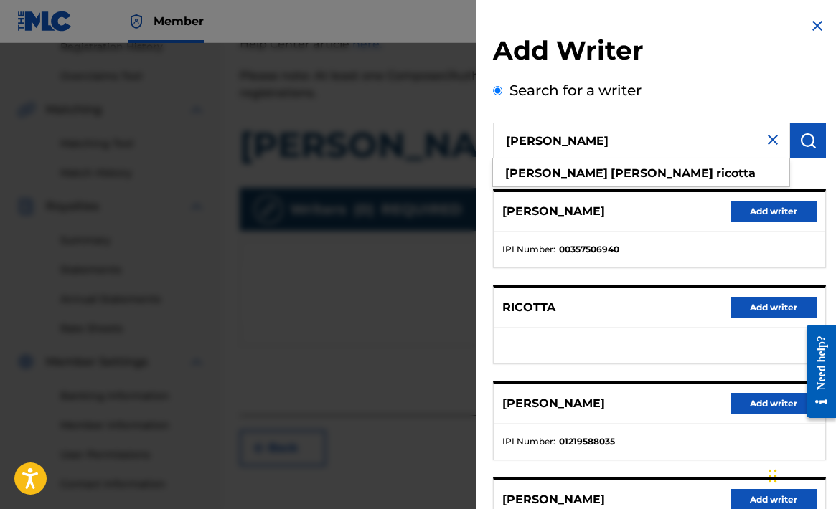
type input "[PERSON_NAME]"
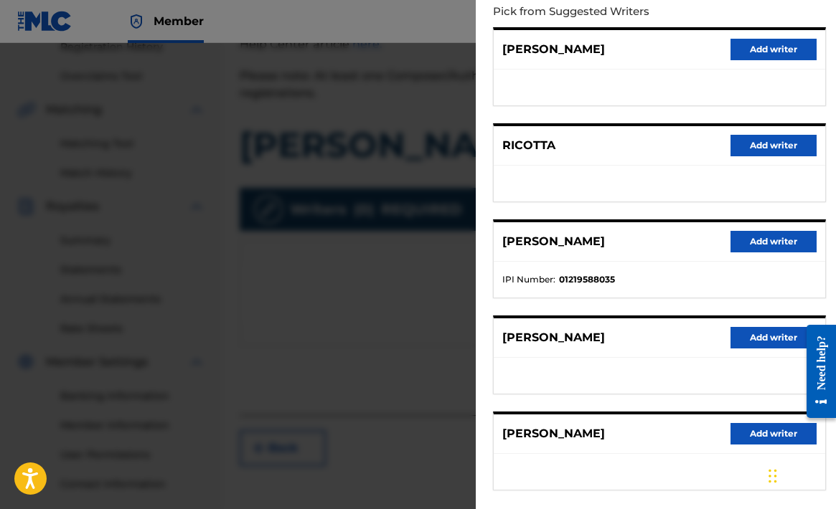
scroll to position [163, 0]
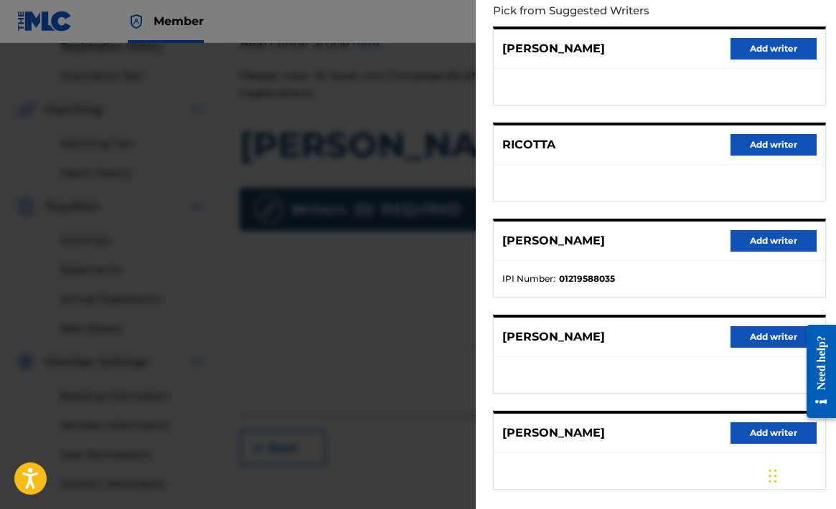
click at [766, 240] on button "Add writer" at bounding box center [773, 241] width 86 height 22
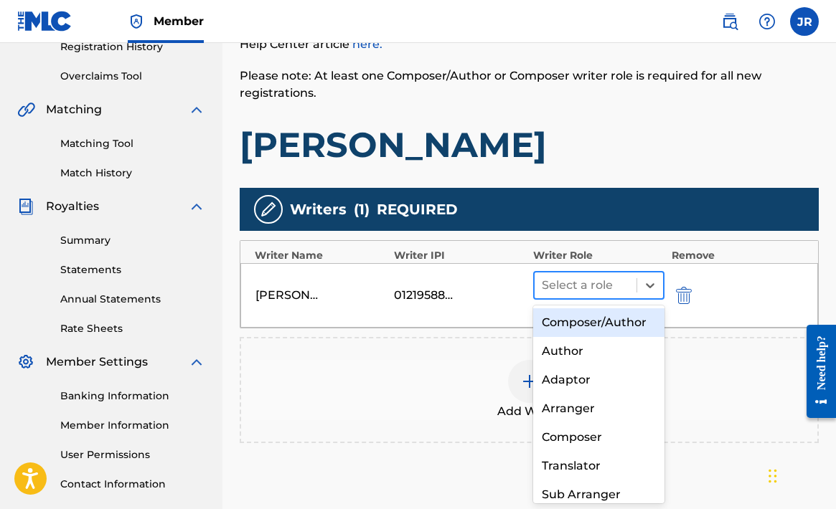
click at [593, 292] on div at bounding box center [586, 285] width 88 height 20
click at [594, 323] on div "Composer/Author" at bounding box center [598, 322] width 131 height 29
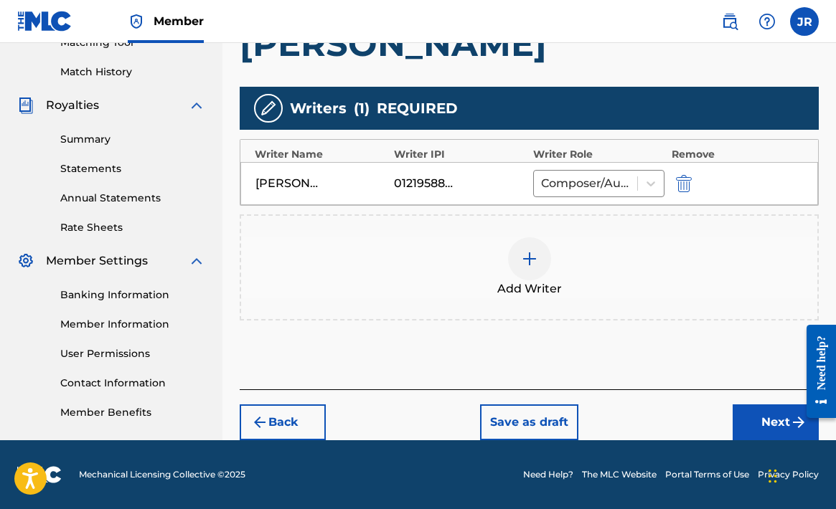
scroll to position [383, 0]
click at [532, 255] on img at bounding box center [529, 258] width 17 height 17
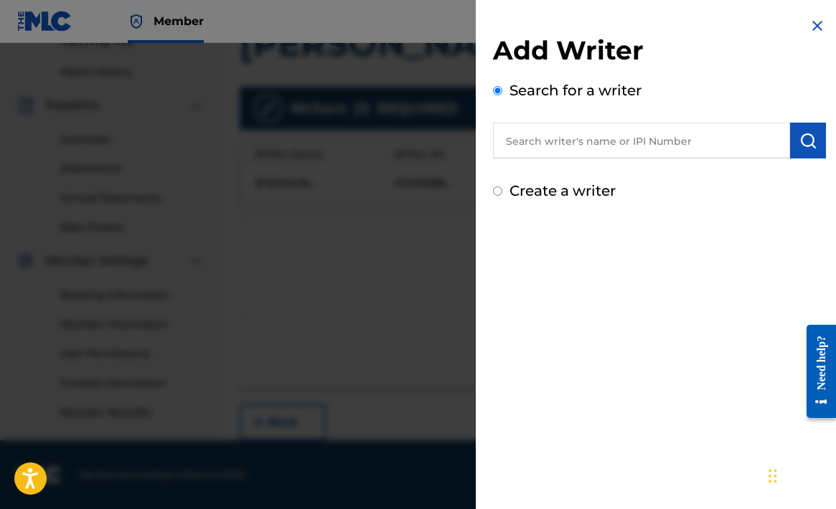
click at [595, 146] on input "text" at bounding box center [641, 141] width 297 height 36
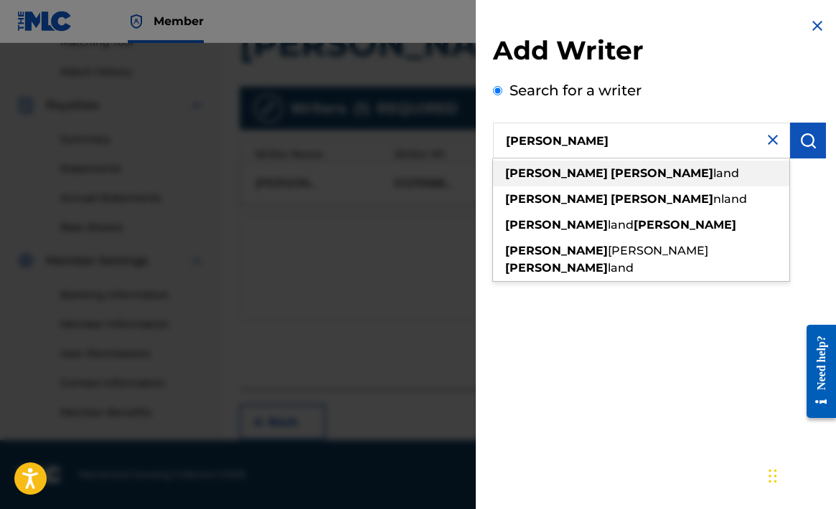
click at [713, 174] on span "land" at bounding box center [726, 173] width 26 height 14
type input "[PERSON_NAME]"
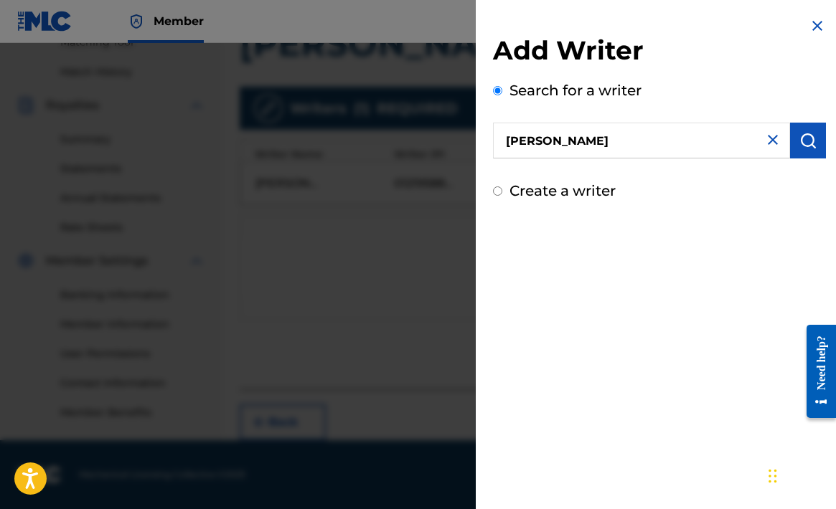
click at [799, 139] on img "submit" at bounding box center [807, 140] width 17 height 17
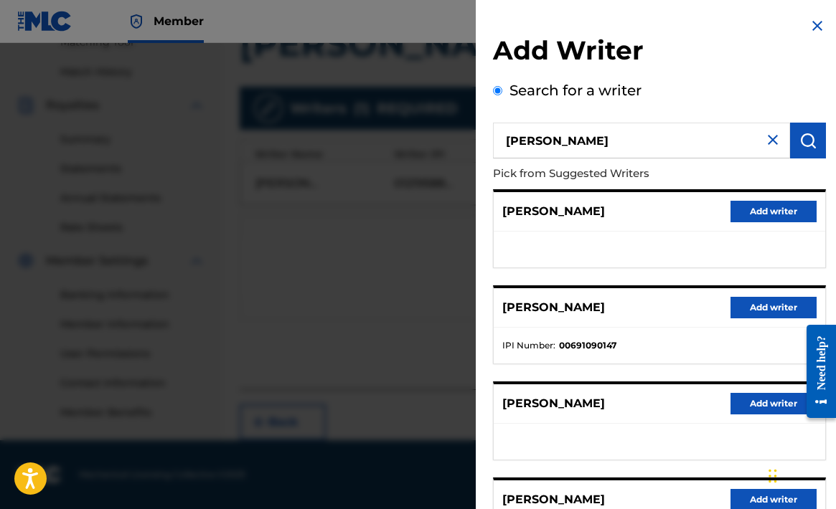
click at [770, 209] on button "Add writer" at bounding box center [773, 212] width 86 height 22
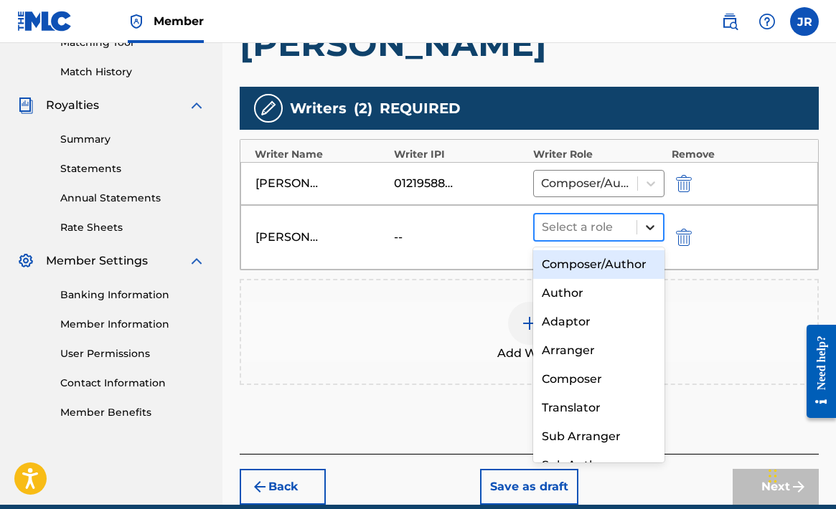
click at [643, 226] on icon at bounding box center [650, 227] width 14 height 14
click at [626, 264] on div "Composer/Author" at bounding box center [598, 264] width 131 height 29
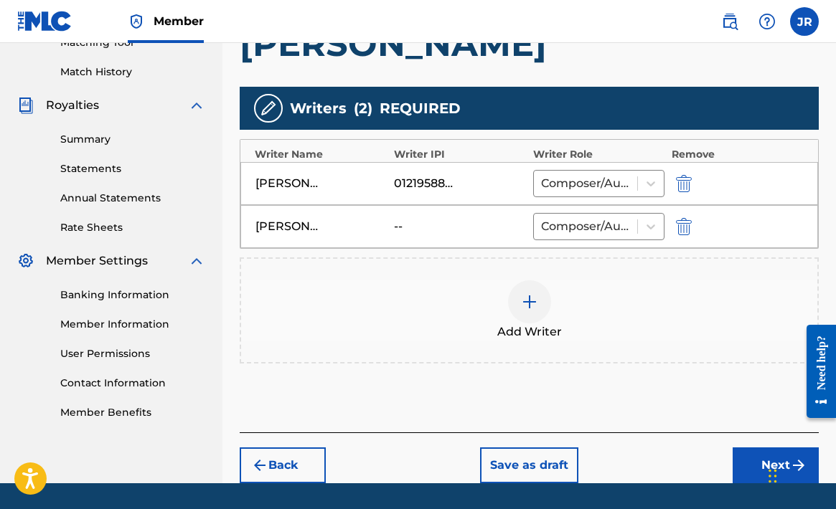
click at [534, 305] on img at bounding box center [529, 301] width 17 height 17
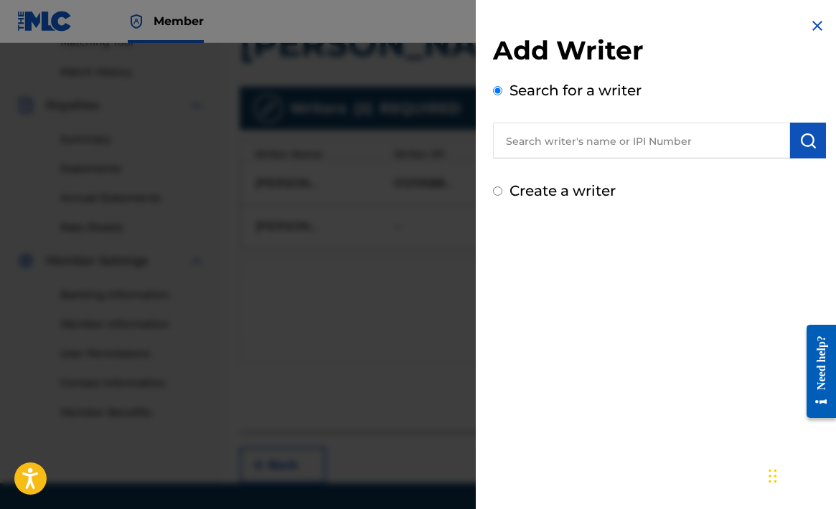
click at [636, 146] on input "text" at bounding box center [641, 141] width 297 height 36
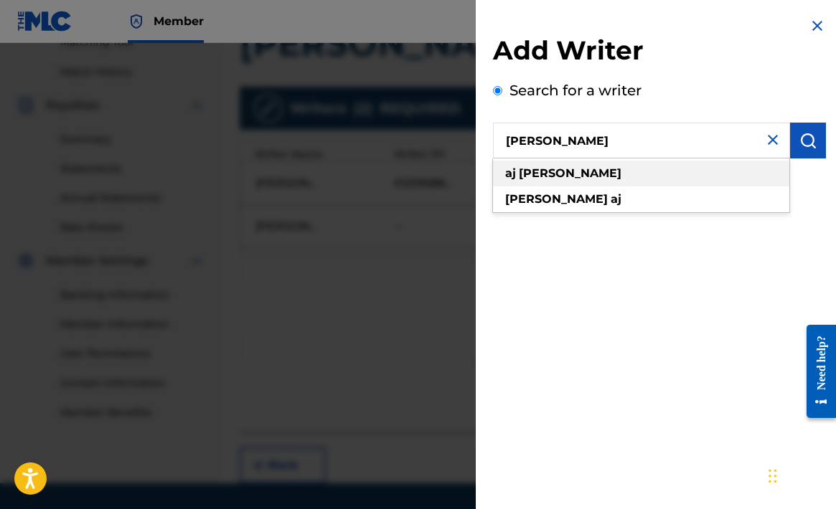
click at [599, 171] on div "[PERSON_NAME]" at bounding box center [641, 174] width 296 height 26
type input "[PERSON_NAME]"
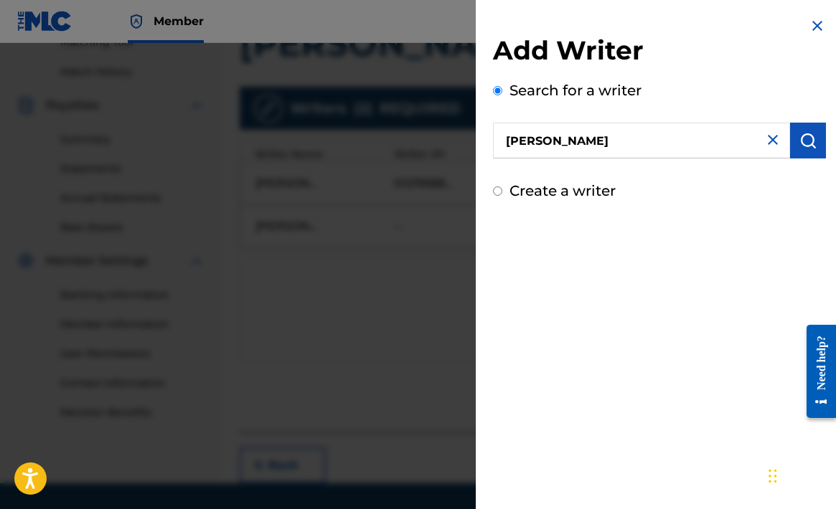
click at [799, 138] on img "submit" at bounding box center [807, 140] width 17 height 17
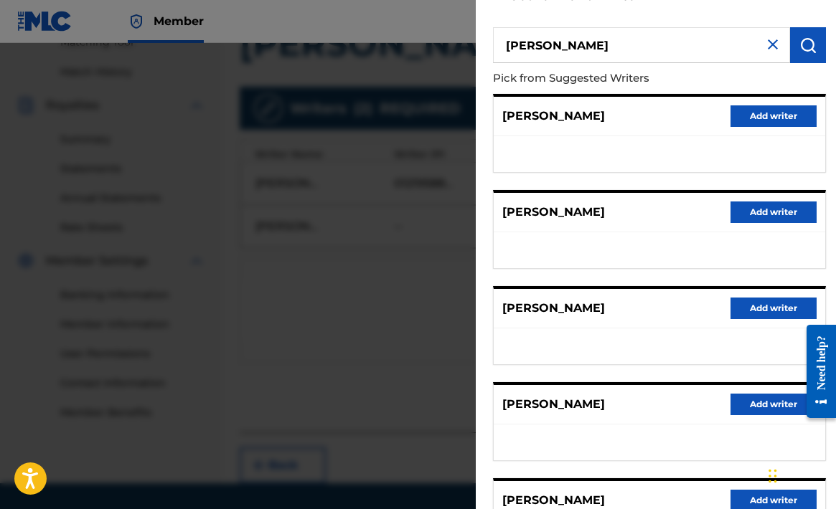
scroll to position [101, 0]
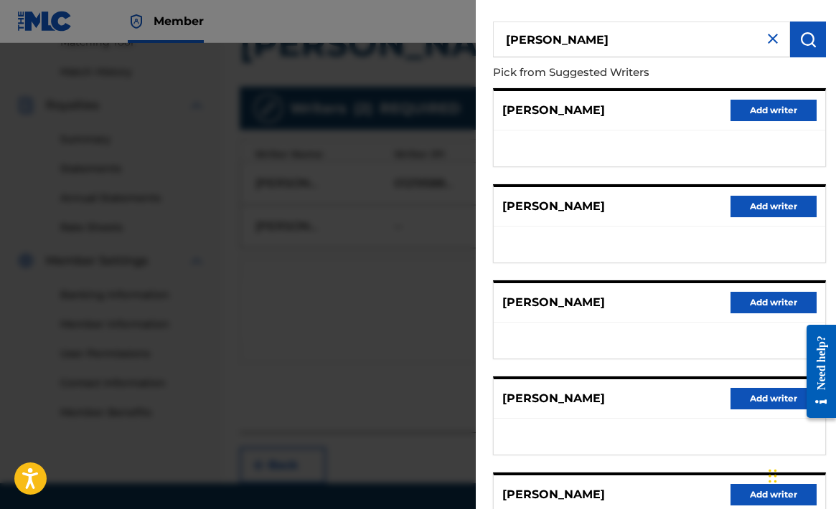
click at [764, 397] on button "Add writer" at bounding box center [773, 399] width 86 height 22
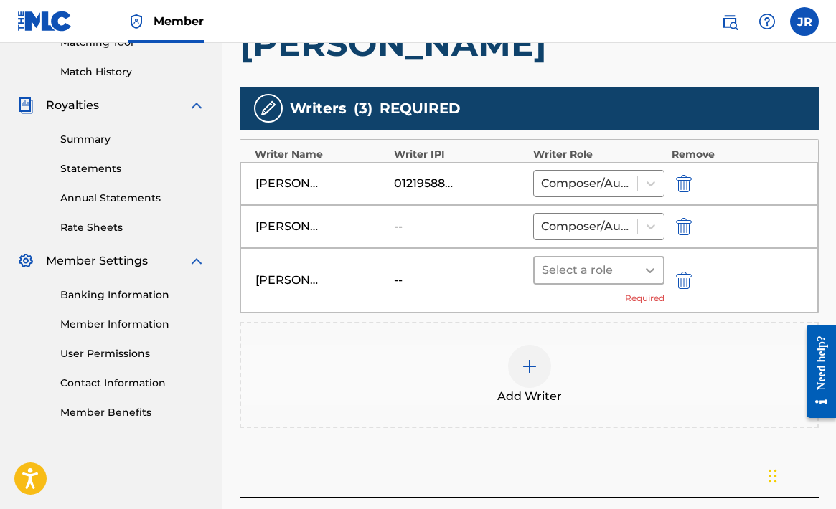
click at [654, 268] on icon at bounding box center [650, 270] width 14 height 14
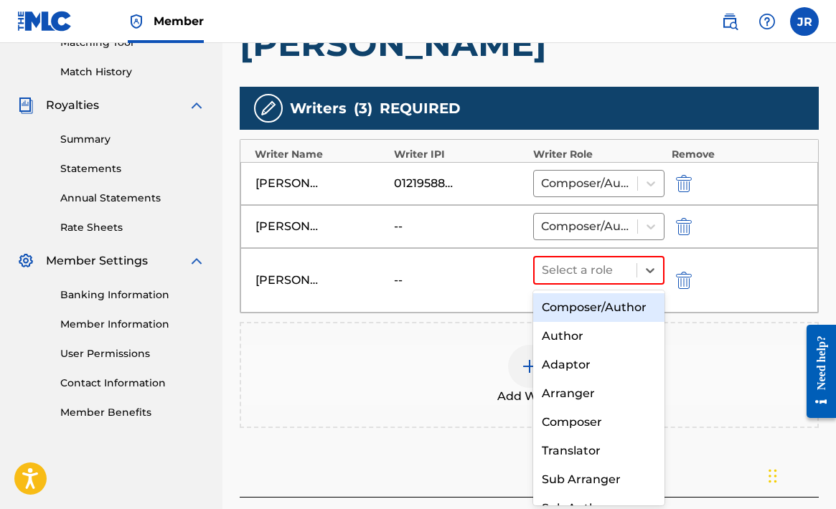
click at [636, 306] on div "Composer/Author" at bounding box center [598, 307] width 131 height 29
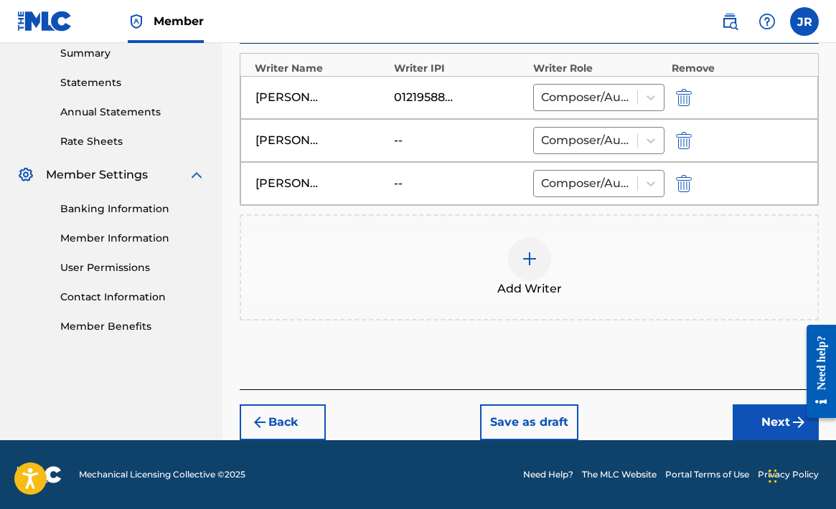
click at [758, 422] on button "Next" at bounding box center [775, 423] width 86 height 36
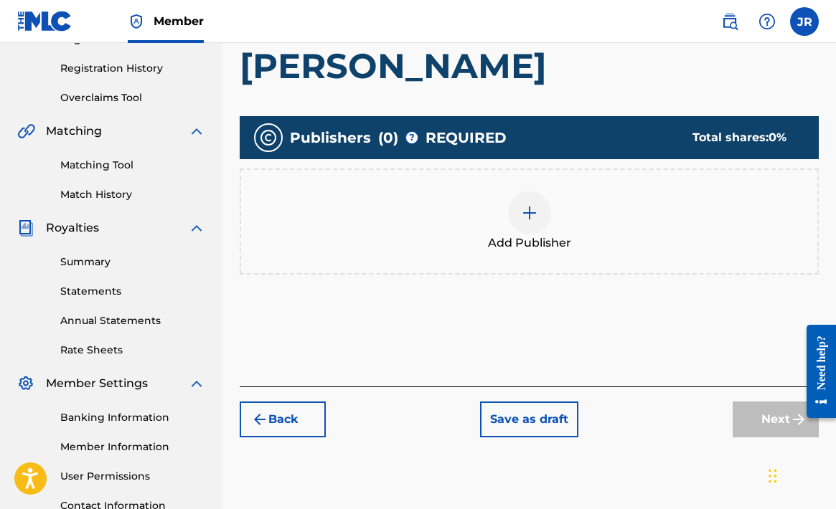
scroll to position [254, 0]
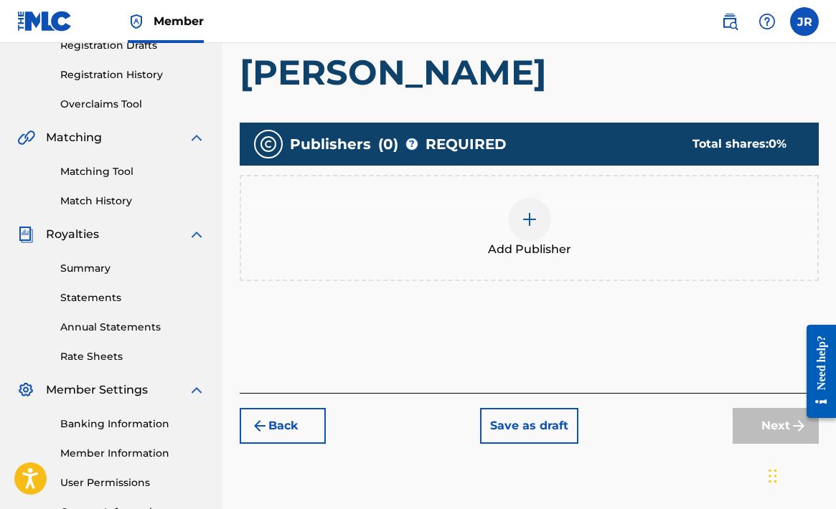
click at [538, 224] on div at bounding box center [529, 219] width 43 height 43
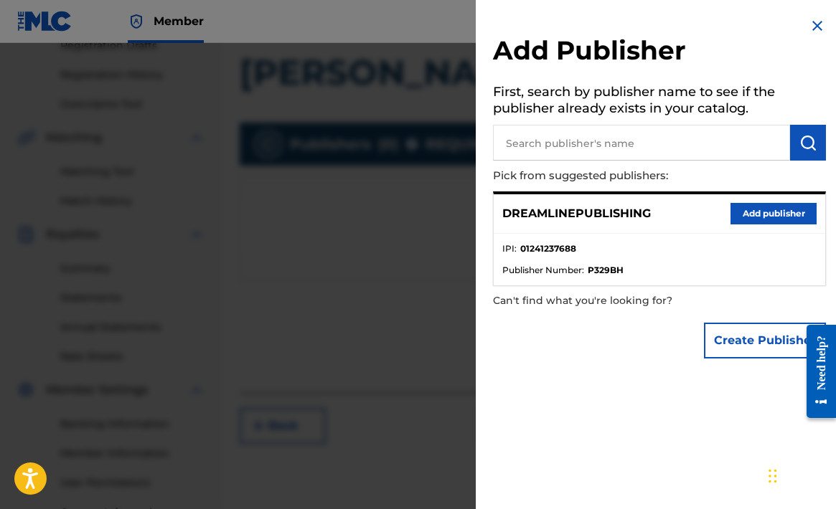
click at [772, 207] on button "Add publisher" at bounding box center [773, 214] width 86 height 22
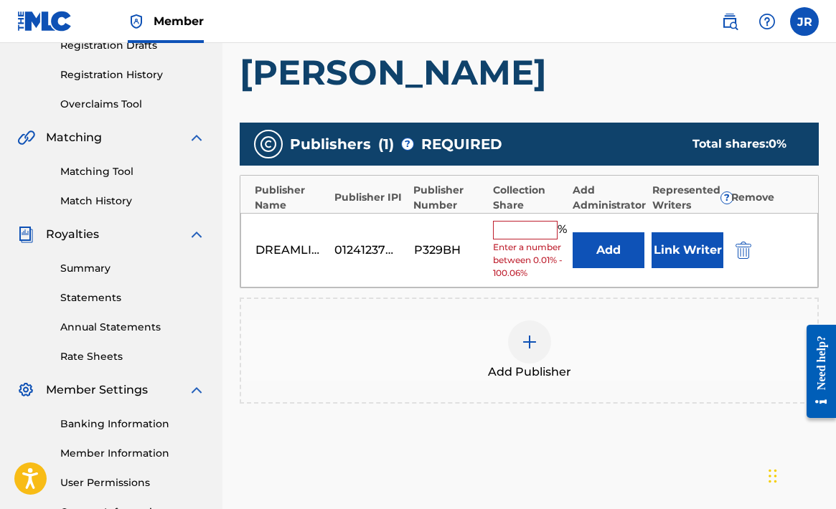
click at [530, 230] on input "text" at bounding box center [525, 230] width 65 height 19
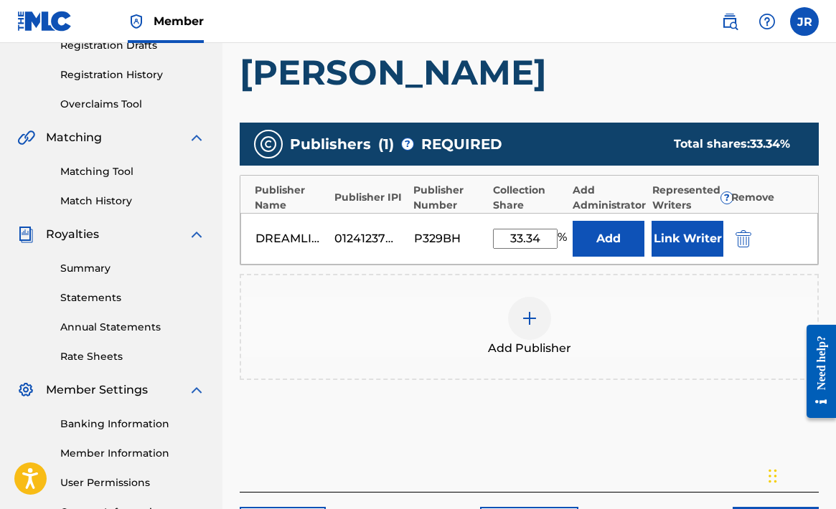
type input "33.34"
click at [687, 245] on button "Link Writer" at bounding box center [687, 239] width 72 height 36
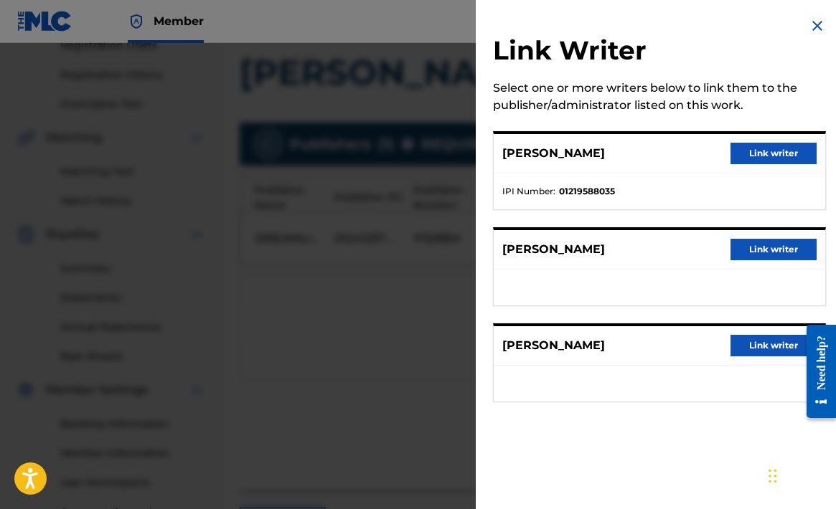
click at [745, 152] on button "Link writer" at bounding box center [773, 154] width 86 height 22
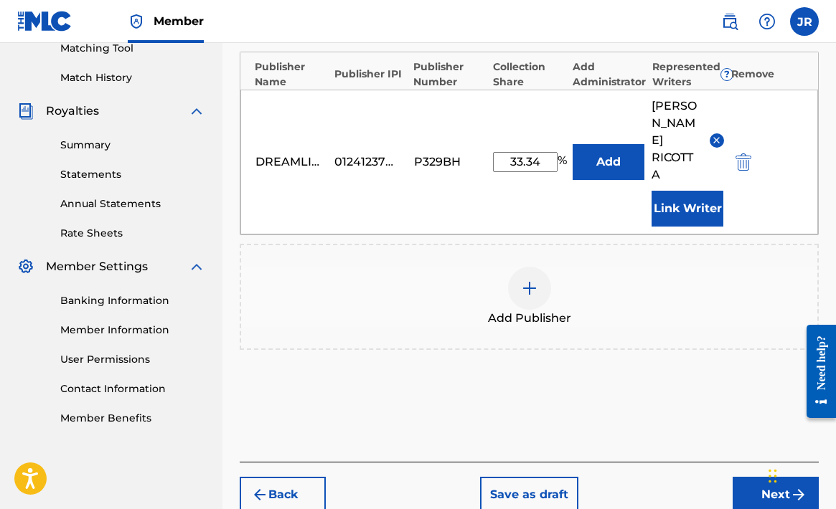
click at [760, 477] on button "Next" at bounding box center [775, 495] width 86 height 36
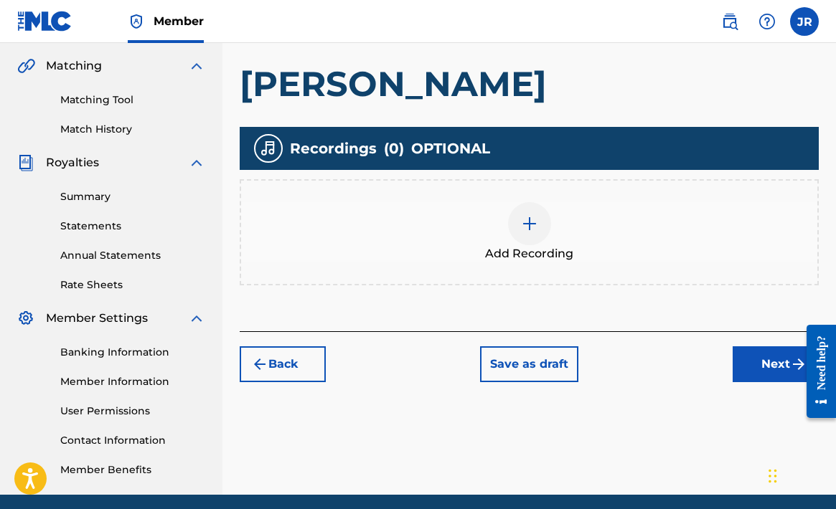
click at [767, 370] on button "Next" at bounding box center [775, 364] width 86 height 36
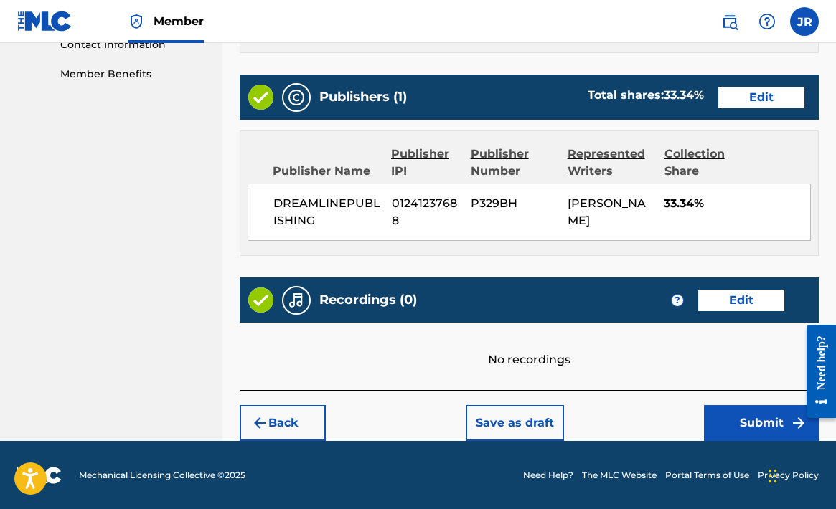
scroll to position [721, 0]
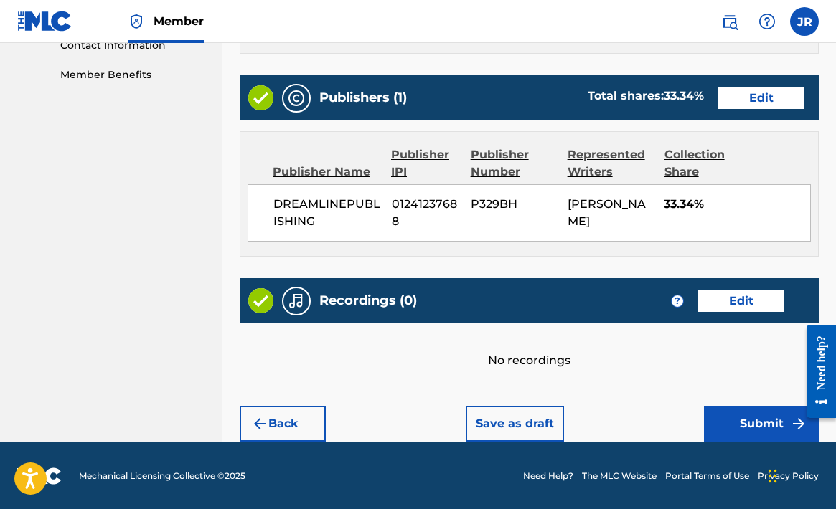
click at [750, 420] on button "Submit" at bounding box center [761, 424] width 115 height 36
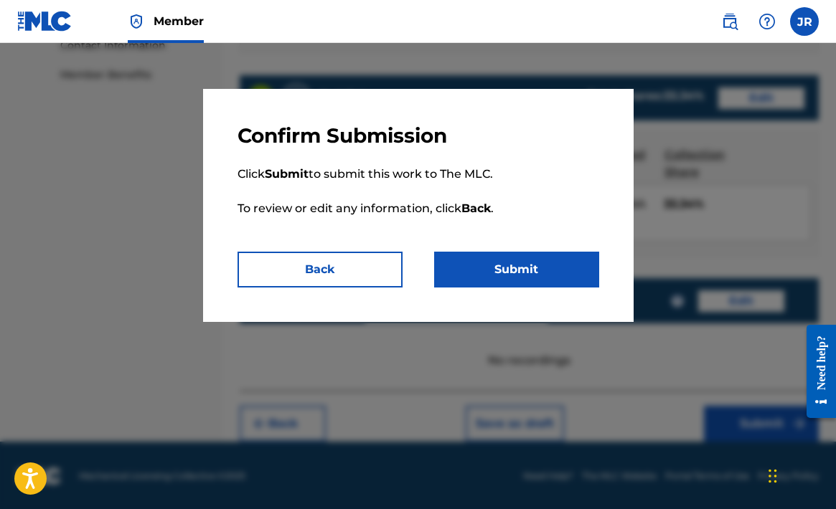
click at [504, 272] on button "Submit" at bounding box center [516, 270] width 165 height 36
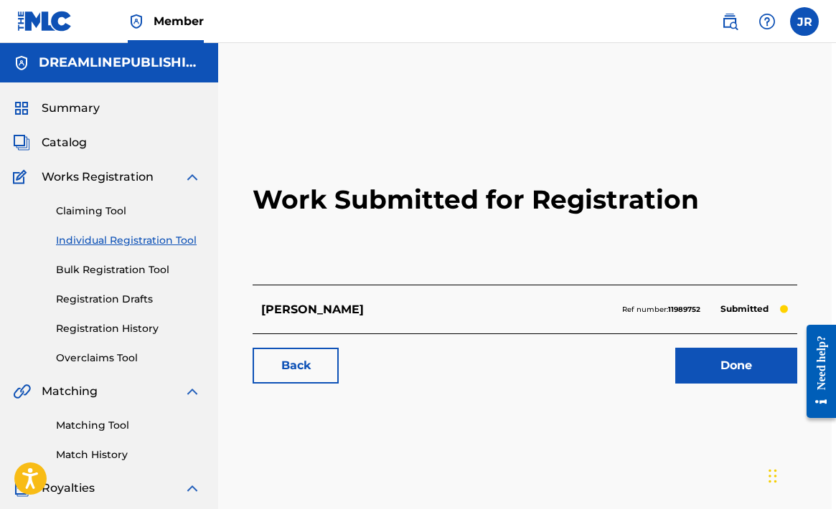
scroll to position [0, 4]
